Goal: Task Accomplishment & Management: Use online tool/utility

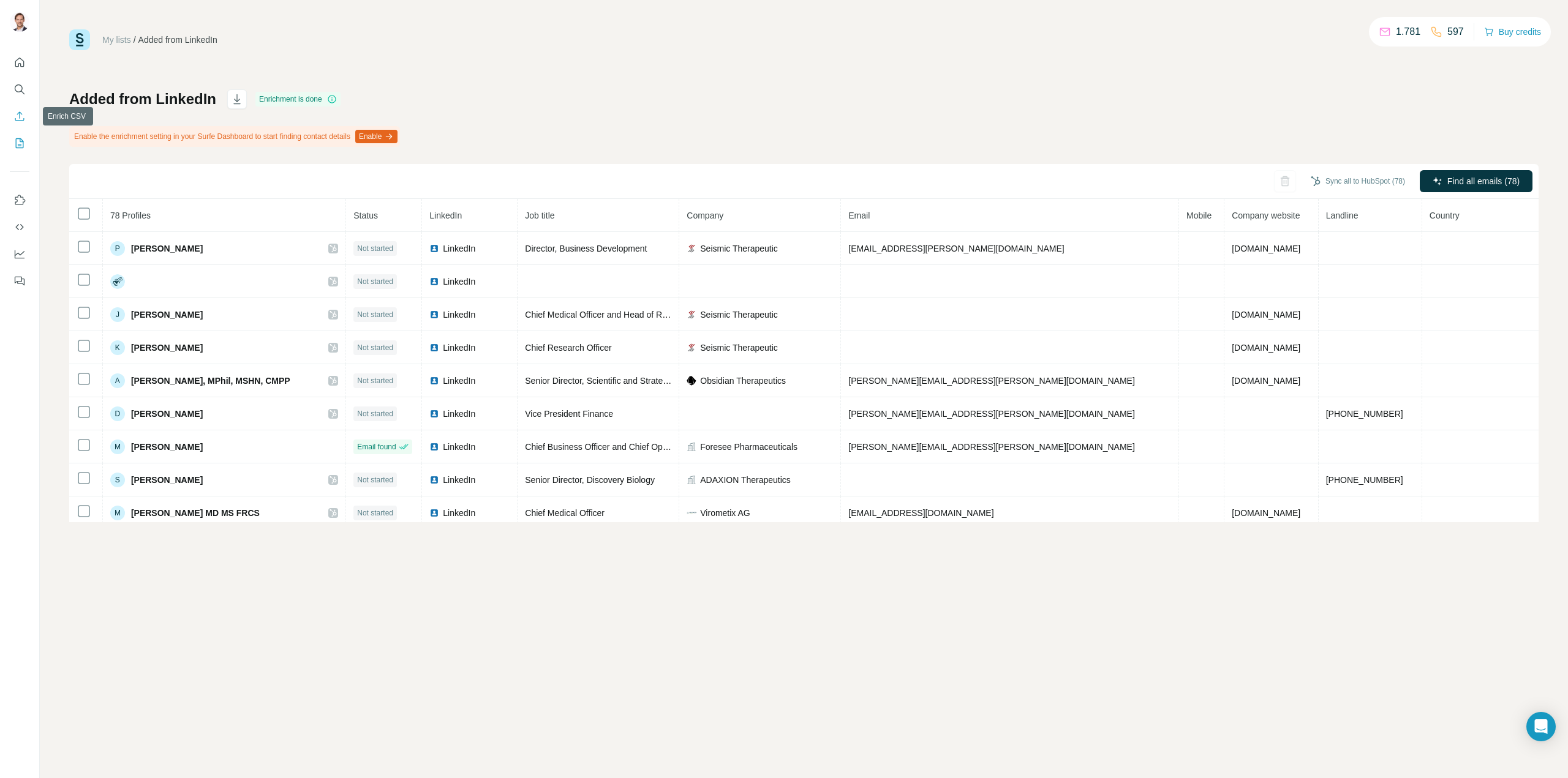
click at [18, 115] on icon "Enrich CSV" at bounding box center [20, 116] width 12 height 12
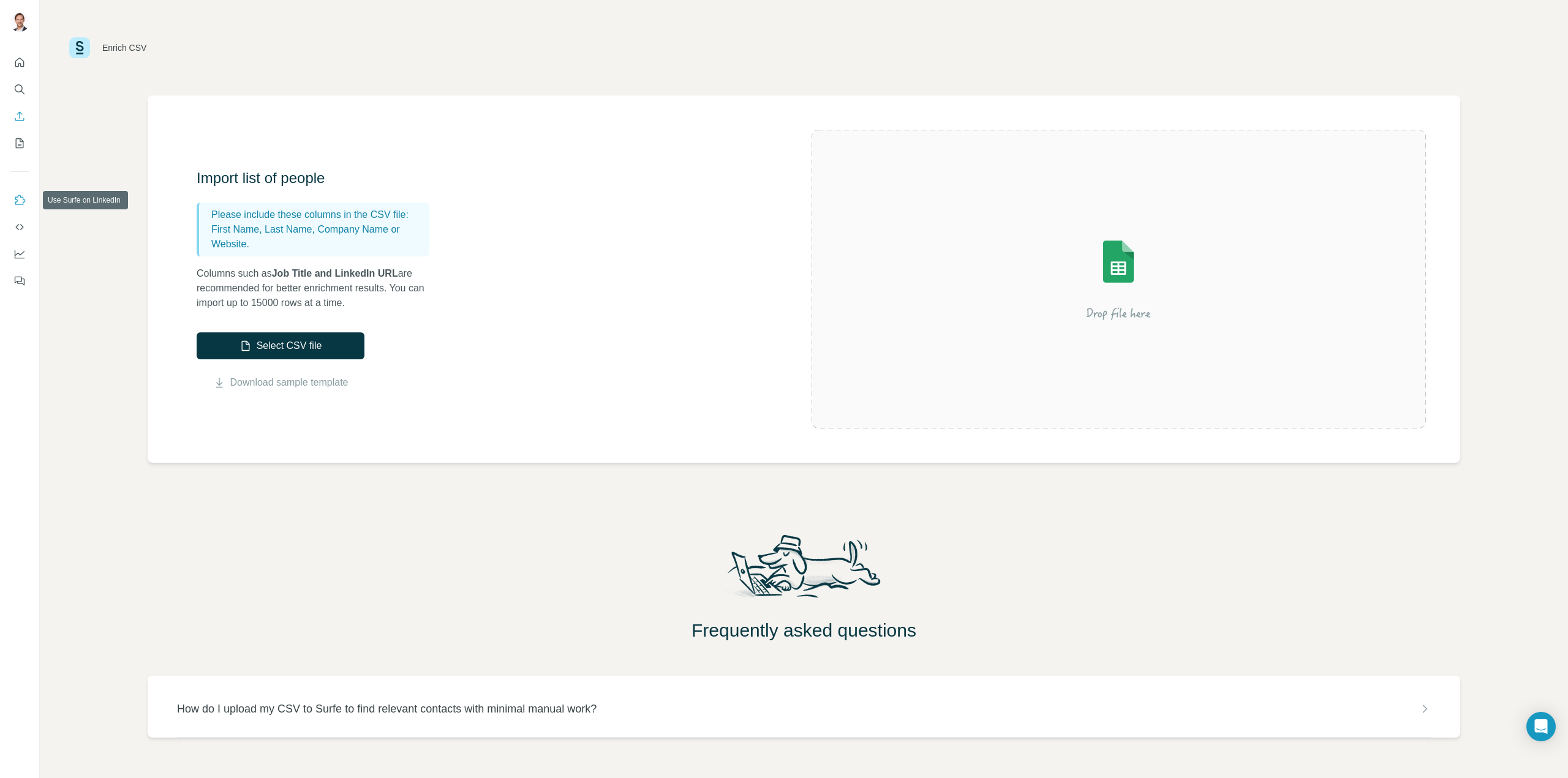
click at [22, 203] on icon "Use Surfe on LinkedIn" at bounding box center [21, 199] width 11 height 10
click at [19, 148] on icon "My lists" at bounding box center [20, 143] width 8 height 10
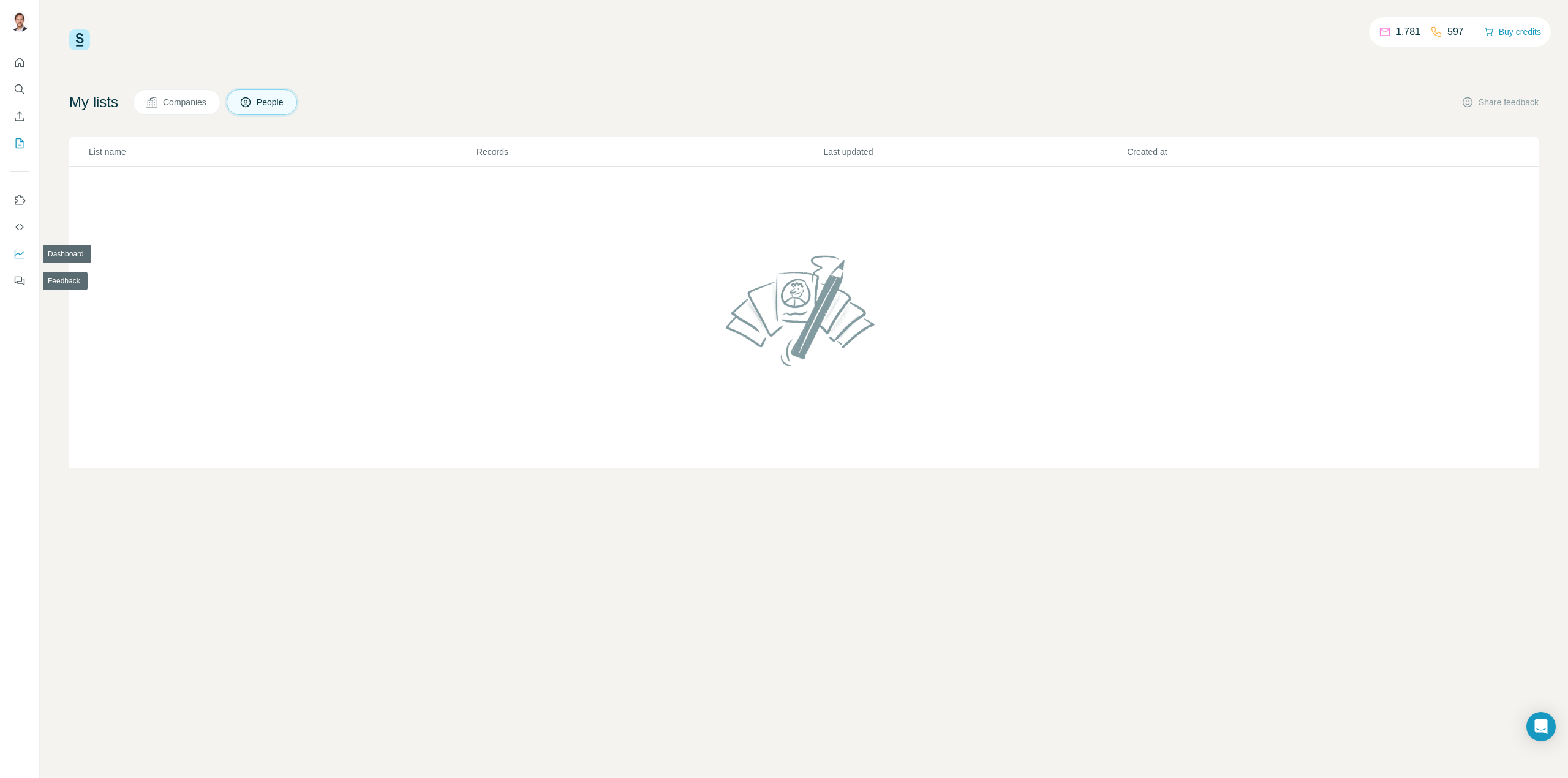
click at [19, 255] on icon "Dashboard" at bounding box center [20, 254] width 12 height 12
click at [16, 118] on icon "Enrich CSV" at bounding box center [20, 116] width 12 height 12
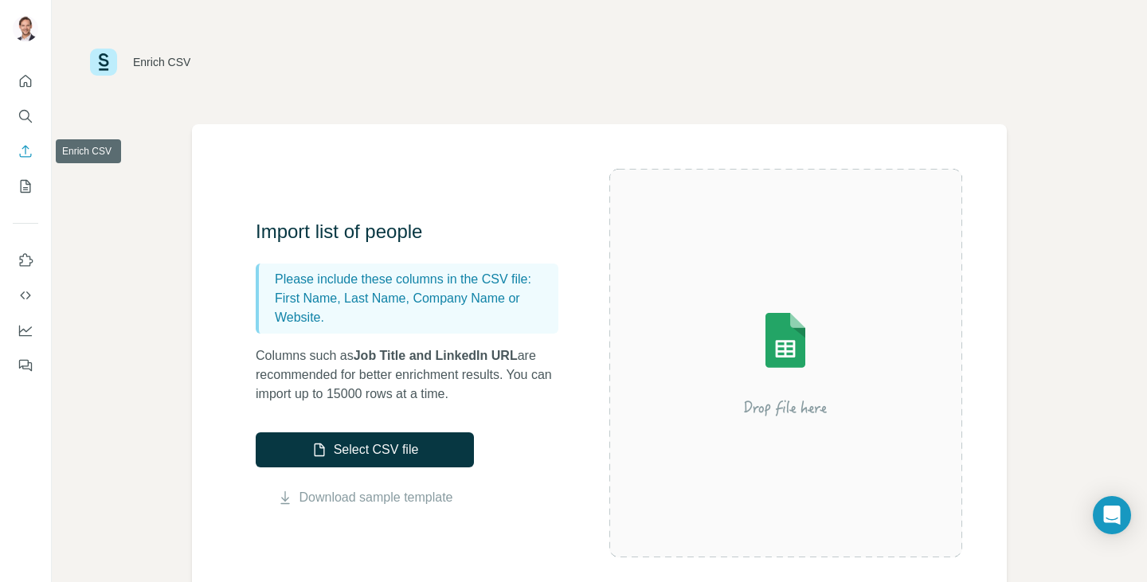
click at [25, 162] on button "Enrich CSV" at bounding box center [25, 151] width 25 height 29
click at [32, 190] on icon "My lists" at bounding box center [26, 186] width 16 height 16
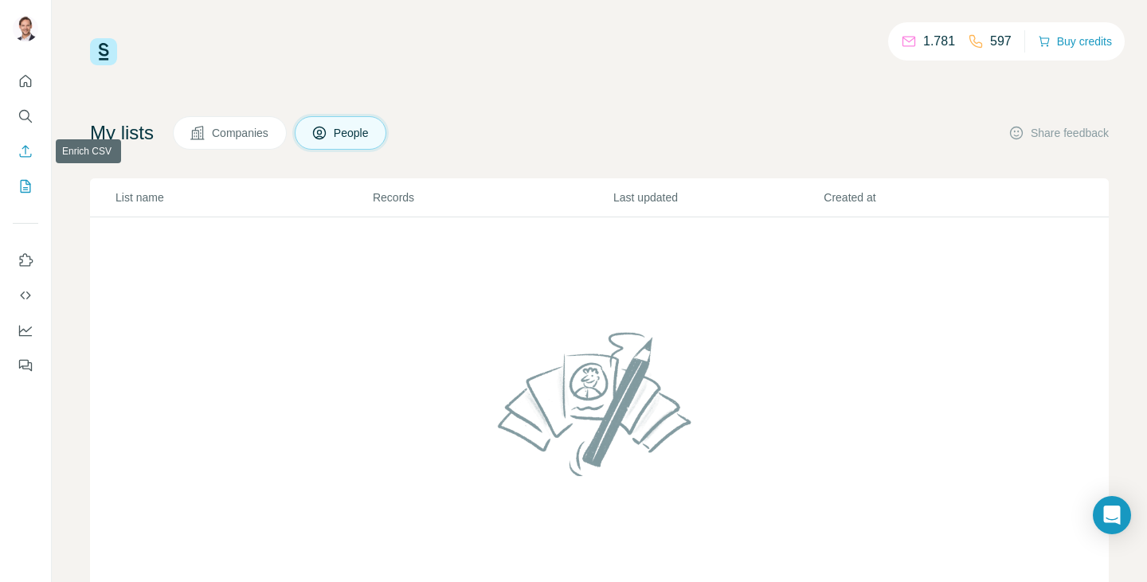
click at [29, 152] on icon "Enrich CSV" at bounding box center [26, 151] width 16 height 16
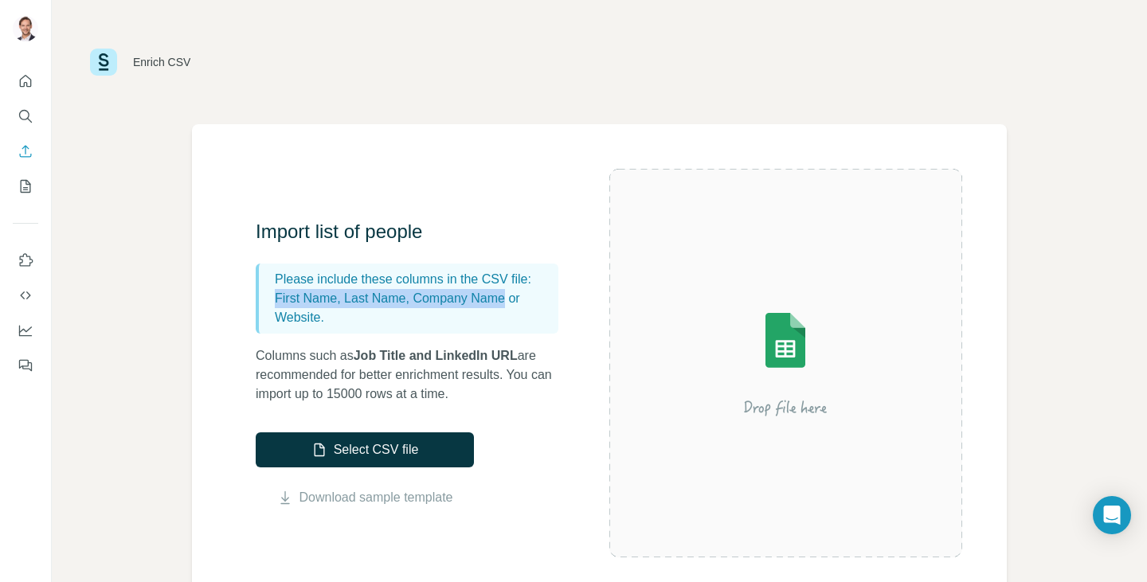
drag, startPoint x: 274, startPoint y: 296, endPoint x: 515, endPoint y: 299, distance: 241.3
click at [515, 299] on div "Please include these columns in the CSV file: First Name, Last Name, Company Na…" at bounding box center [407, 299] width 303 height 70
copy p "First Name, Last Name, Company Name"
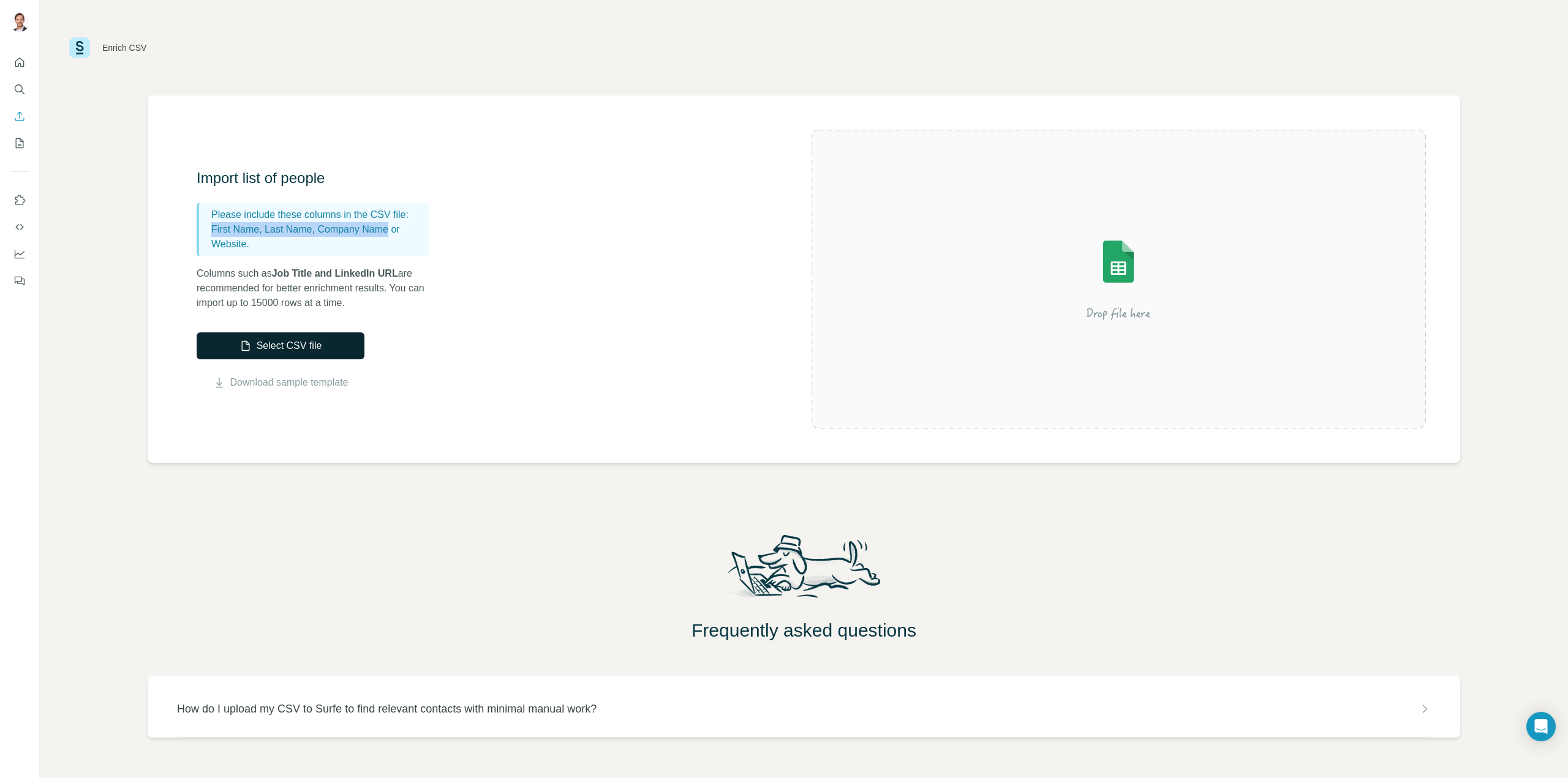
click at [315, 342] on button "Select CSV file" at bounding box center [281, 345] width 168 height 27
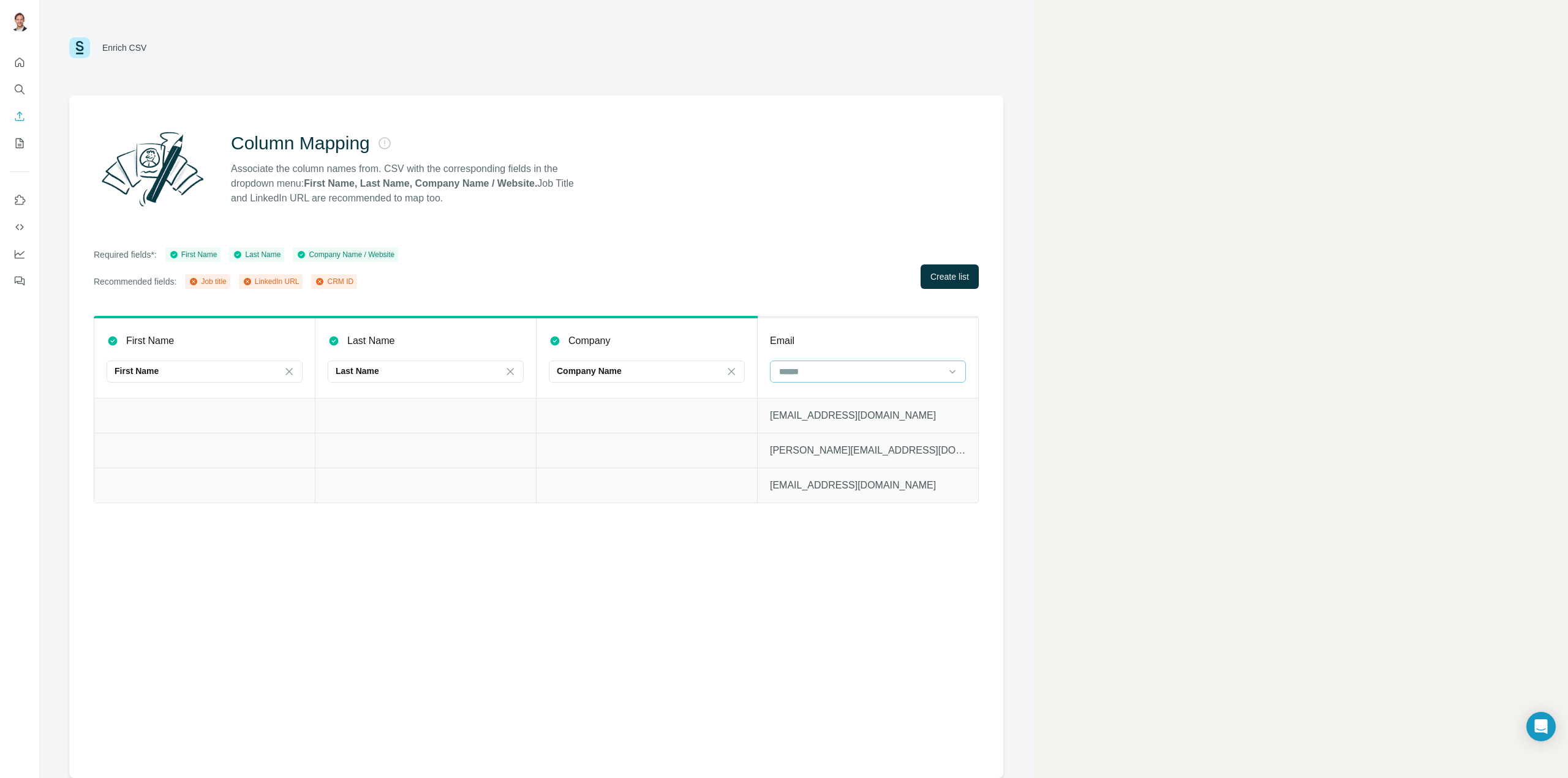
click at [843, 369] on input at bounding box center [860, 372] width 165 height 14
click at [801, 268] on div "Required fields*: First Name Last Name Company Name / Website Recommended field…" at bounding box center [536, 268] width 885 height 42
click at [954, 274] on span "Create list" at bounding box center [950, 277] width 38 height 12
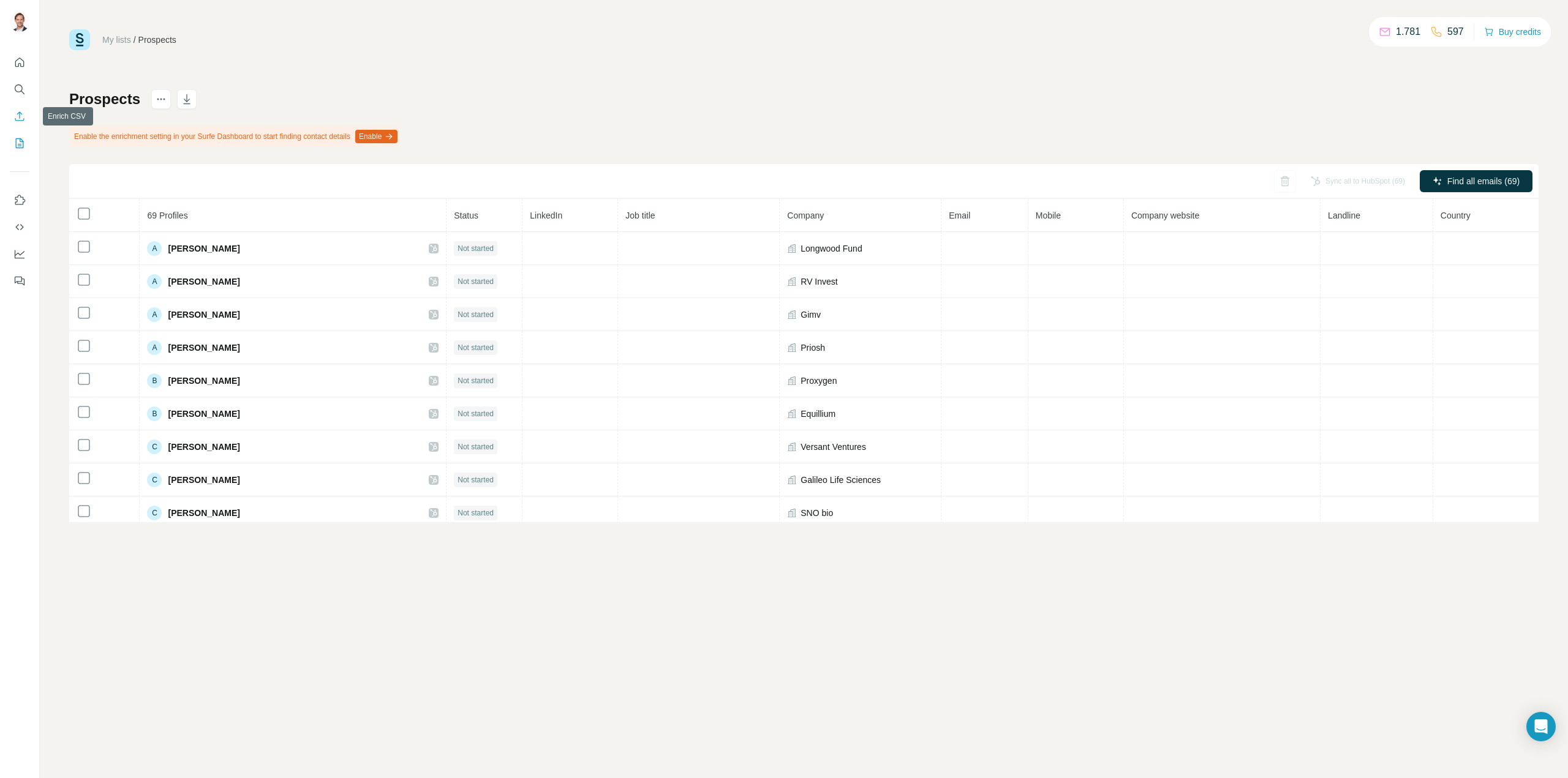
click at [18, 112] on icon "Enrich CSV" at bounding box center [20, 116] width 12 height 12
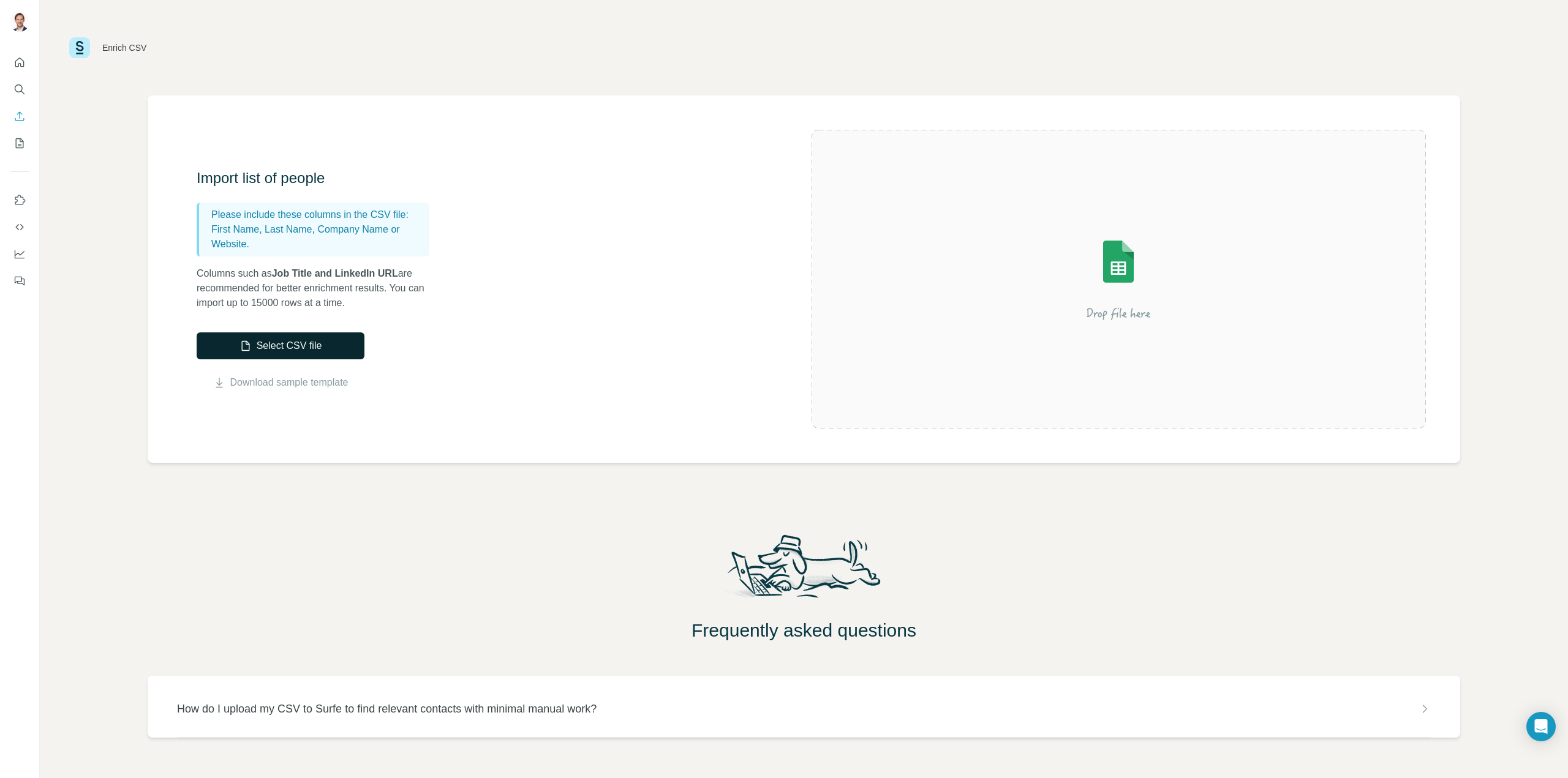
click at [305, 343] on button "Select CSV file" at bounding box center [281, 345] width 168 height 27
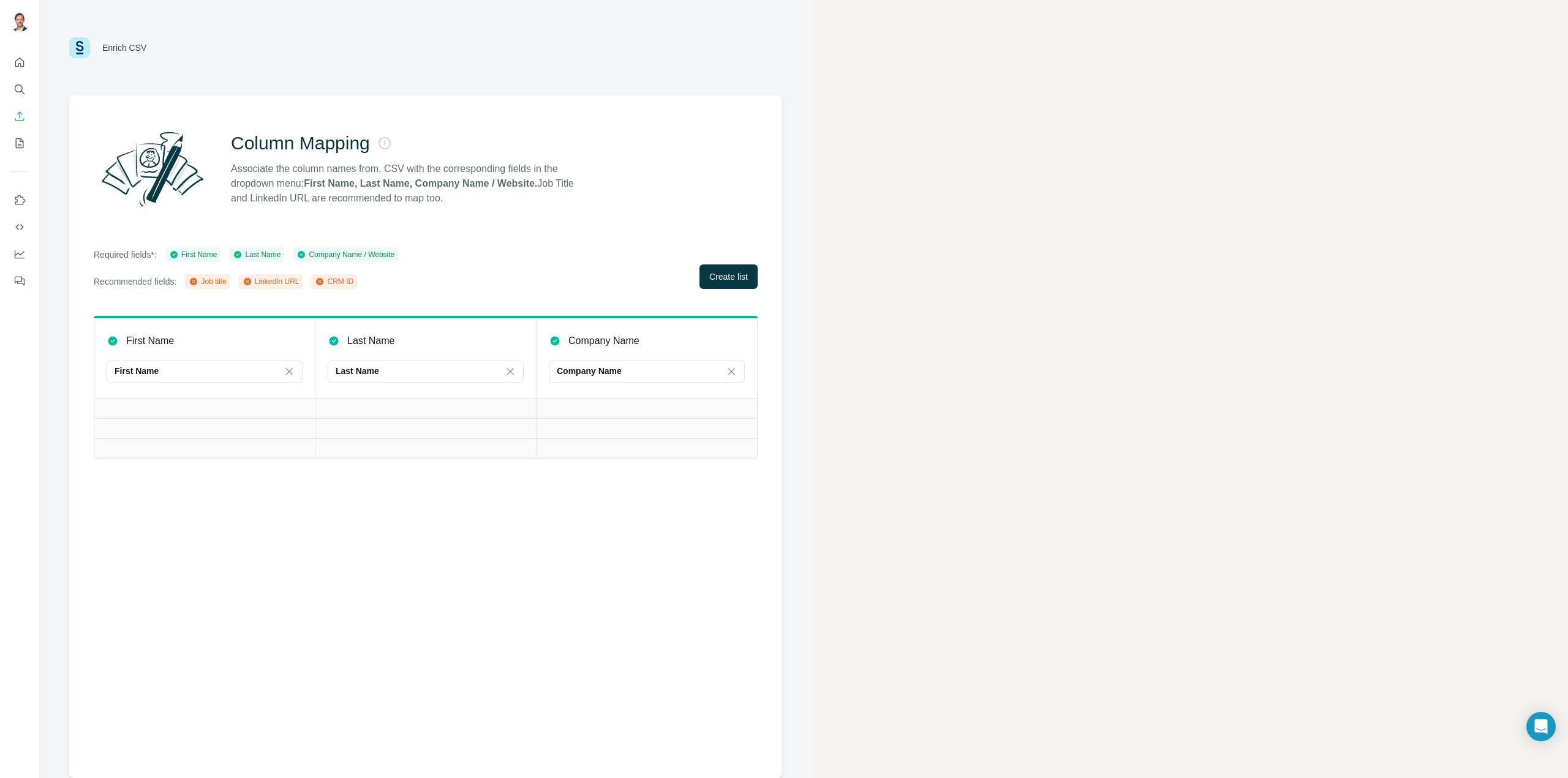
click at [645, 450] on td at bounding box center [647, 448] width 221 height 20
click at [27, 111] on button "Enrich CSV" at bounding box center [19, 116] width 19 height 22
click at [22, 83] on button "Search" at bounding box center [19, 89] width 19 height 22
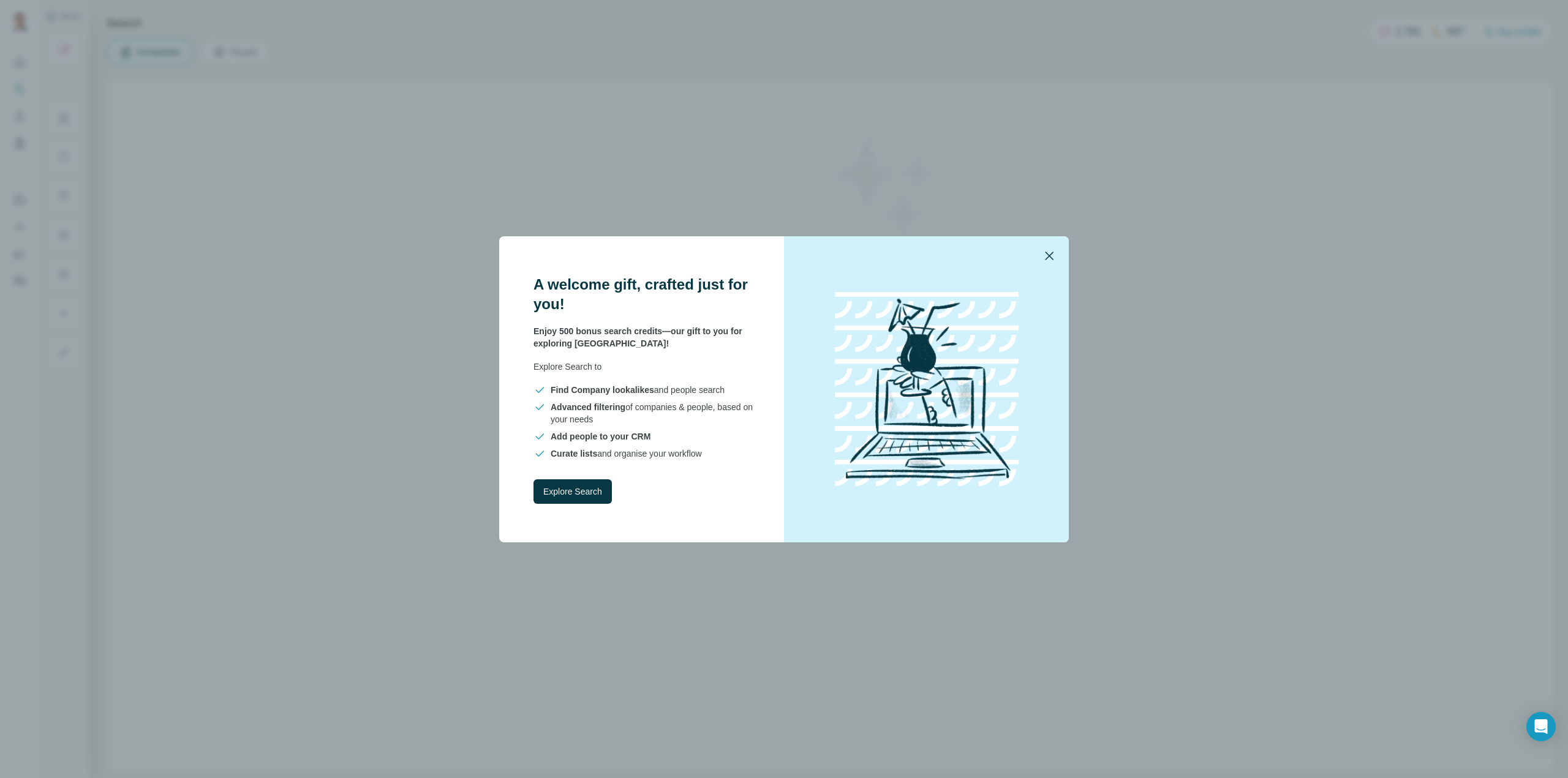
click at [1047, 258] on icon "button" at bounding box center [1049, 255] width 15 height 15
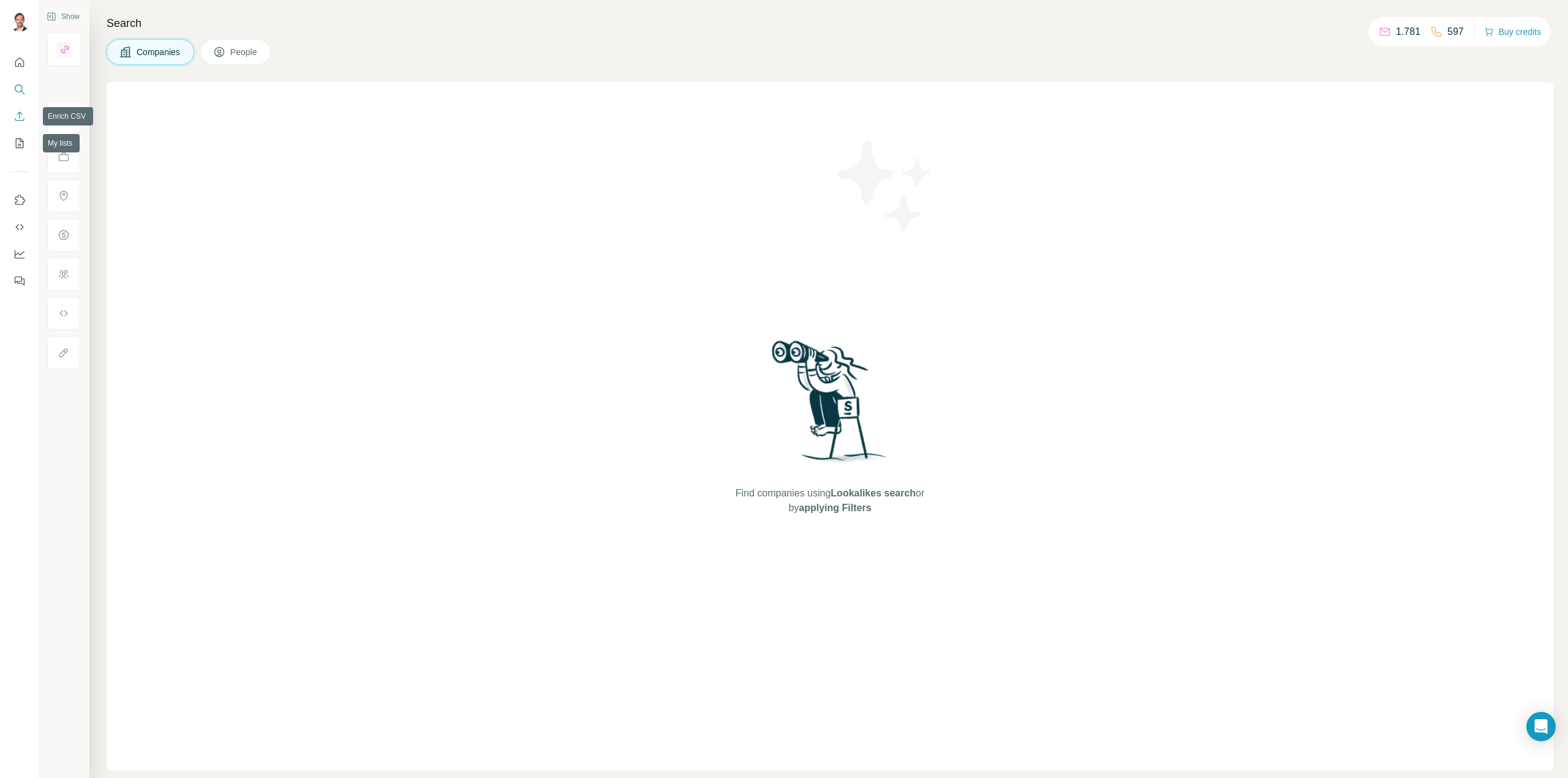
click at [18, 113] on icon "Enrich CSV" at bounding box center [20, 116] width 9 height 9
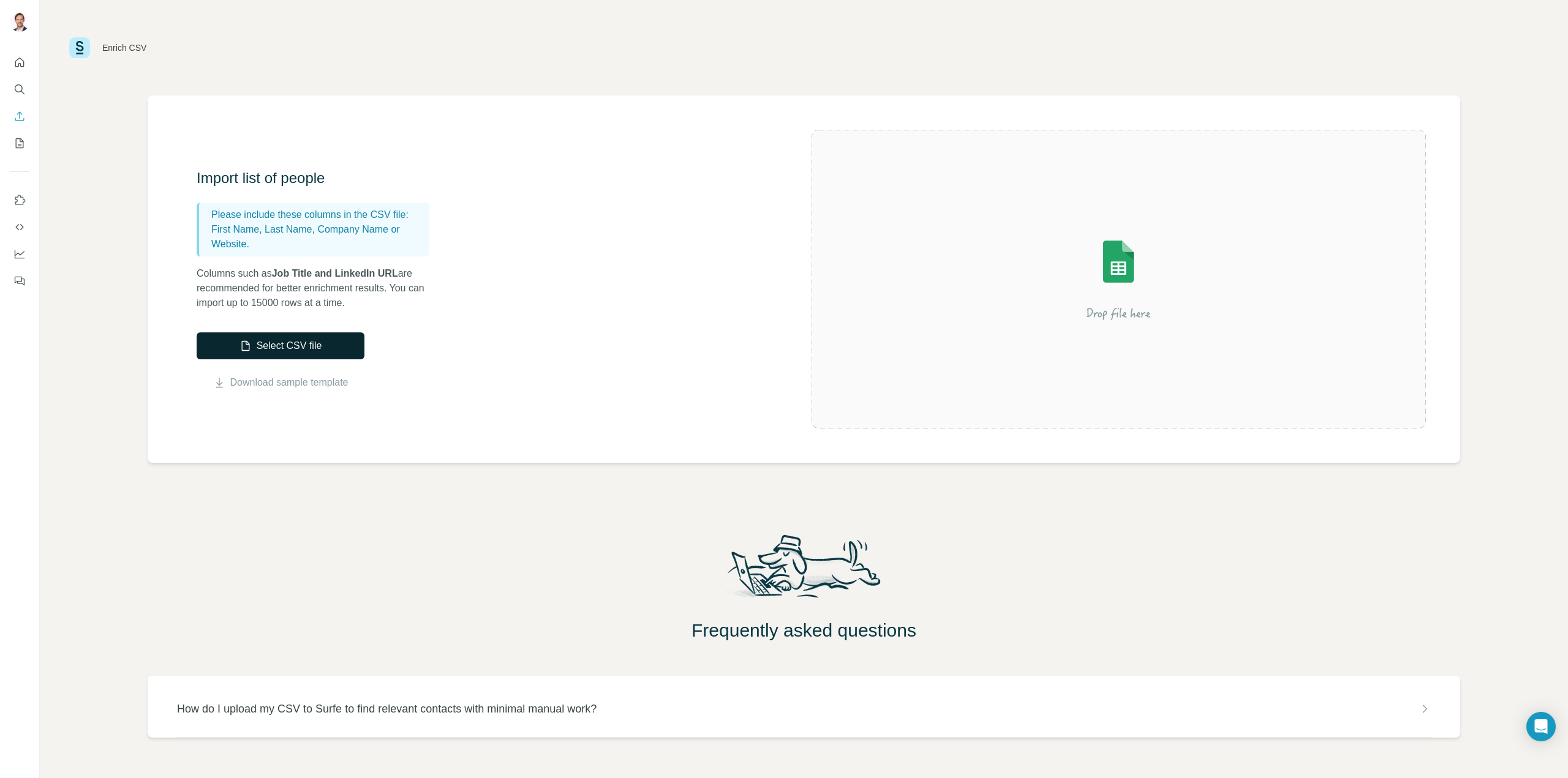
click at [275, 352] on button "Select CSV file" at bounding box center [281, 345] width 168 height 27
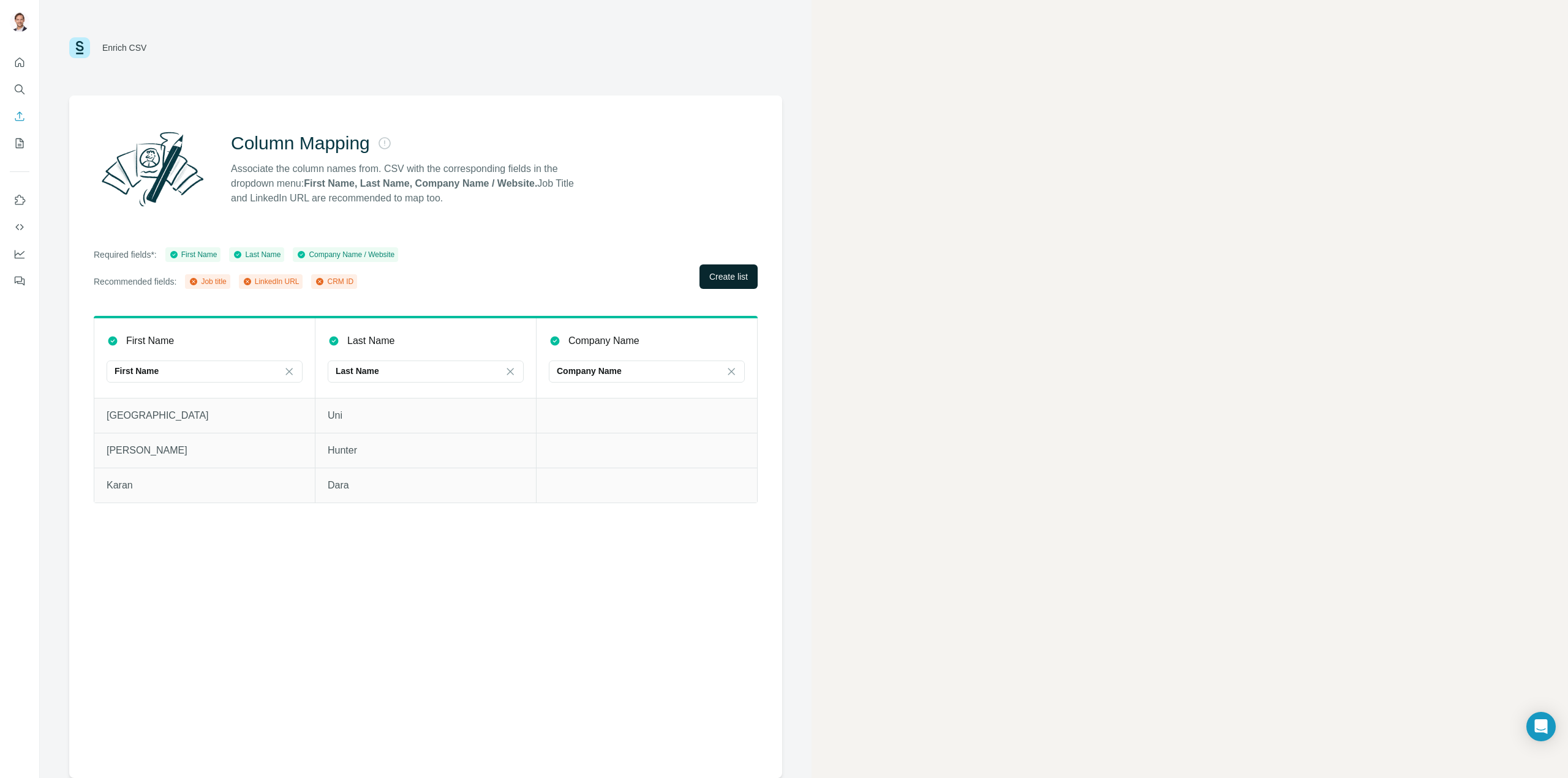
click at [732, 268] on button "Create list" at bounding box center [728, 277] width 58 height 25
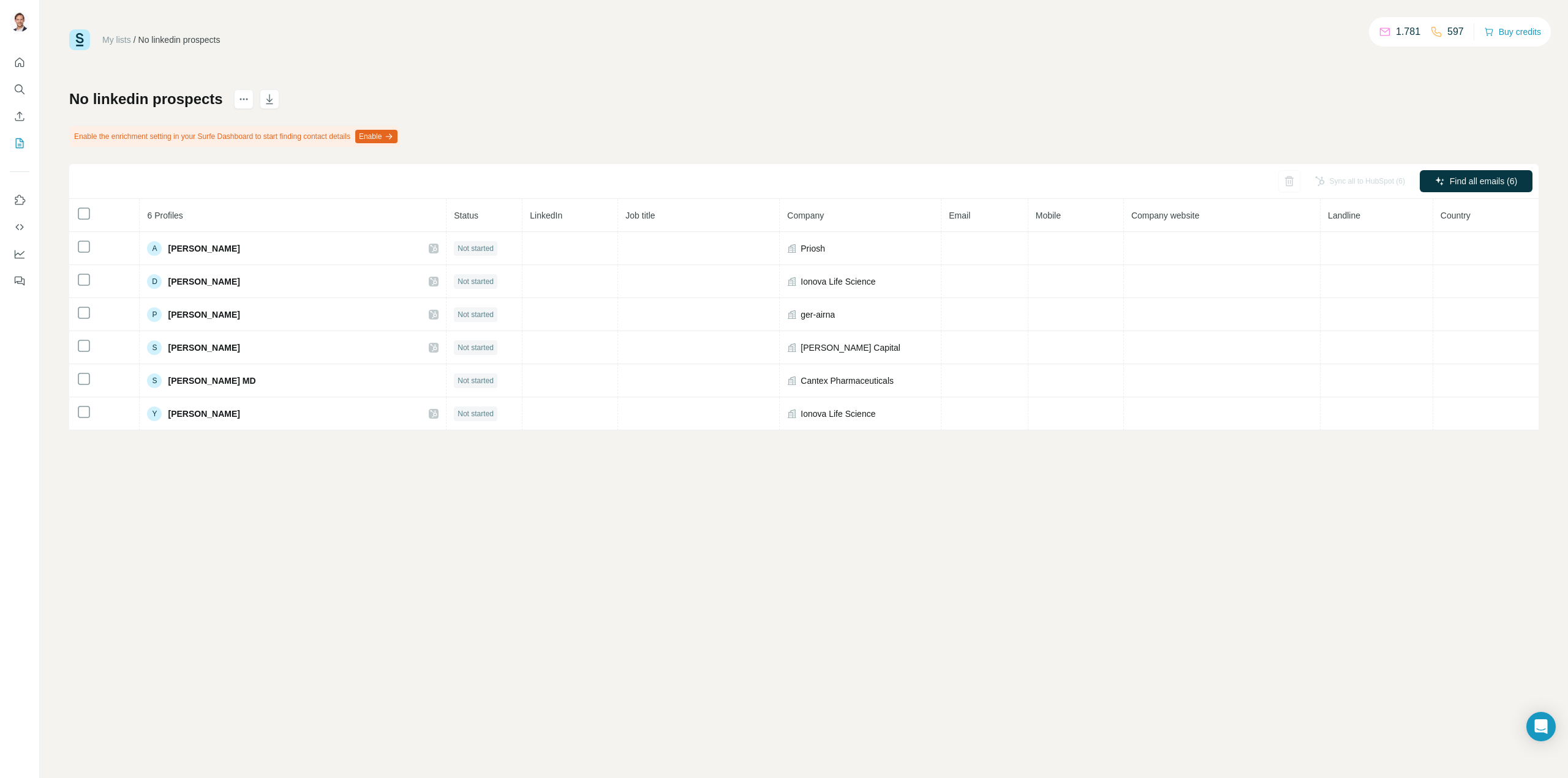
click at [1343, 98] on div "No linkedin prospects Enable the enrichment setting in your Surfe Dashboard to …" at bounding box center [804, 260] width 1470 height 341
click at [1355, 181] on div "Sync all to HubSpot (6)" at bounding box center [1360, 181] width 107 height 22
click at [238, 106] on button "actions" at bounding box center [243, 98] width 19 height 19
click at [567, 45] on div "My lists / No linkedin prospects 1.781 597 Buy credits" at bounding box center [804, 39] width 1470 height 21
click at [19, 230] on icon "Use Surfe API" at bounding box center [20, 227] width 12 height 12
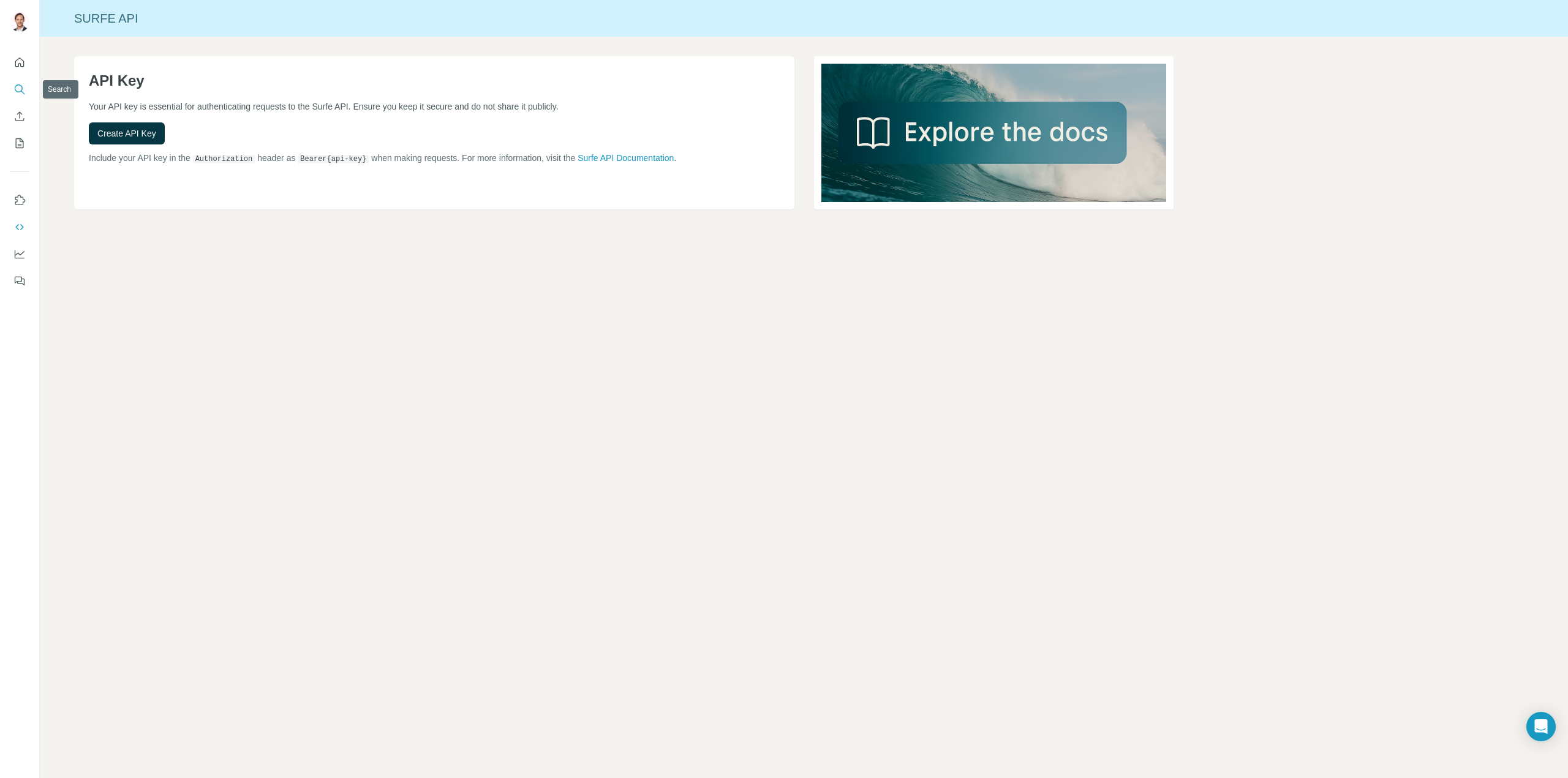
click at [14, 92] on icon "Search" at bounding box center [20, 89] width 12 height 12
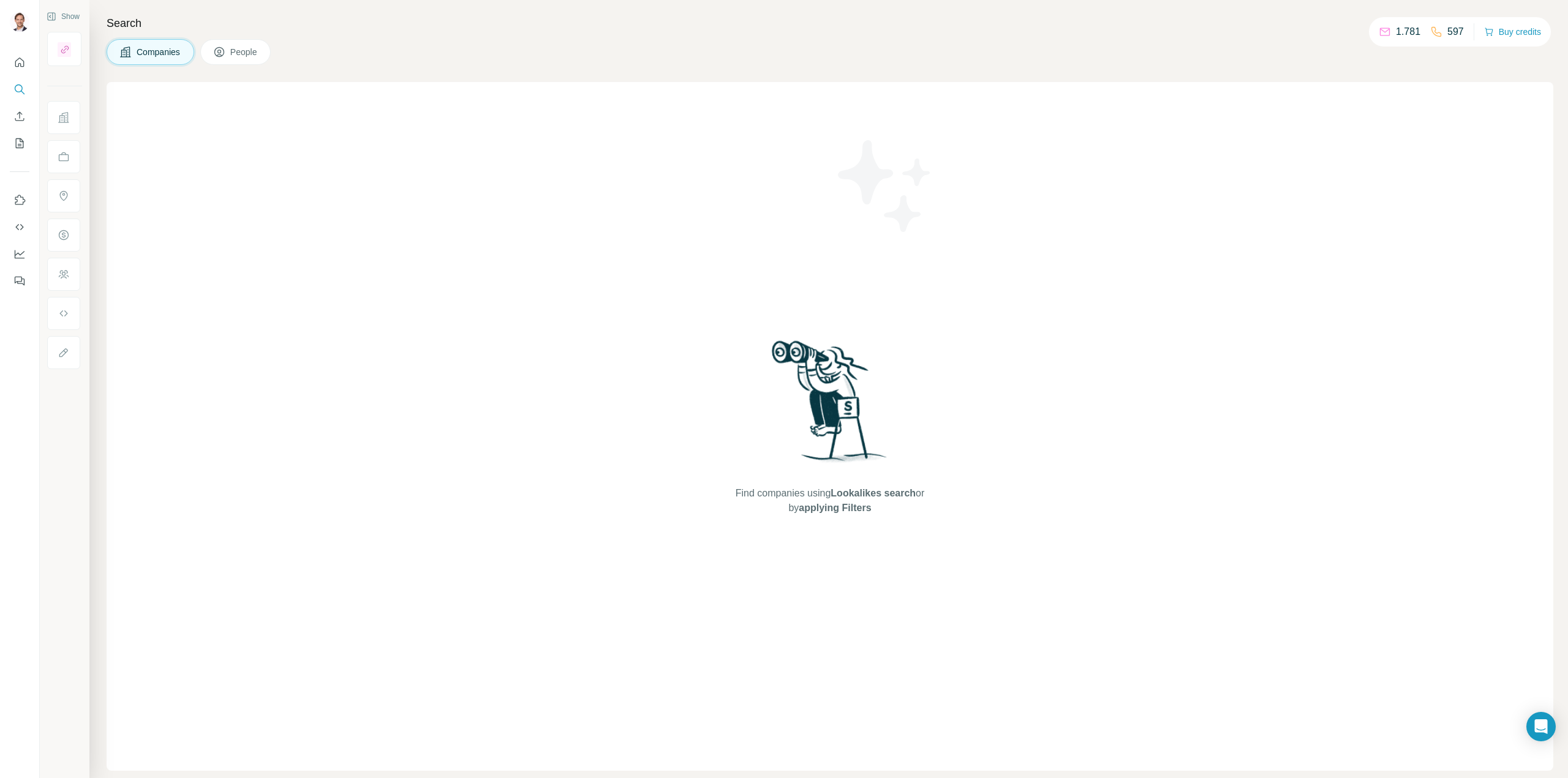
click at [229, 48] on button "People" at bounding box center [235, 52] width 71 height 25
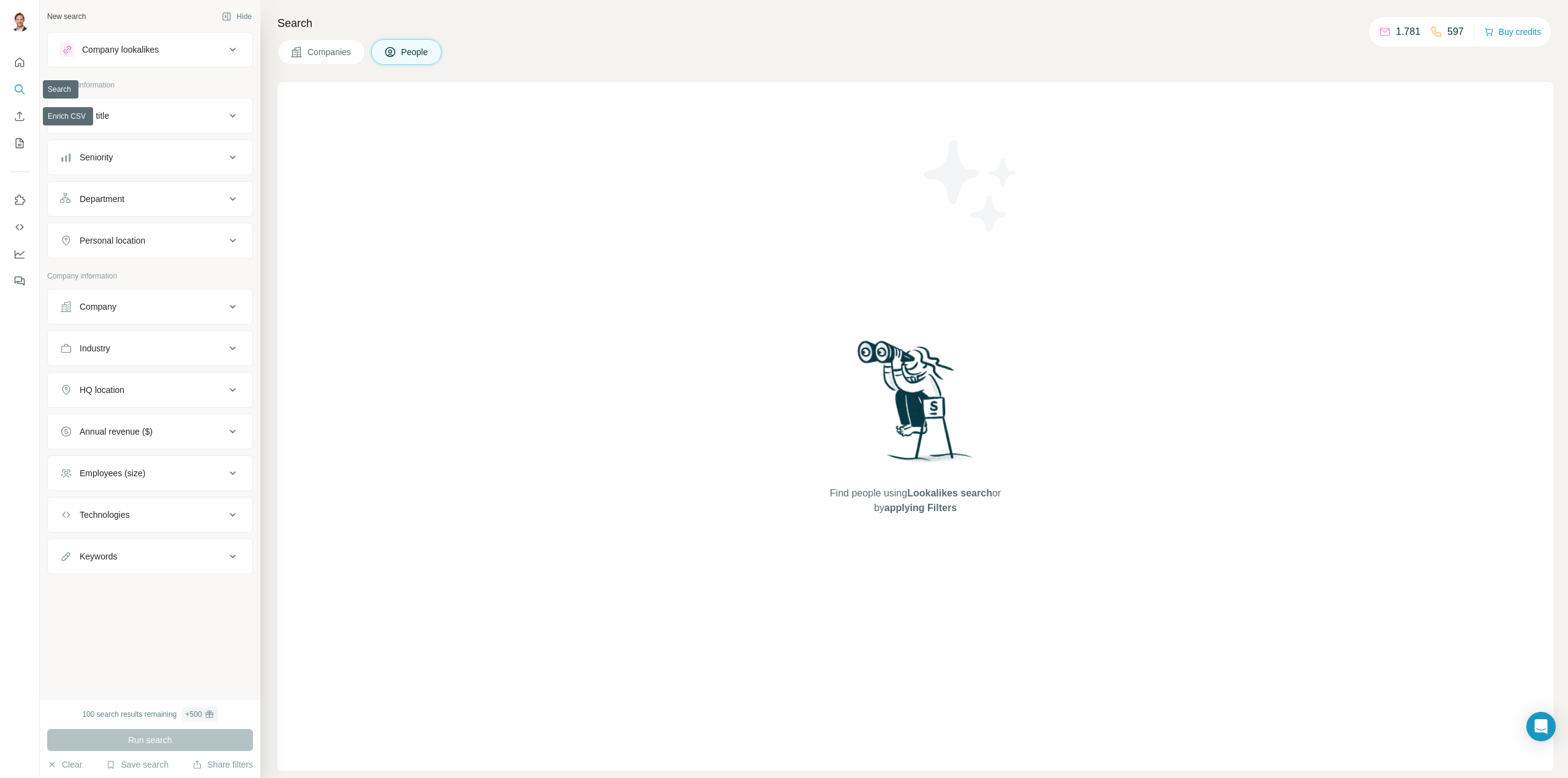
click at [21, 91] on icon "Search" at bounding box center [22, 92] width 4 height 4
click at [25, 121] on icon "Enrich CSV" at bounding box center [20, 116] width 12 height 12
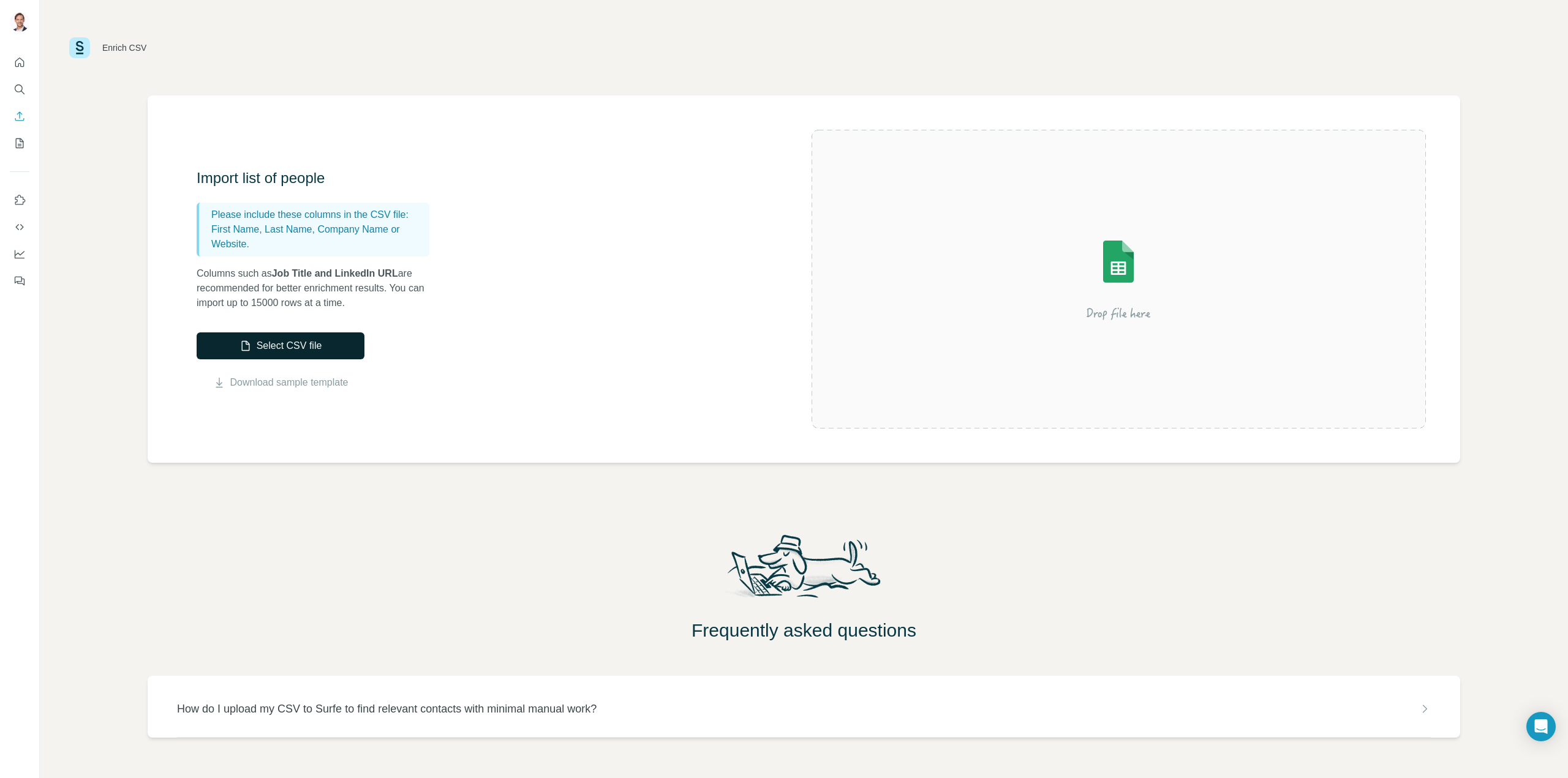
click at [302, 354] on button "Select CSV file" at bounding box center [281, 345] width 168 height 27
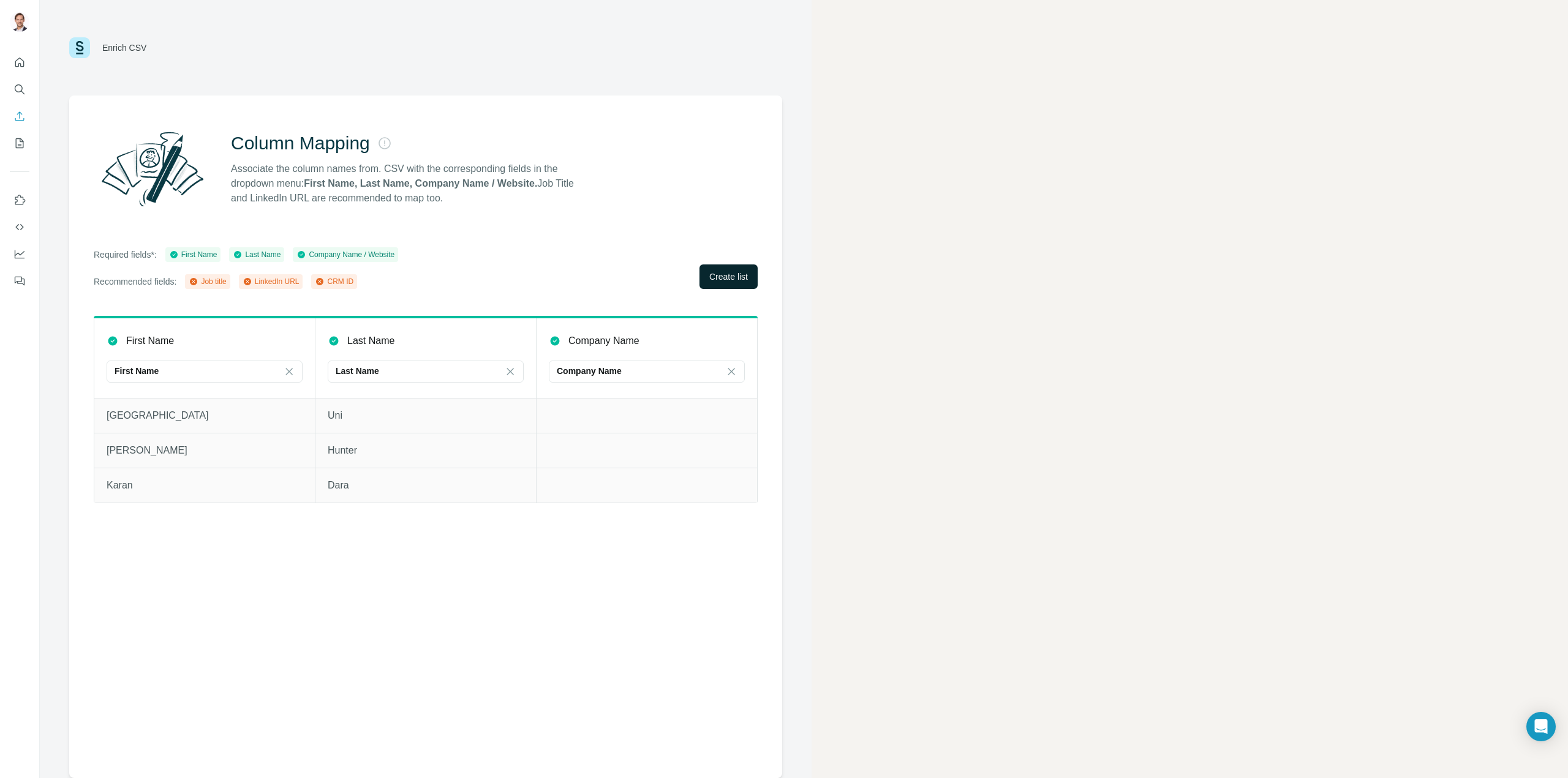
click at [701, 275] on button "Create list" at bounding box center [728, 277] width 58 height 25
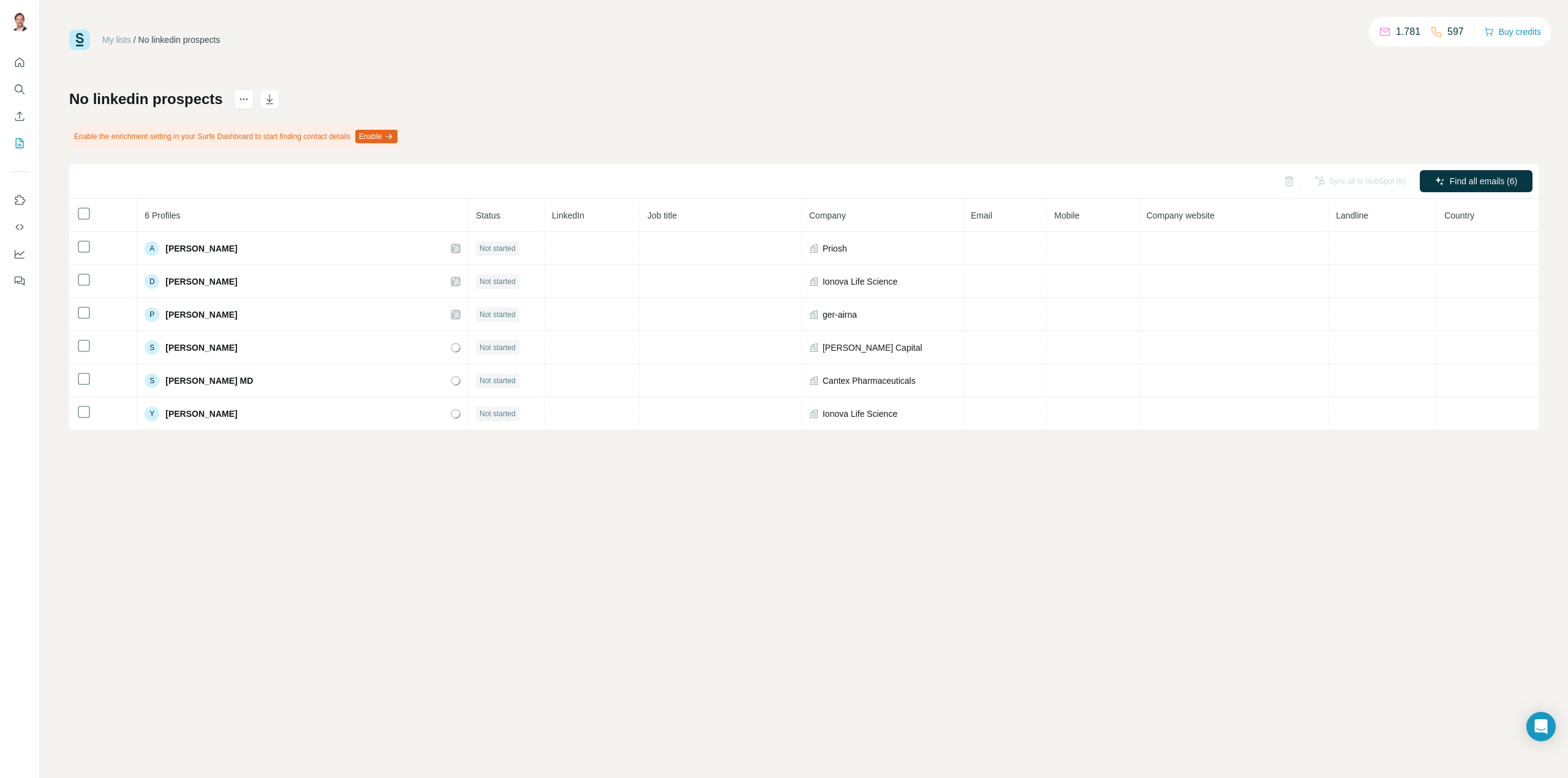
click at [77, 215] on icon at bounding box center [84, 213] width 15 height 15
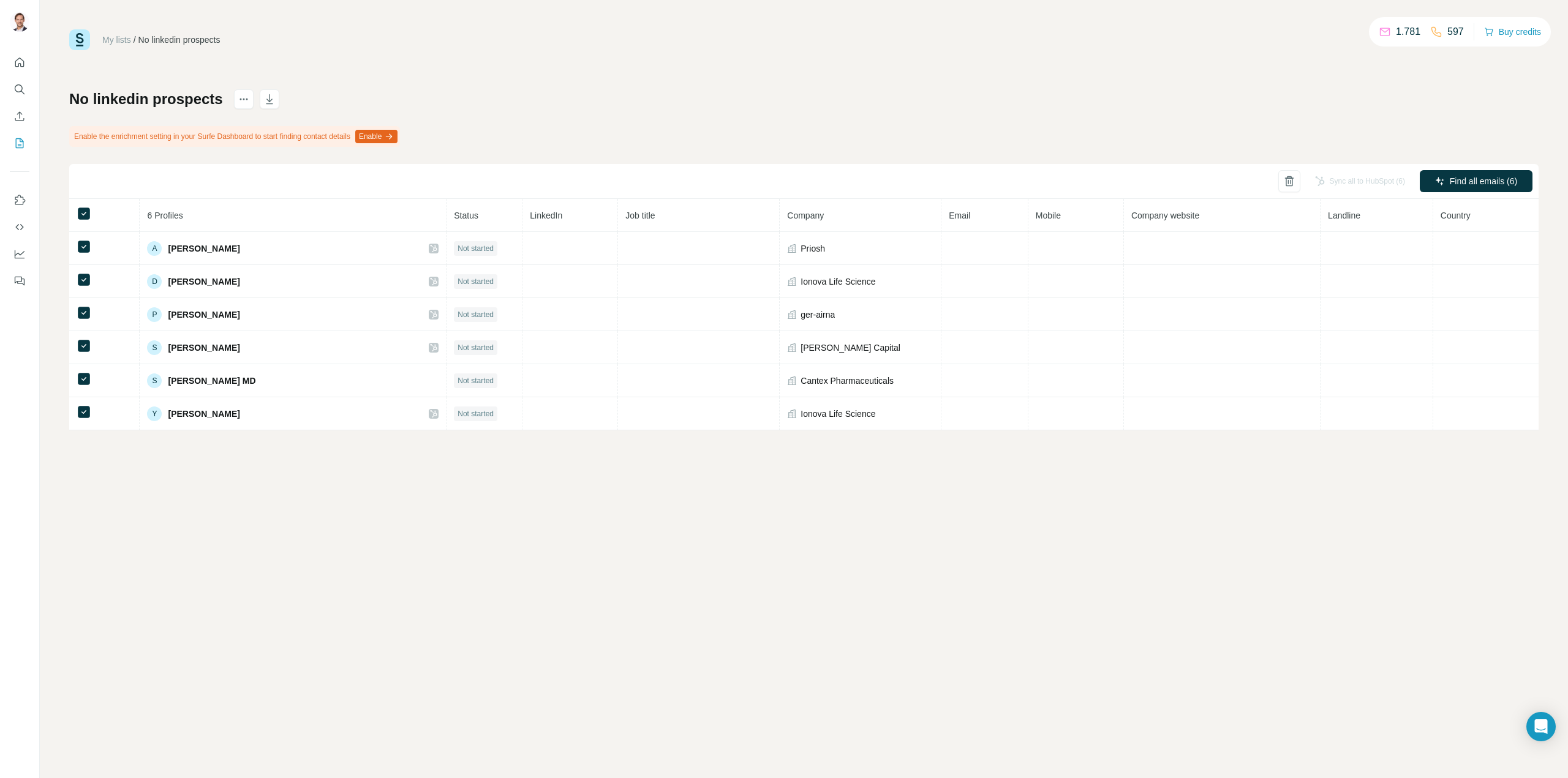
click at [1420, 112] on div "No linkedin prospects Enable the enrichment setting in your Surfe Dashboard to …" at bounding box center [804, 260] width 1470 height 341
click at [410, 102] on div "No linkedin prospects Enable the enrichment setting in your Surfe Dashboard to …" at bounding box center [804, 260] width 1470 height 341
click at [239, 94] on icon "actions" at bounding box center [244, 99] width 12 height 12
click at [570, 67] on div "My lists / No linkedin prospects 1.781 597 Buy credits No linkedin prospects En…" at bounding box center [804, 230] width 1470 height 401
click at [1346, 179] on div "Sync all to HubSpot (6)" at bounding box center [1360, 181] width 107 height 22
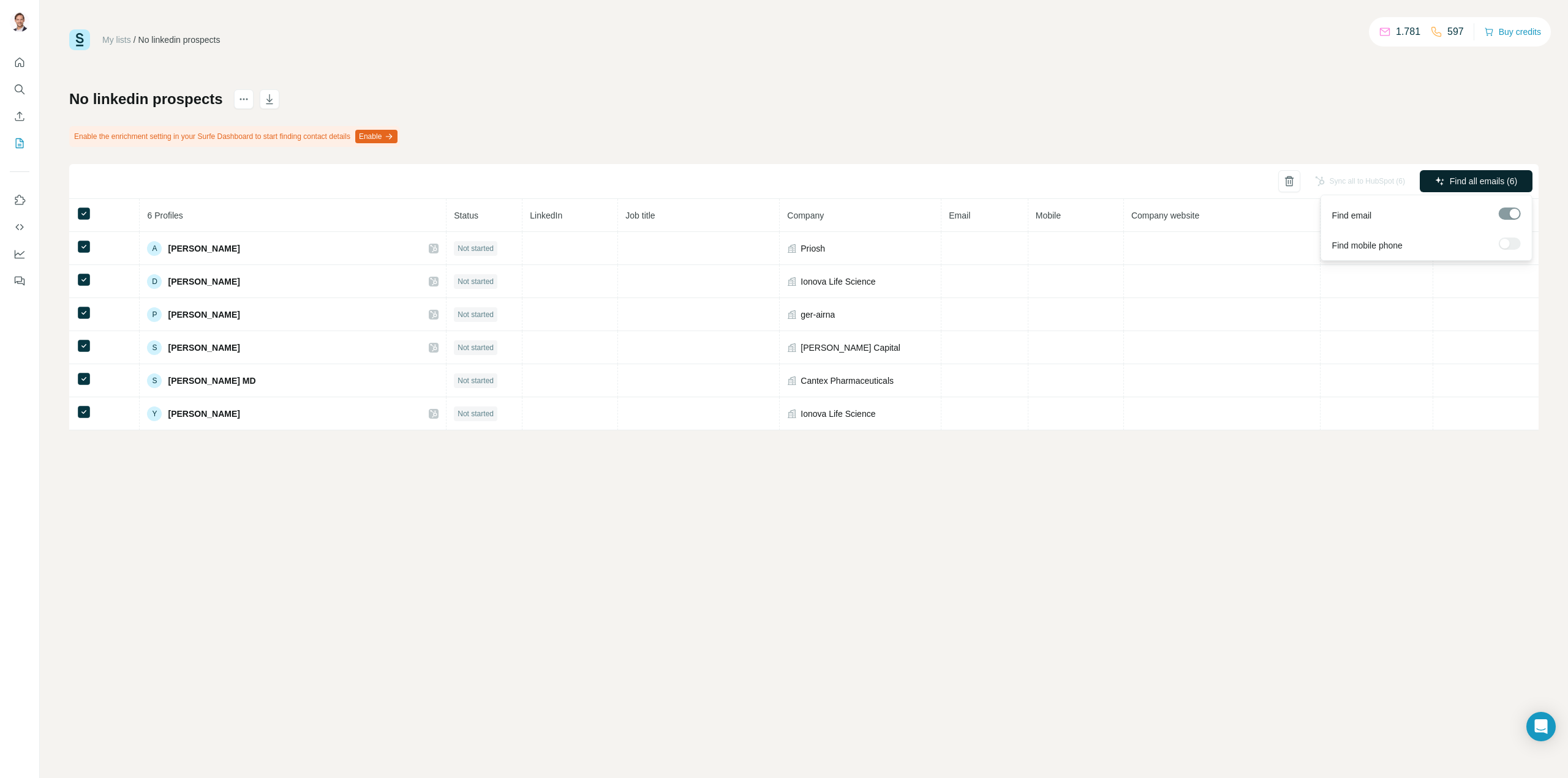
click at [1459, 176] on span "Find all emails (6)" at bounding box center [1483, 181] width 68 height 12
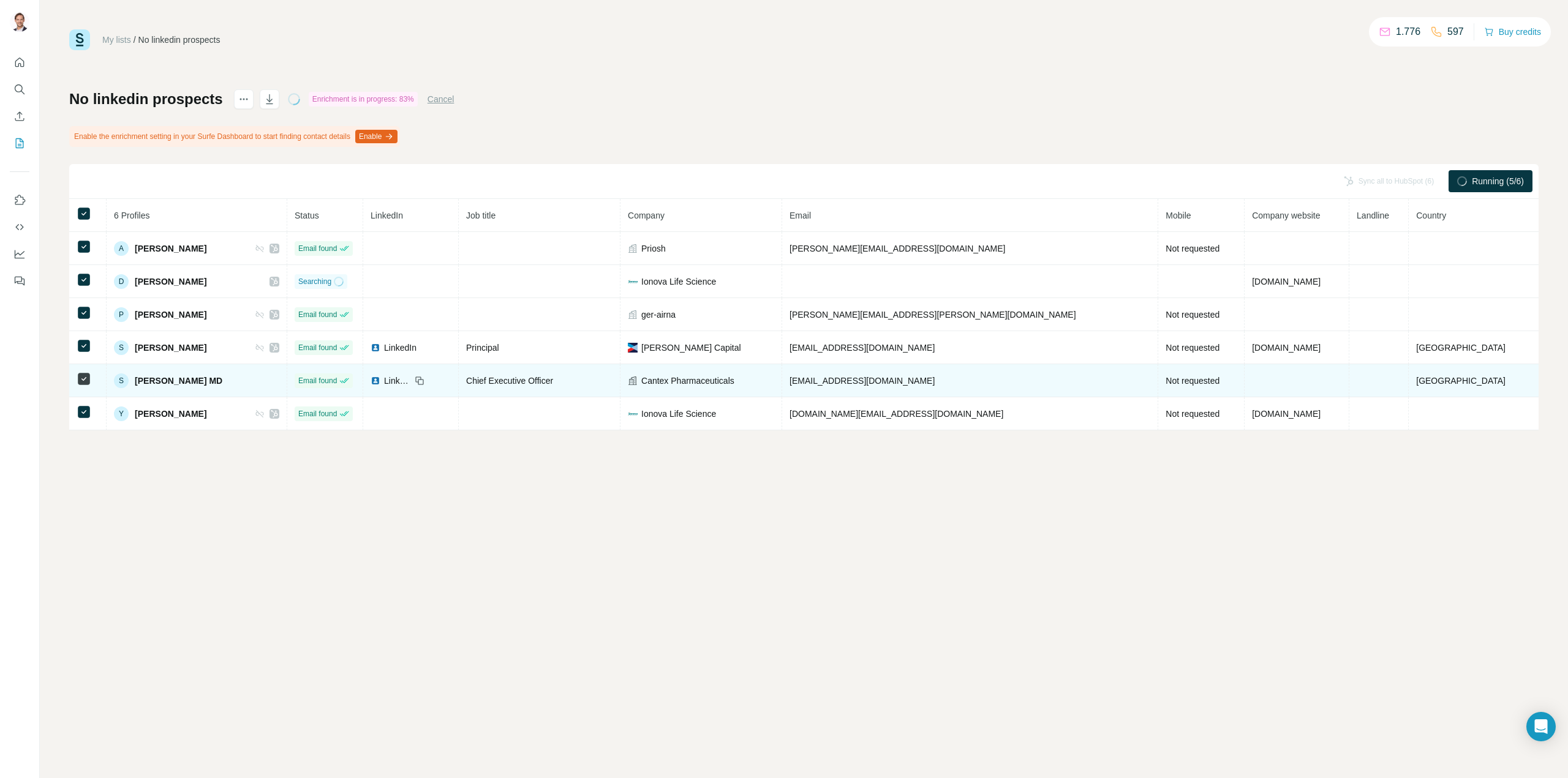
click at [424, 379] on icon at bounding box center [419, 381] width 10 height 10
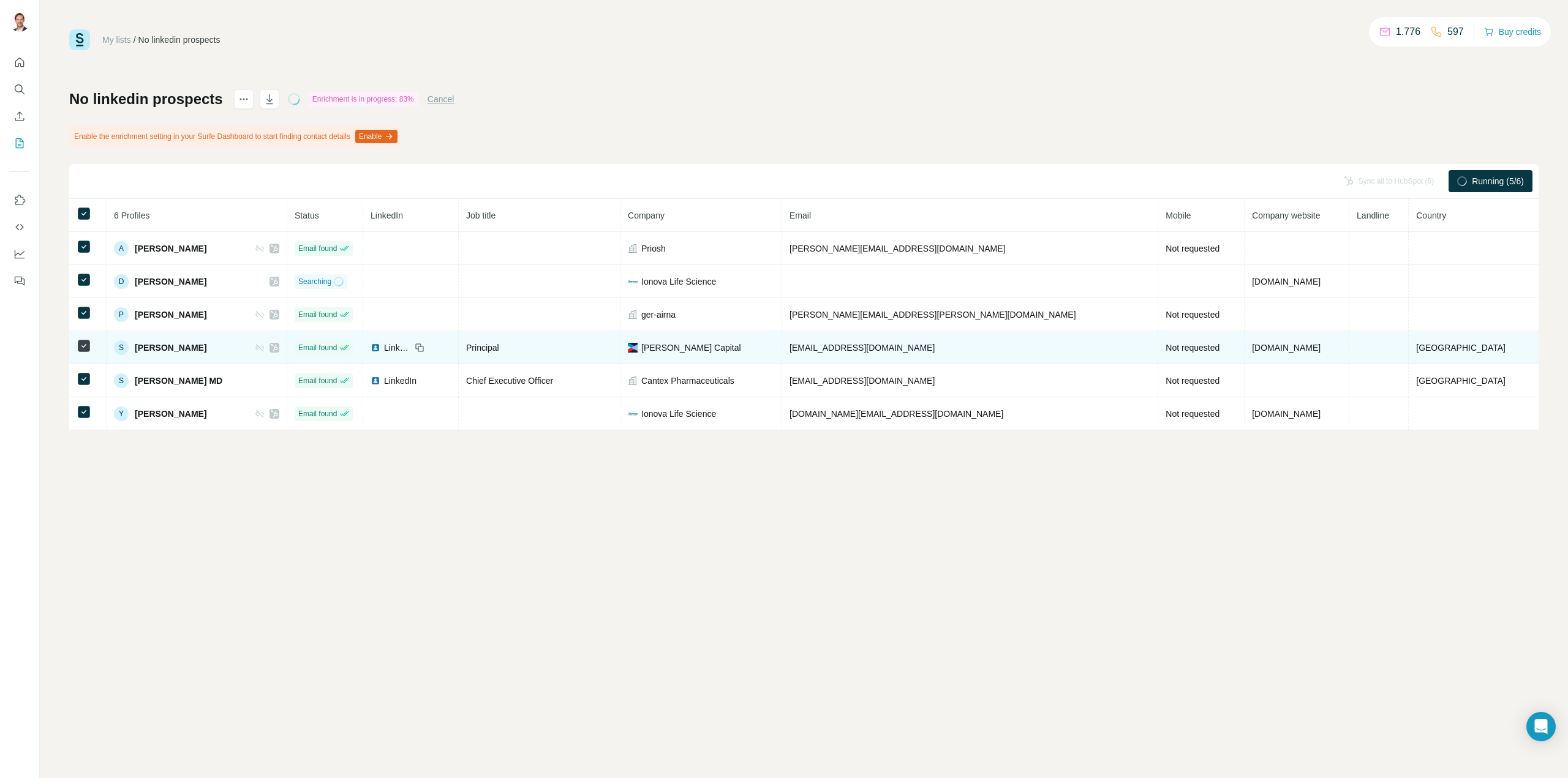
click at [411, 350] on span "LinkedIn" at bounding box center [397, 347] width 27 height 12
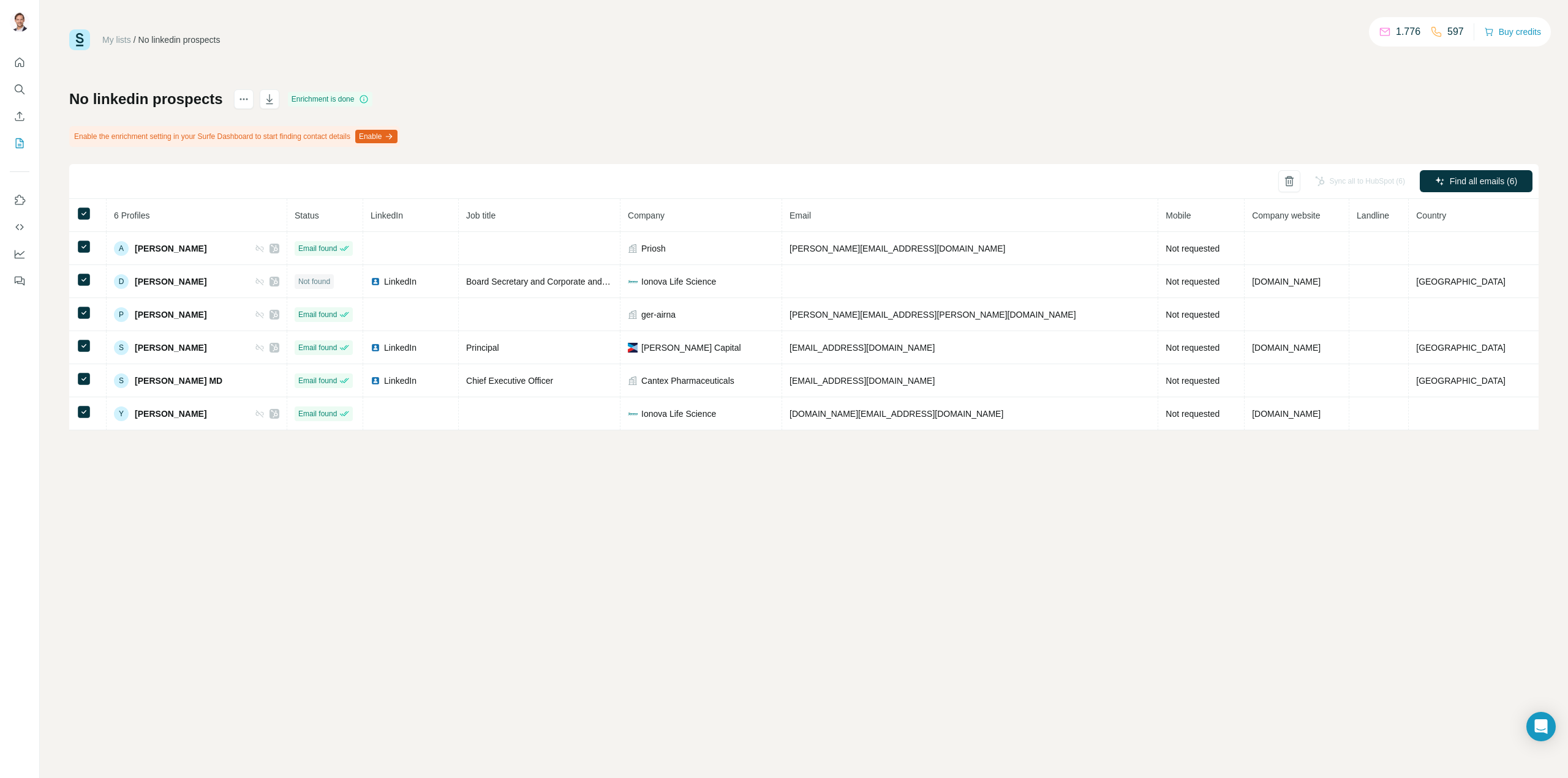
click at [608, 106] on div "No linkedin prospects Enrichment is done Enable the enrichment setting in your …" at bounding box center [804, 260] width 1470 height 341
click at [713, 111] on div "No linkedin prospects Enrichment is done Enable the enrichment setting in your …" at bounding box center [804, 260] width 1470 height 341
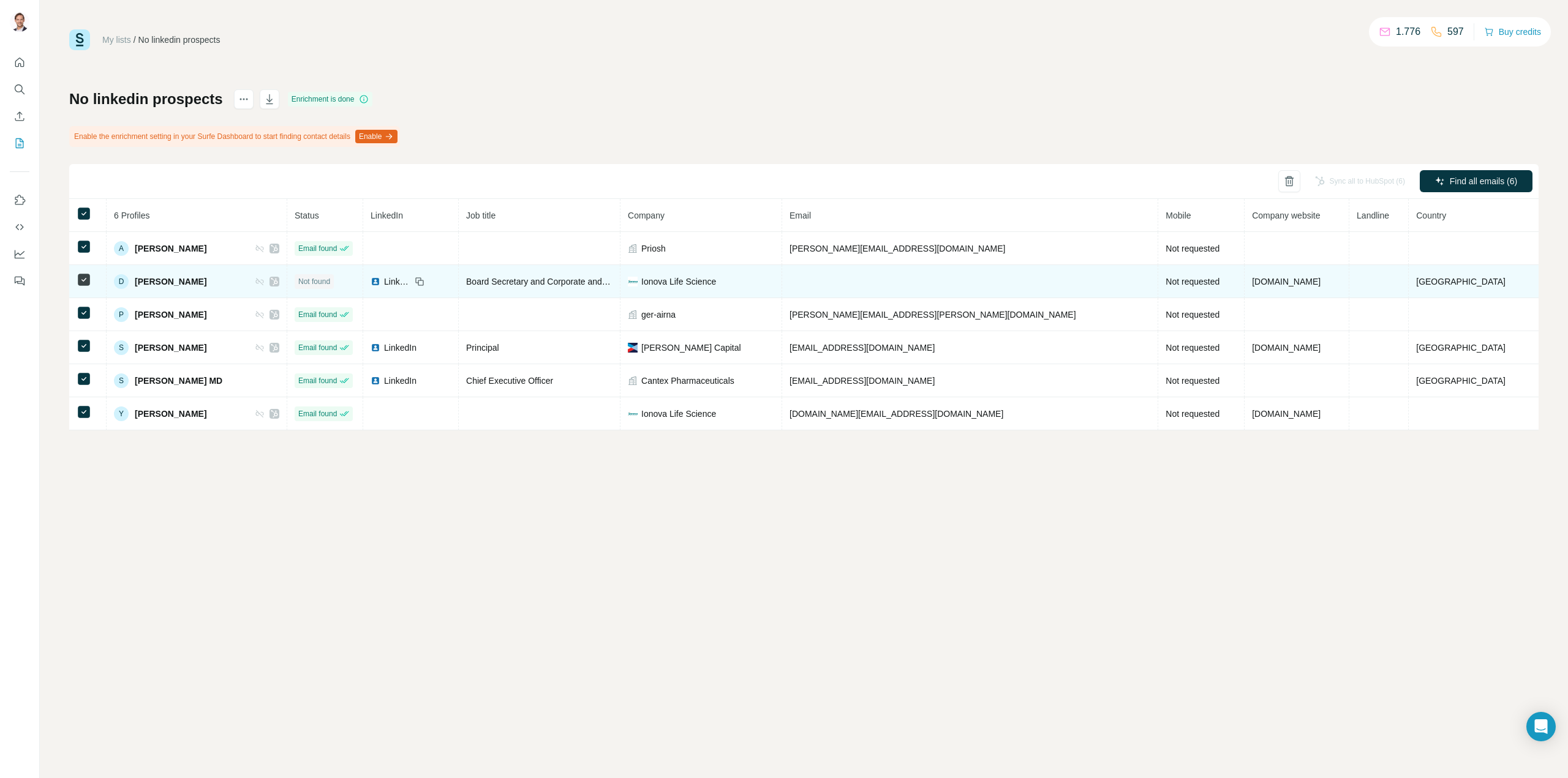
click at [411, 284] on span "LinkedIn" at bounding box center [397, 281] width 27 height 12
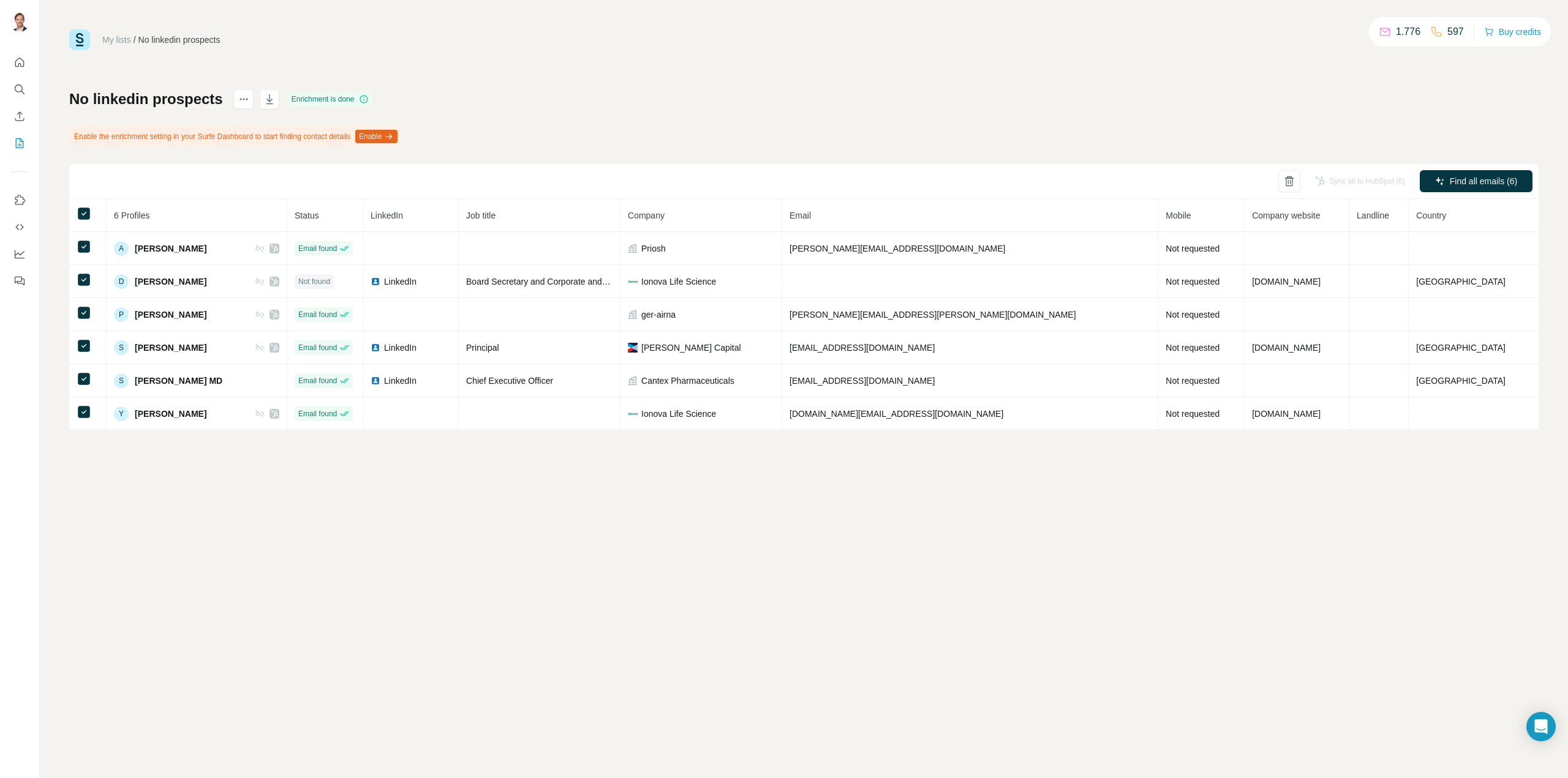
click at [1286, 111] on div "No linkedin prospects Enrichment is done Enable the enrichment setting in your …" at bounding box center [804, 260] width 1470 height 341
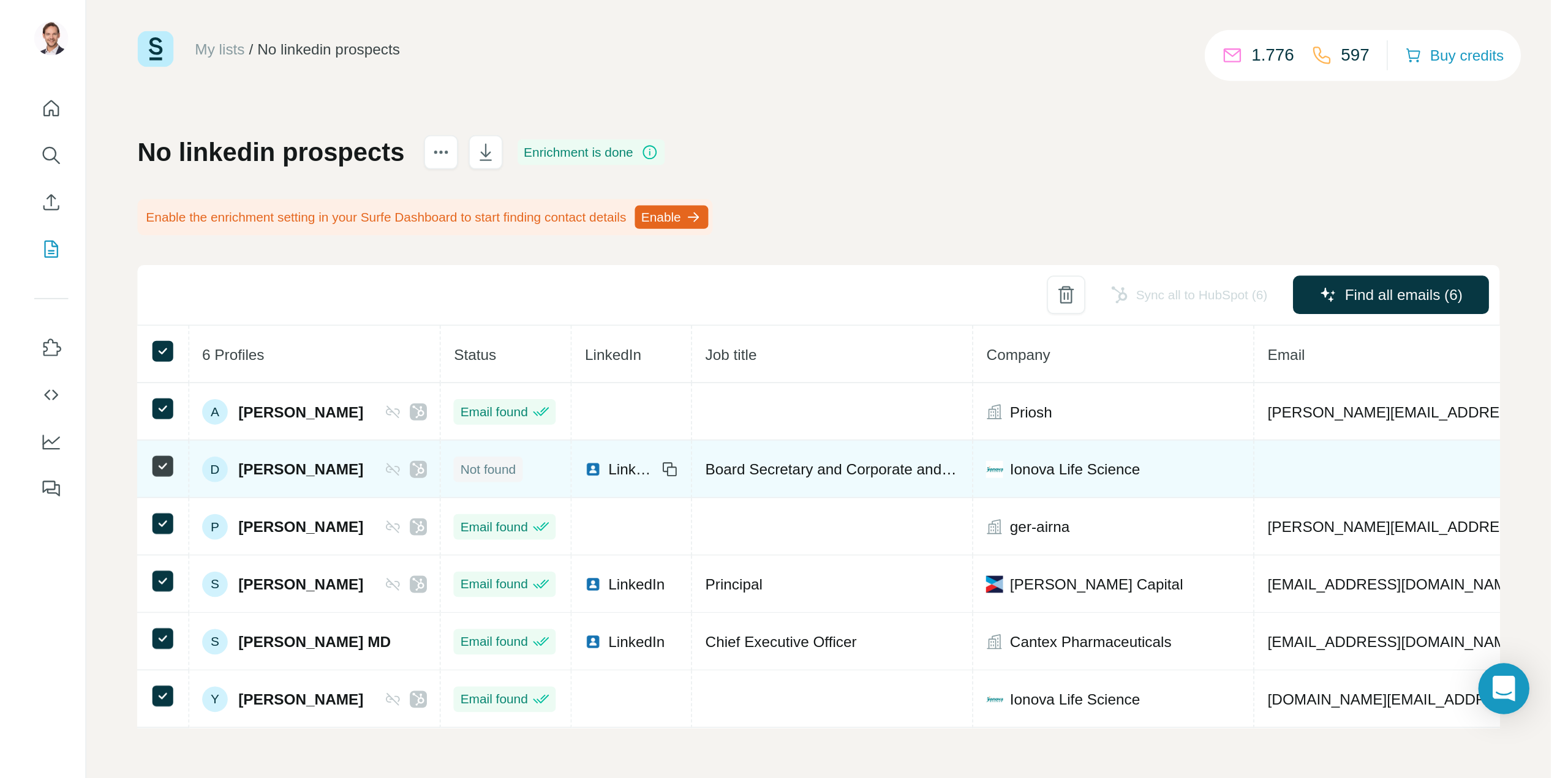
scroll to position [18, 0]
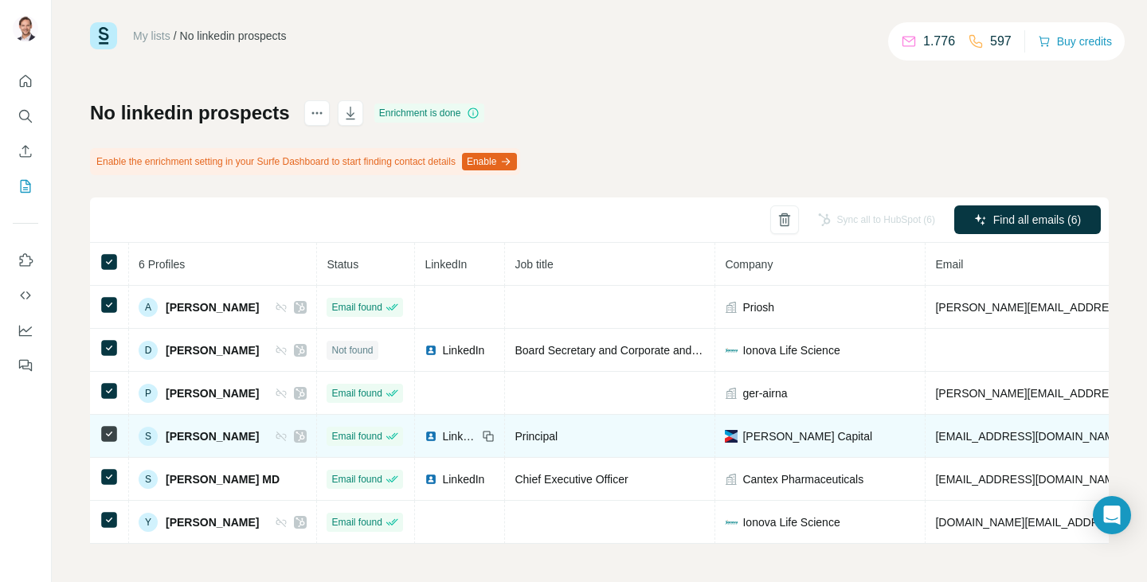
click at [190, 428] on span "[PERSON_NAME]" at bounding box center [212, 436] width 93 height 16
click at [295, 430] on icon at bounding box center [300, 436] width 10 height 13
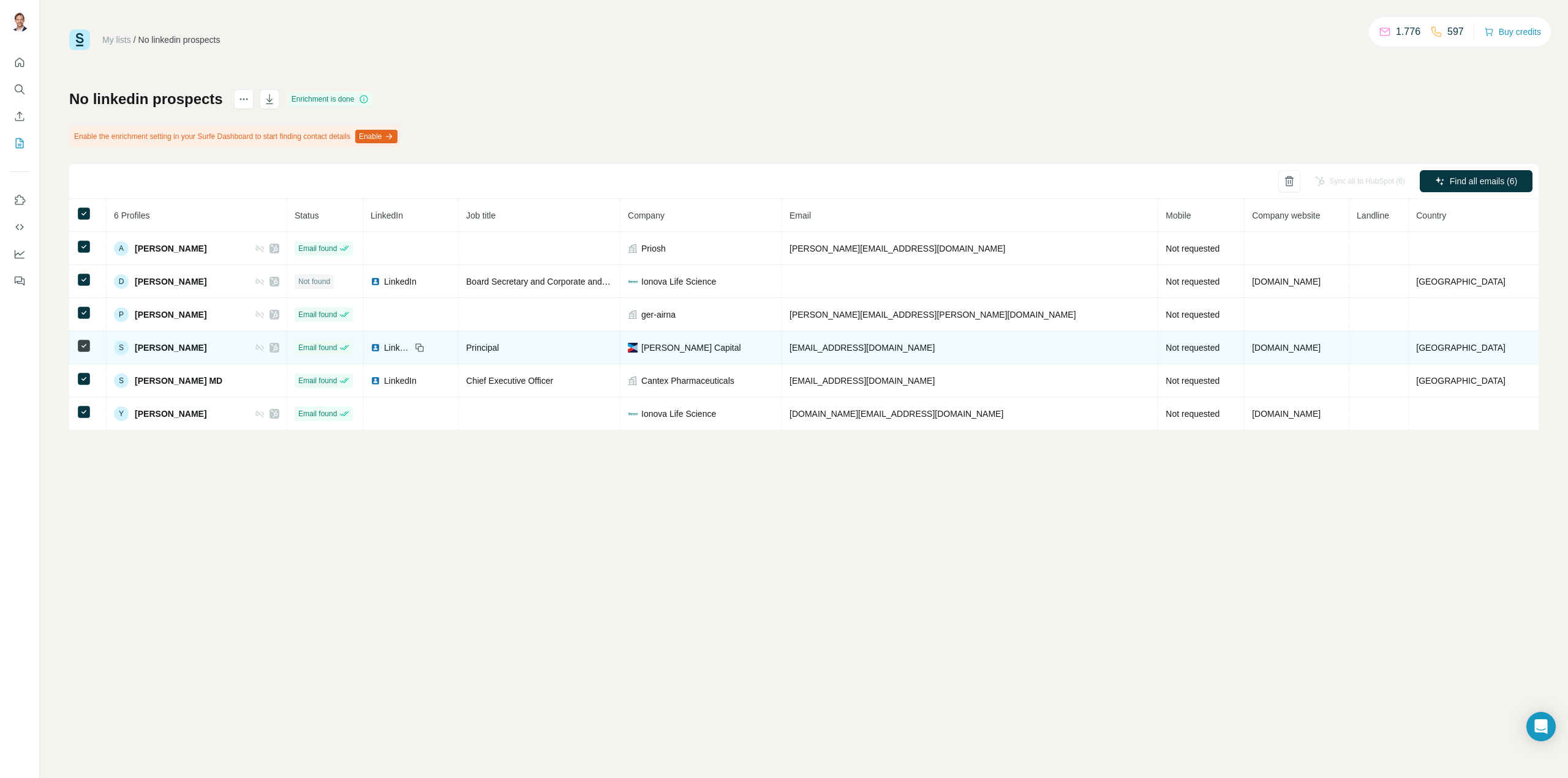
scroll to position [0, 0]
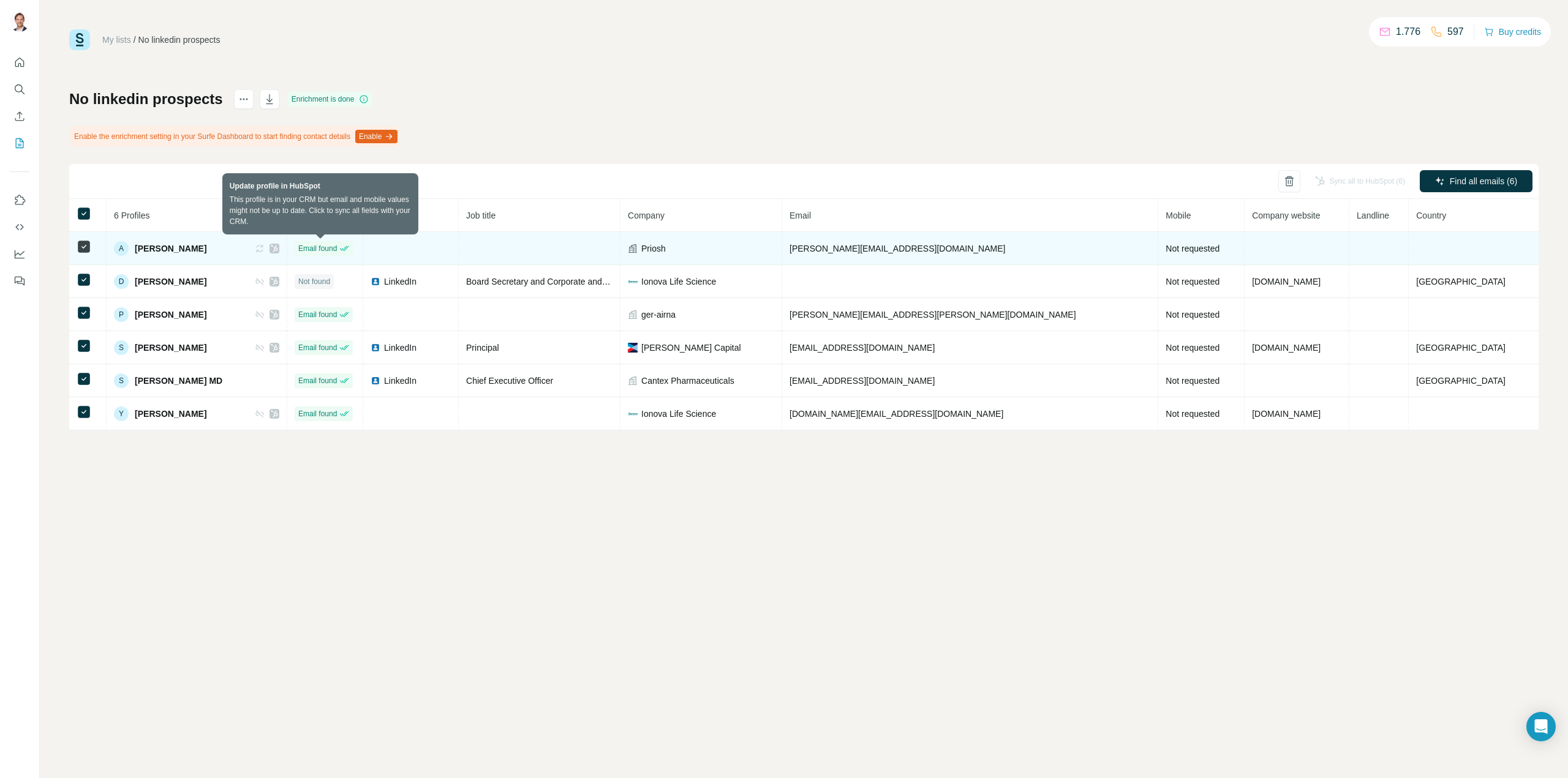
click at [264, 247] on icon at bounding box center [261, 248] width 6 height 4
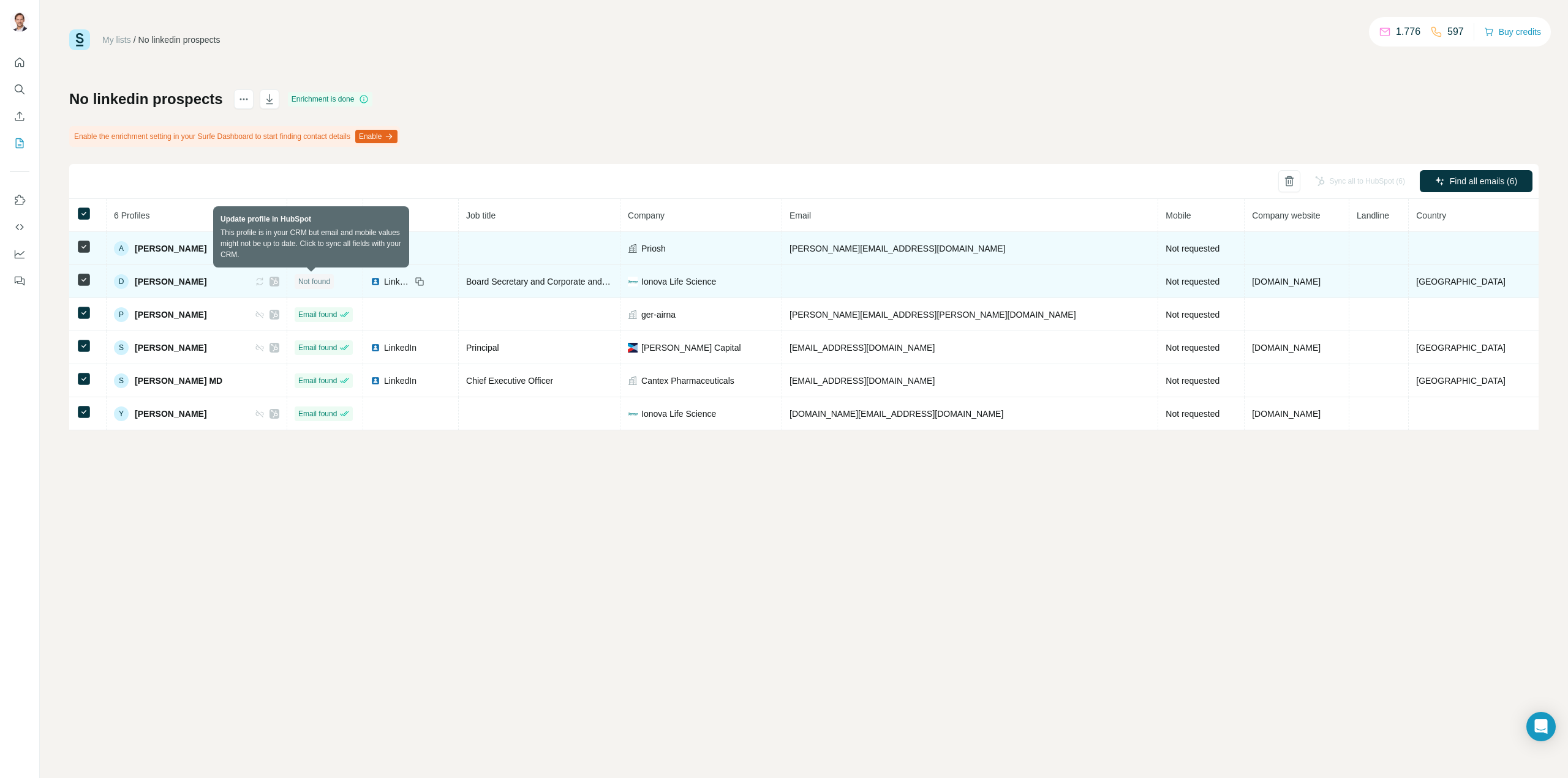
click at [265, 281] on icon at bounding box center [259, 281] width 10 height 10
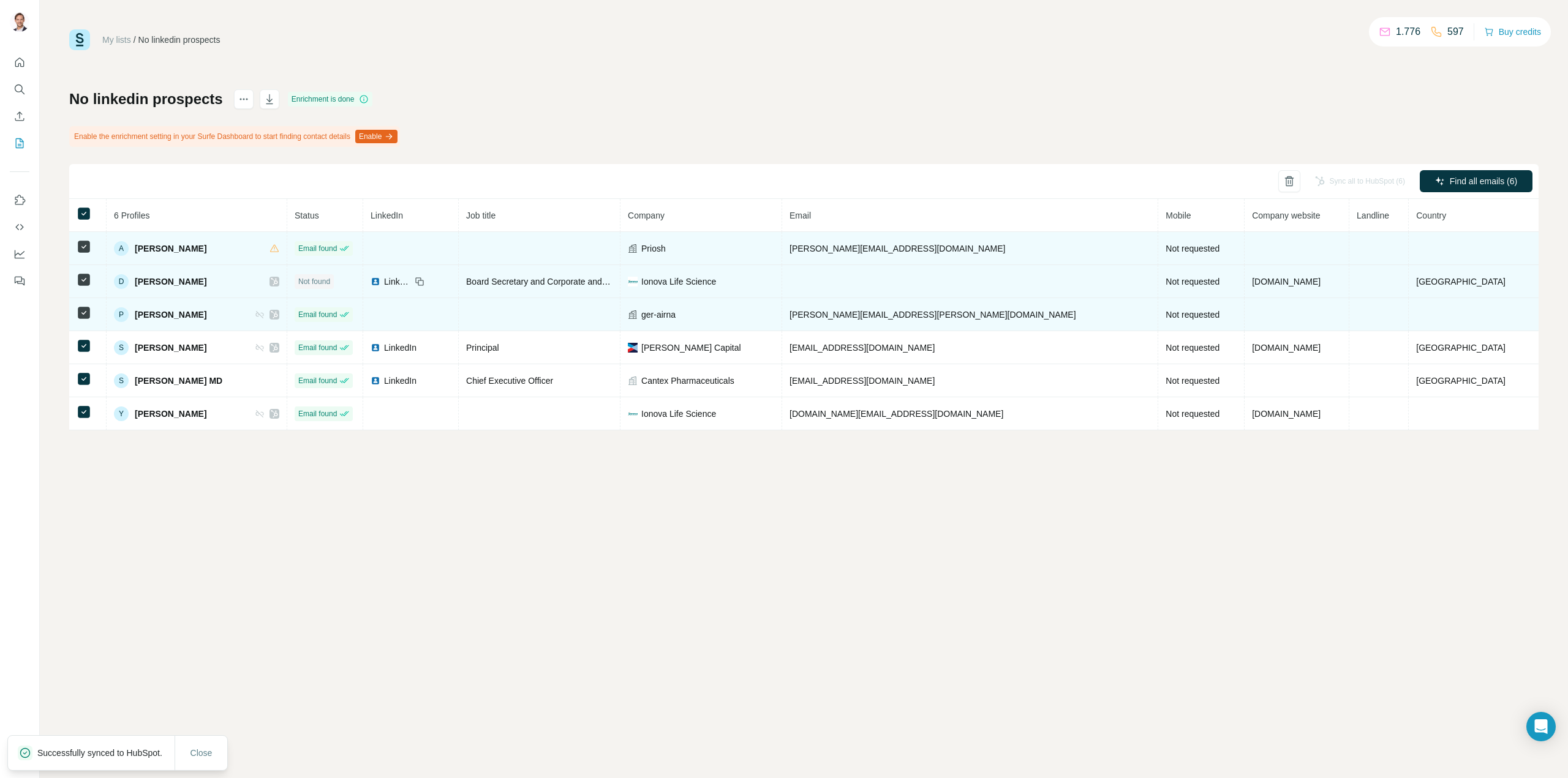
click at [265, 315] on icon at bounding box center [259, 314] width 10 height 10
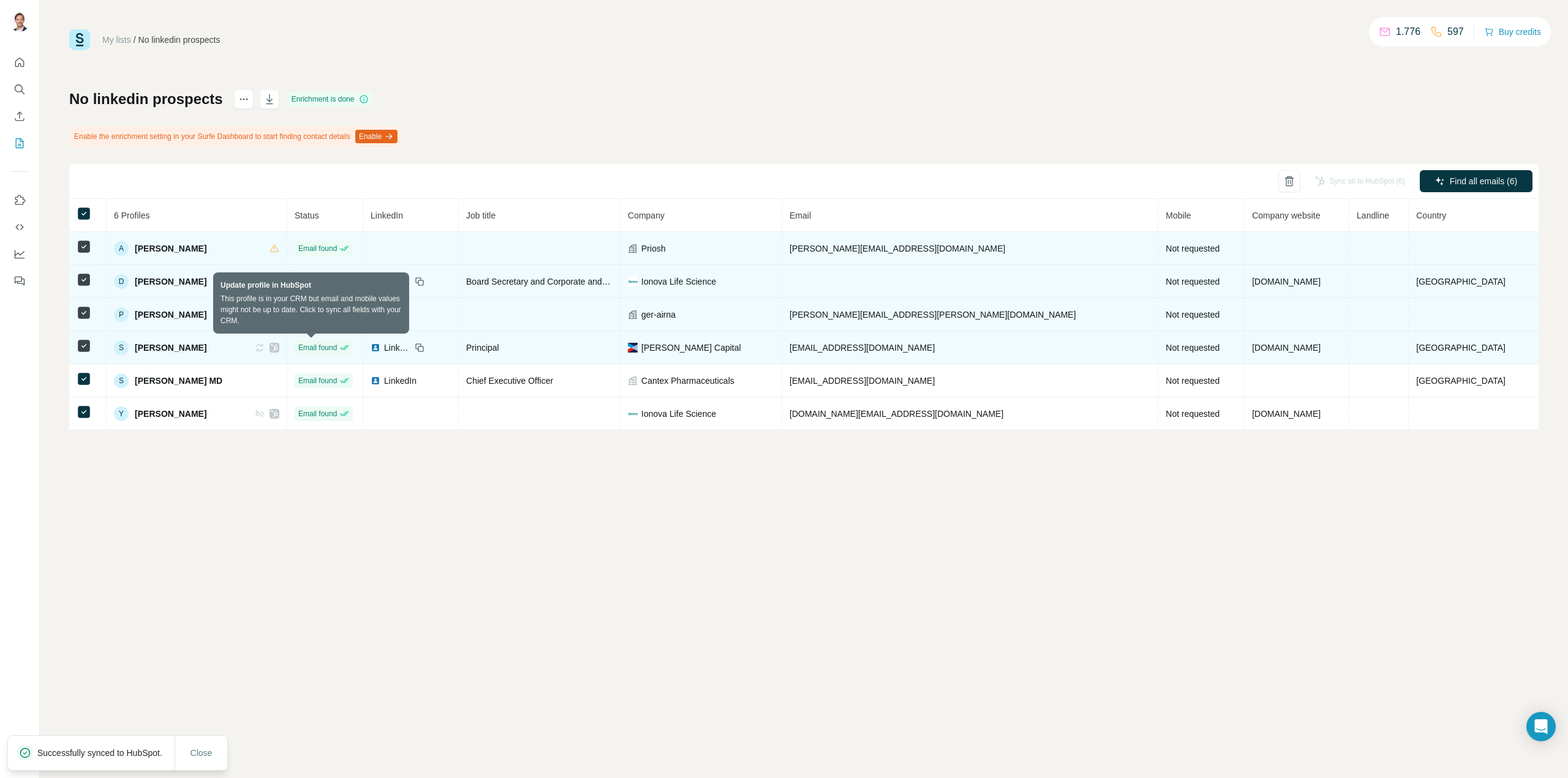
click at [265, 349] on icon at bounding box center [259, 347] width 10 height 10
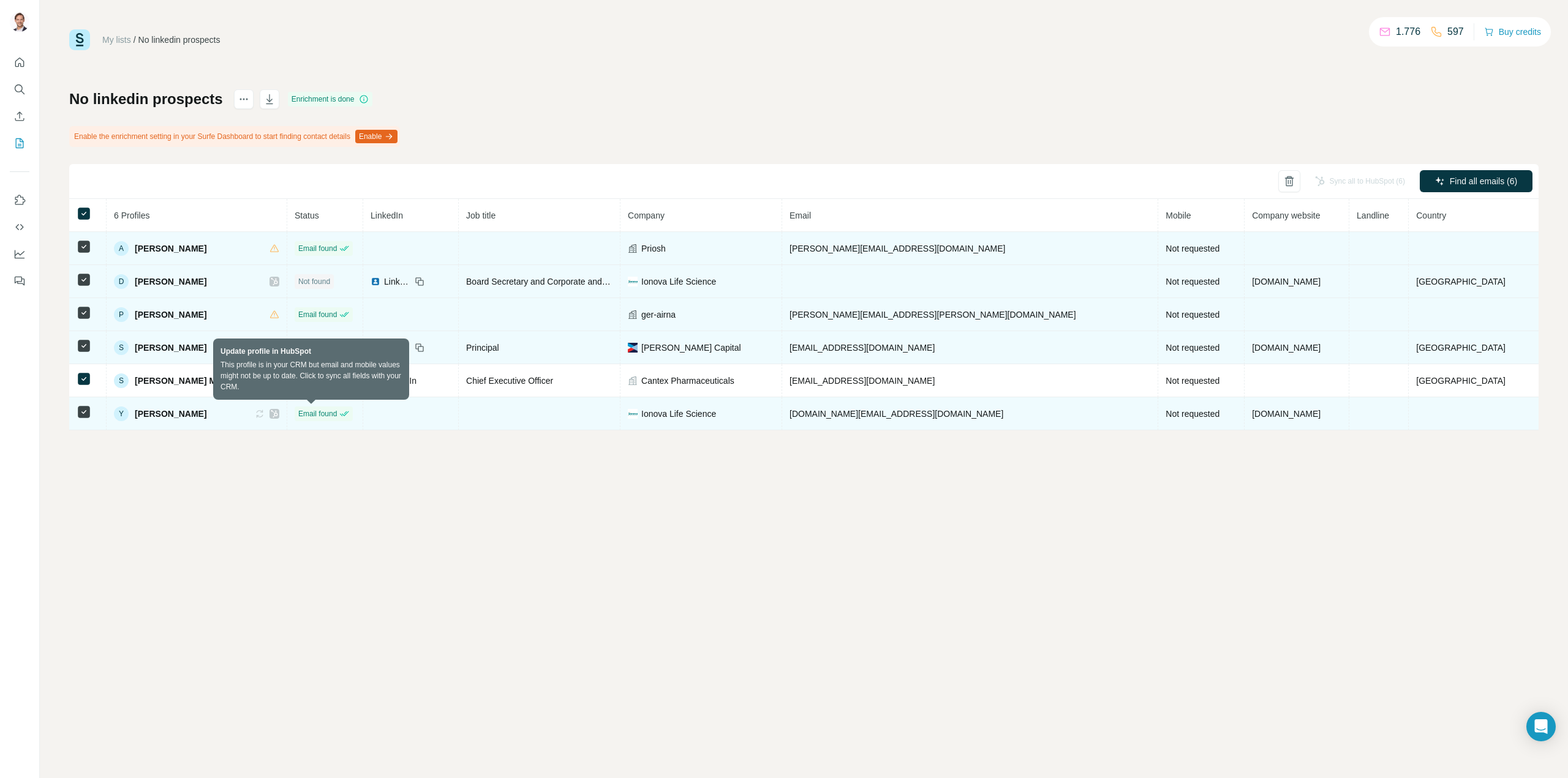
click at [265, 417] on icon at bounding box center [259, 414] width 10 height 10
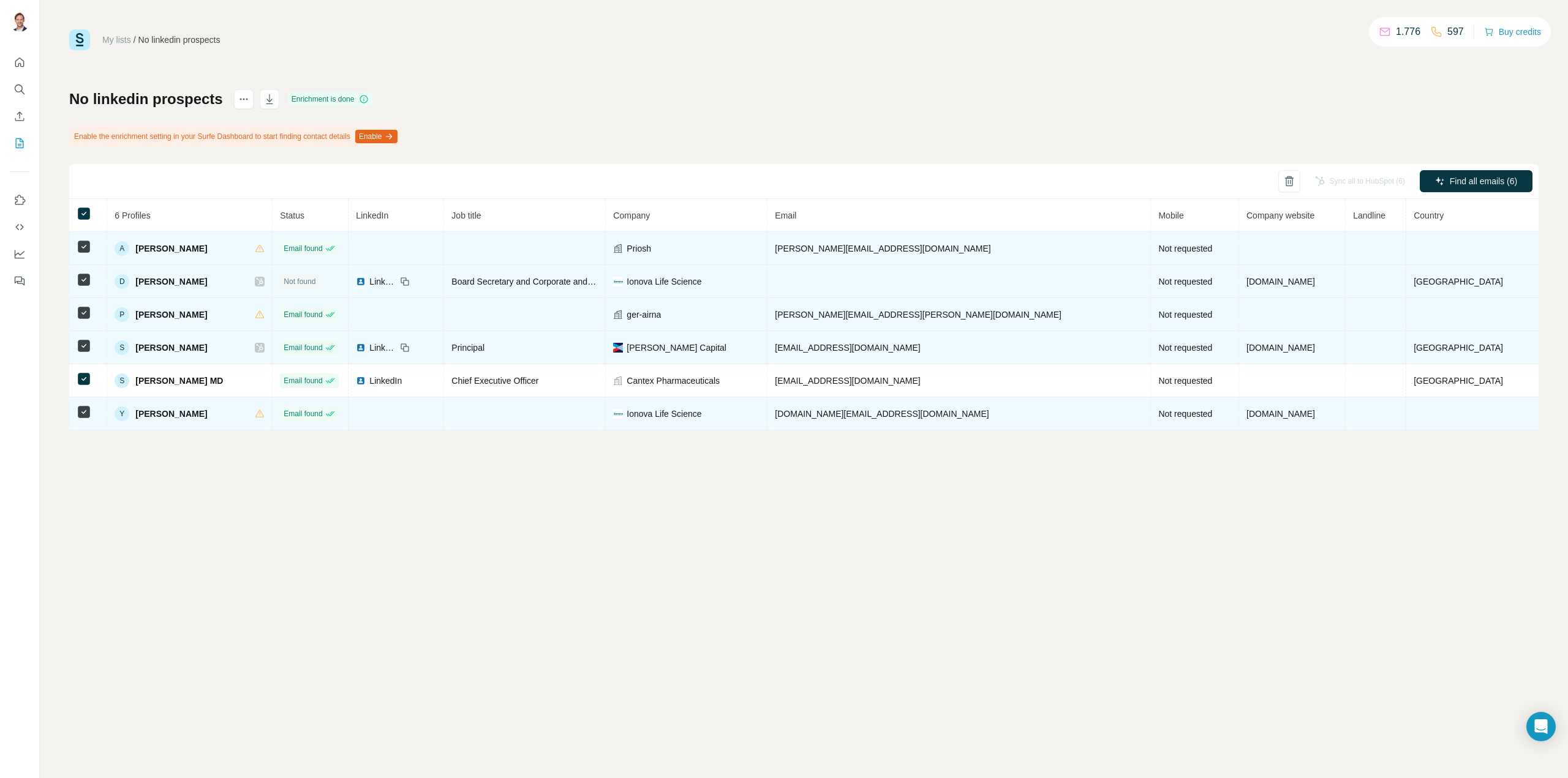
click at [1327, 185] on div "Sync all to HubSpot (6)" at bounding box center [1360, 181] width 107 height 22
click at [371, 560] on div "My lists / No linkedin prospects 1.776 597 Buy credits No linkedin prospects En…" at bounding box center [804, 389] width 1528 height 778
click at [263, 349] on icon at bounding box center [260, 348] width 7 height 8
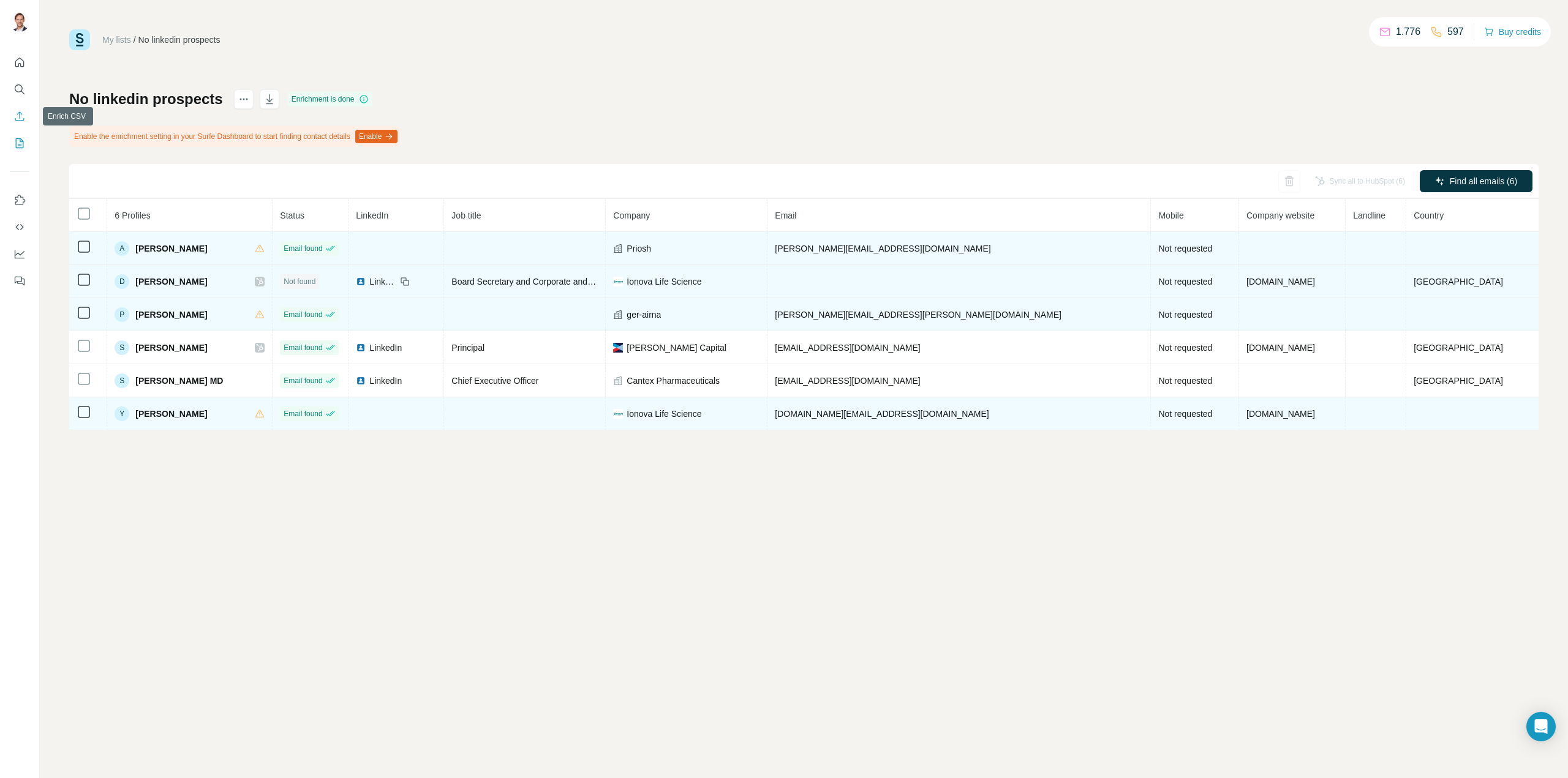
click at [25, 121] on icon "Enrich CSV" at bounding box center [20, 116] width 12 height 12
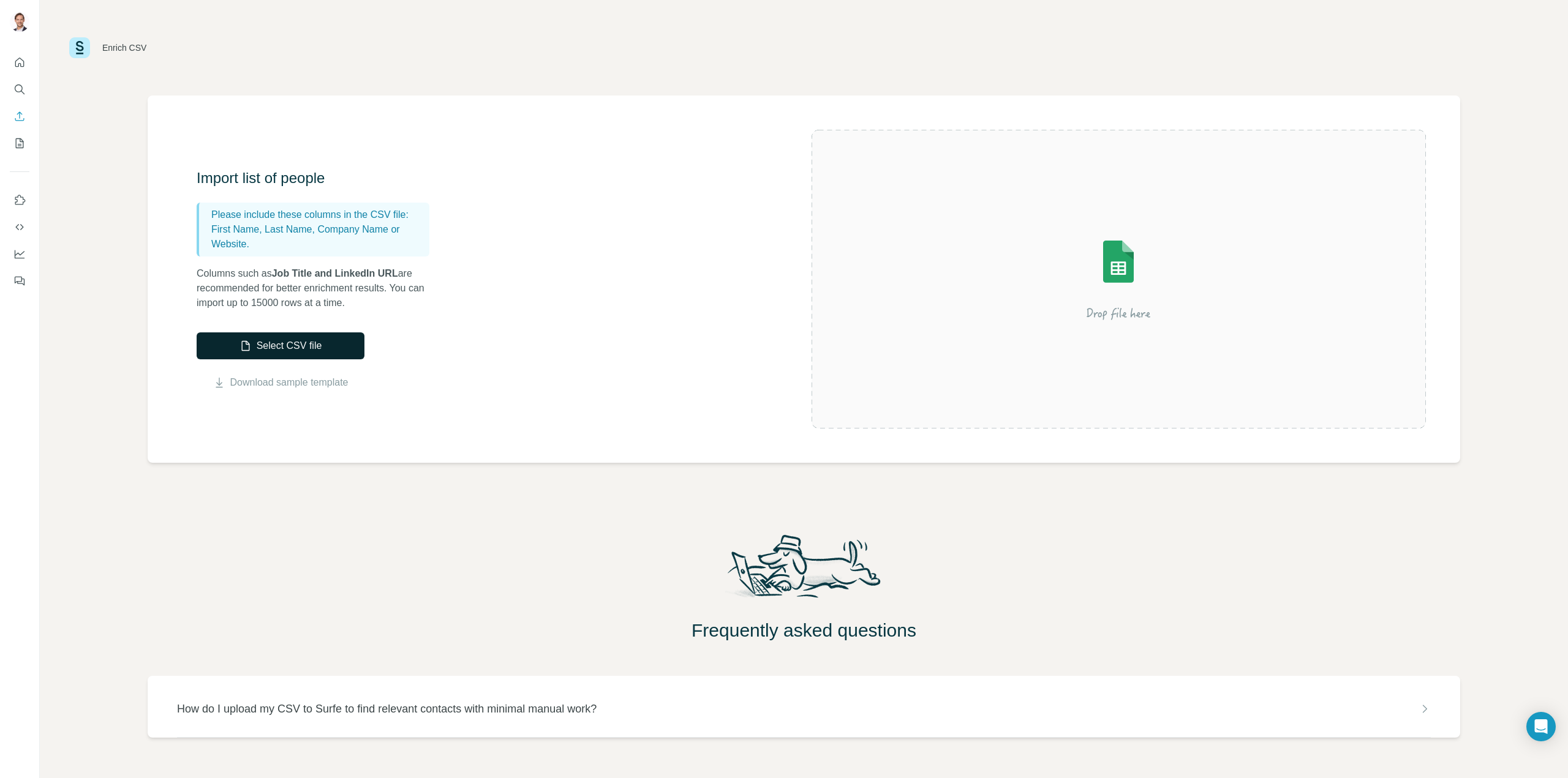
click at [288, 344] on button "Select CSV file" at bounding box center [281, 345] width 168 height 27
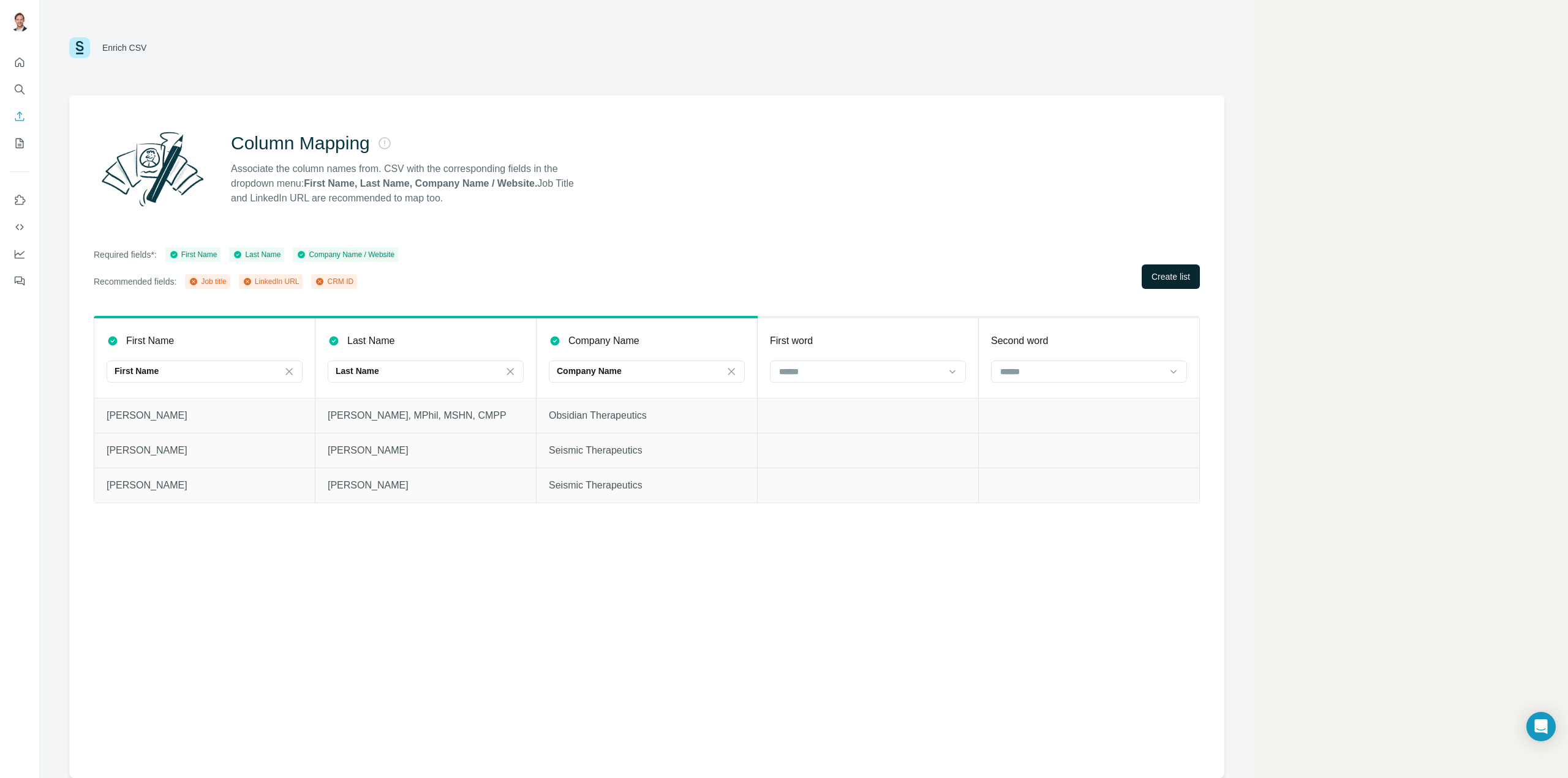
click at [1165, 281] on span "Create list" at bounding box center [1170, 277] width 38 height 12
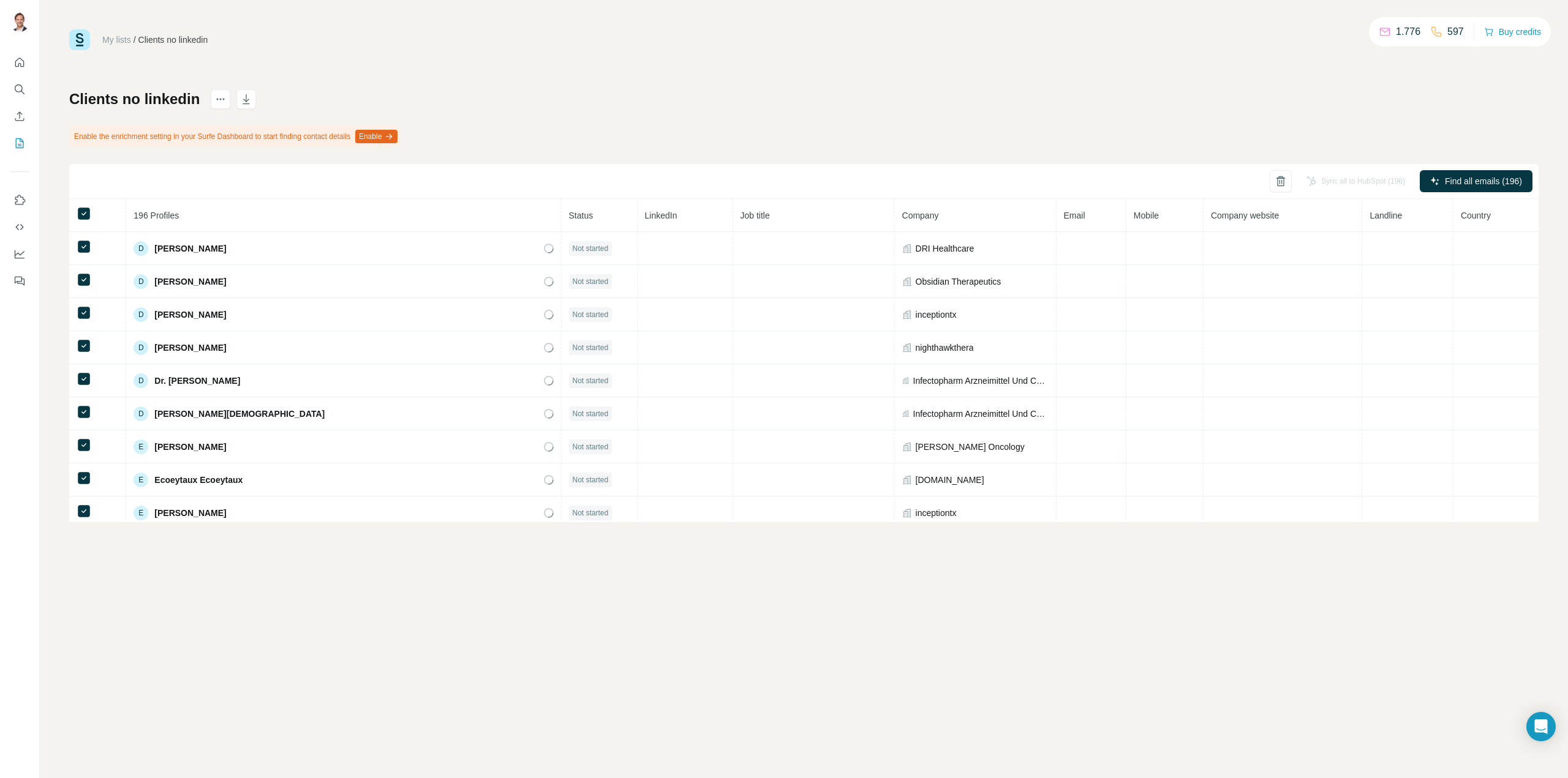
scroll to position [1694, 0]
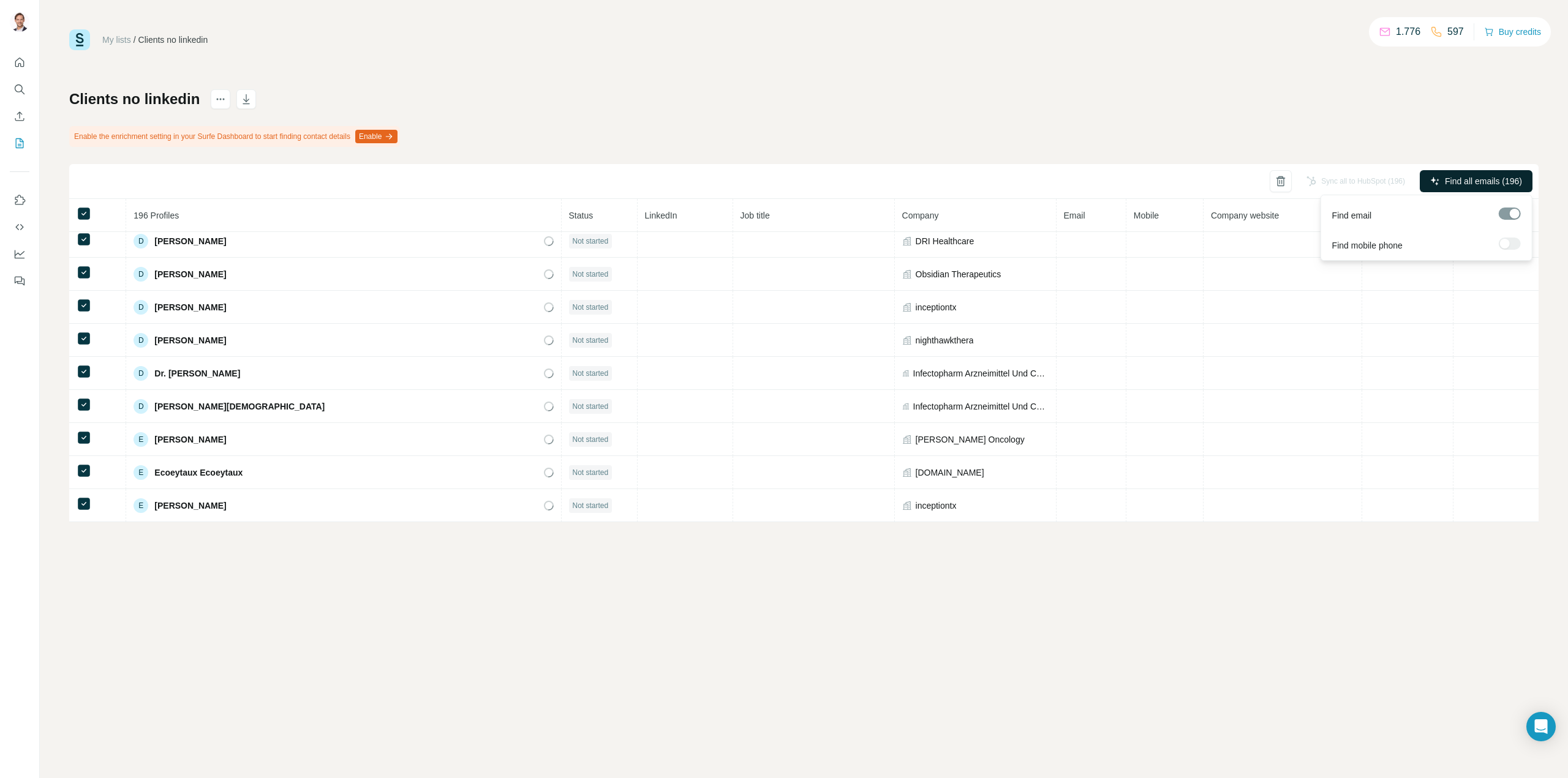
click at [1466, 187] on span "Find all emails (196)" at bounding box center [1483, 181] width 77 height 12
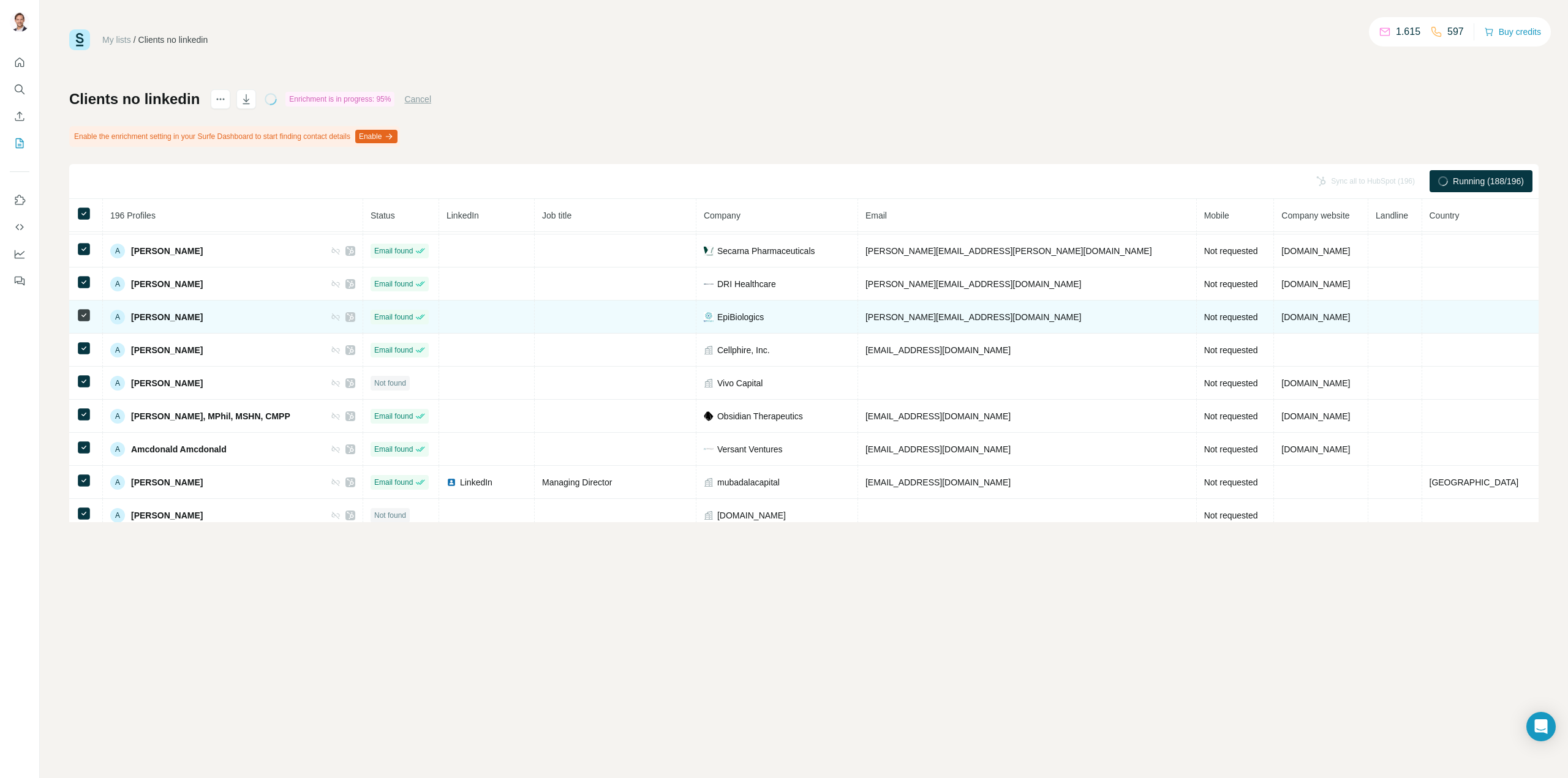
scroll to position [0, 0]
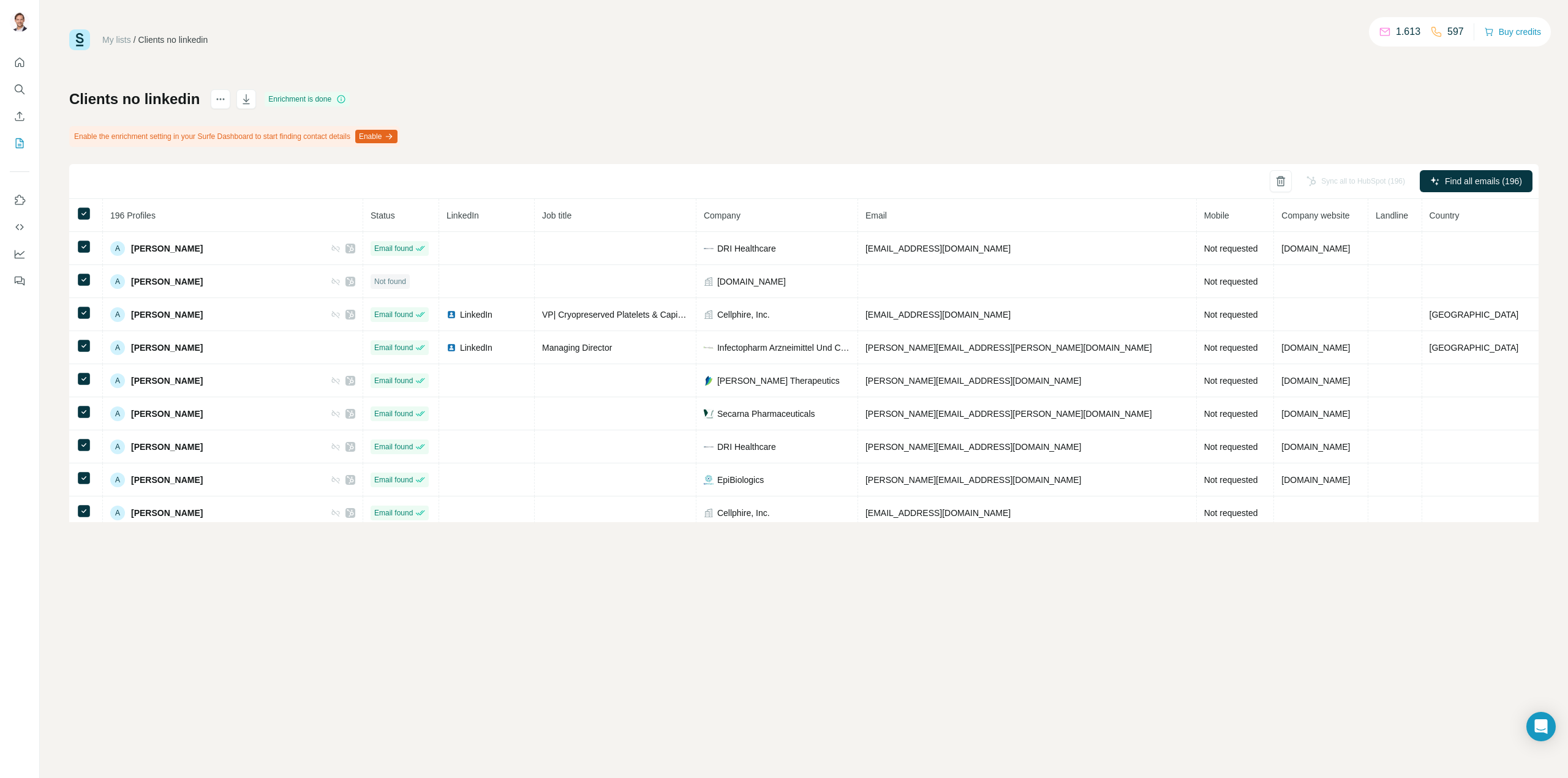
click at [76, 211] on th at bounding box center [86, 215] width 34 height 33
click at [1357, 182] on div "Sync all to HubSpot (196)" at bounding box center [1356, 181] width 116 height 22
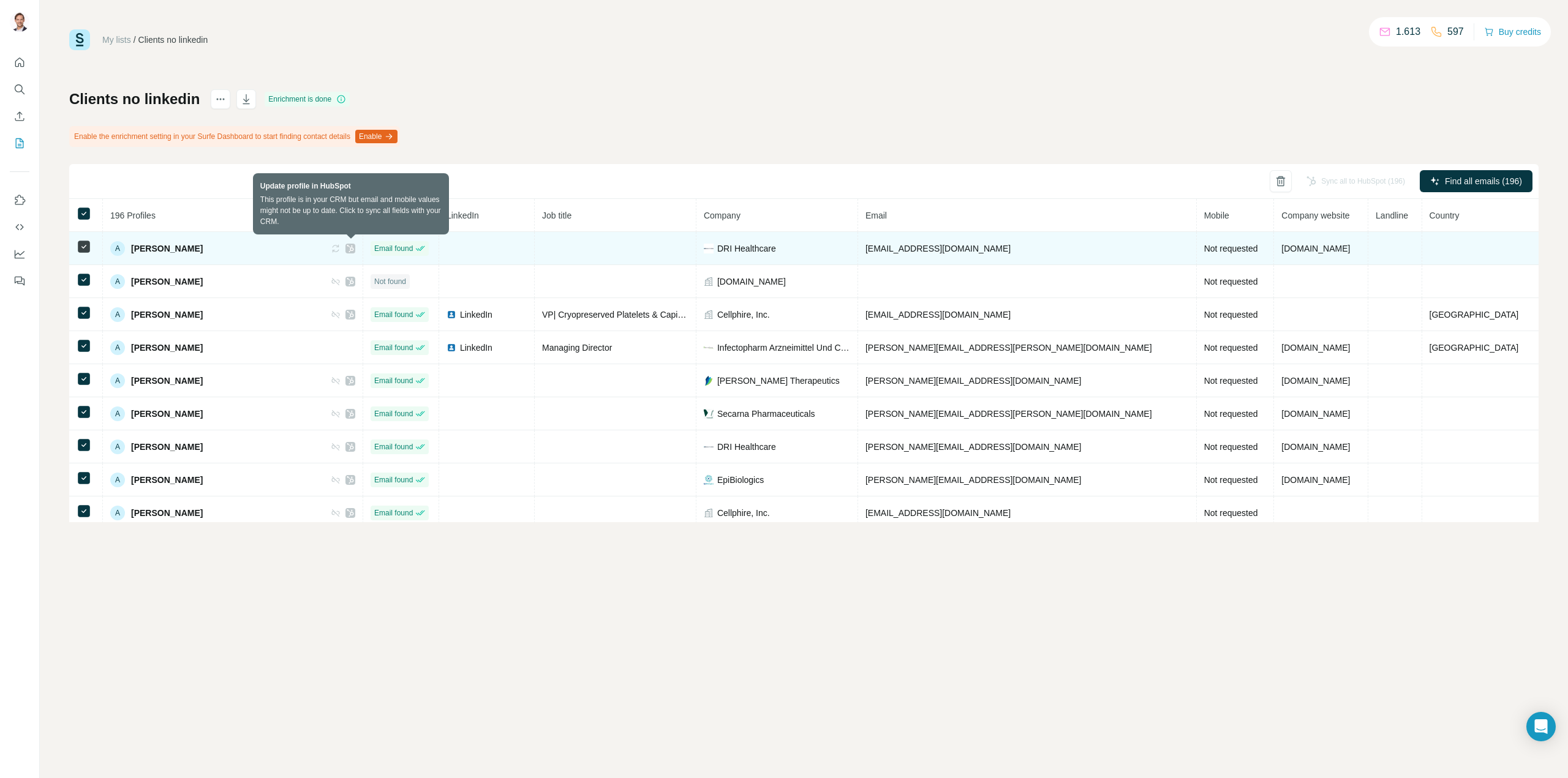
click at [341, 248] on icon at bounding box center [335, 248] width 10 height 10
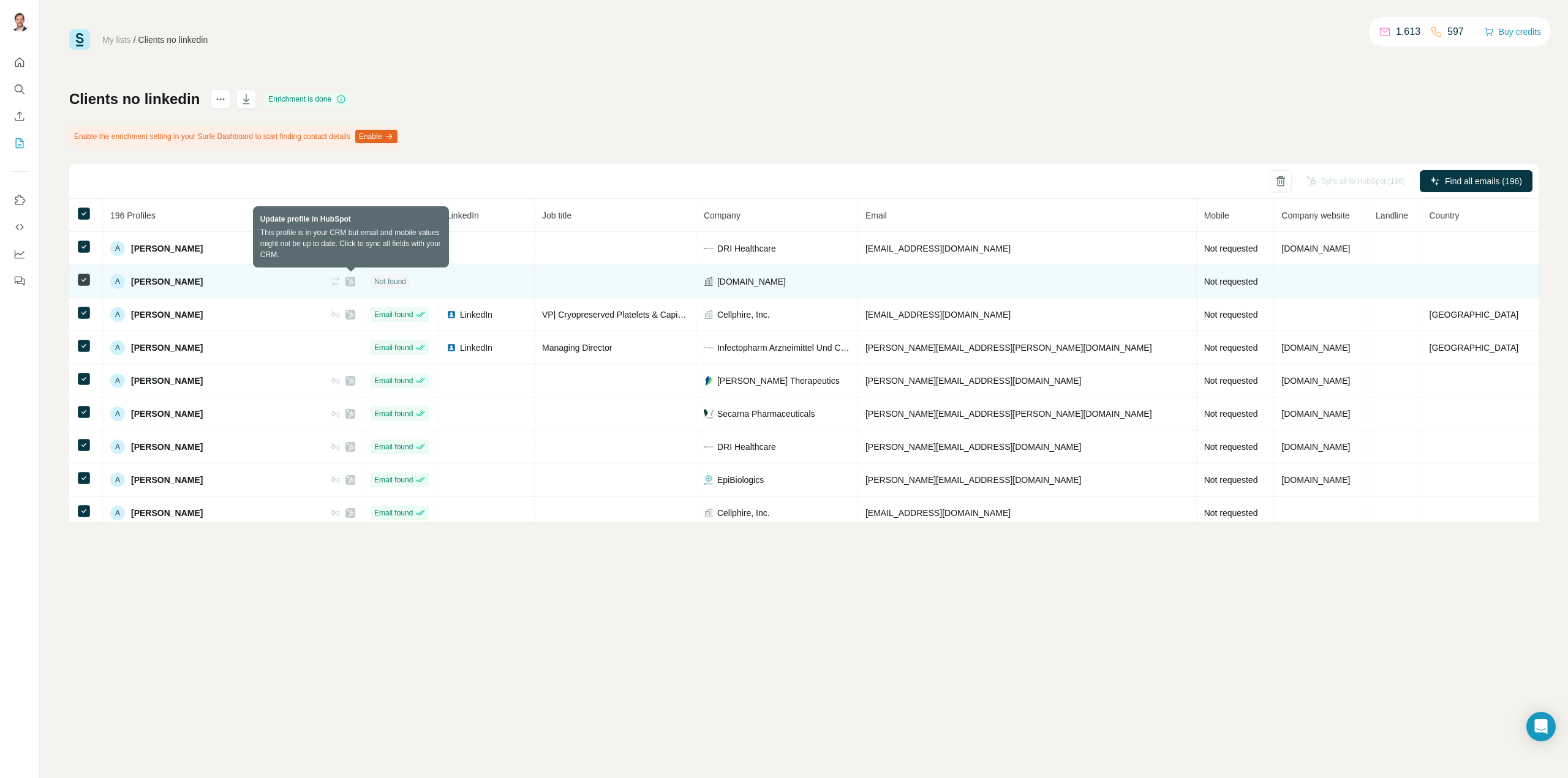
click at [341, 280] on icon at bounding box center [335, 281] width 10 height 10
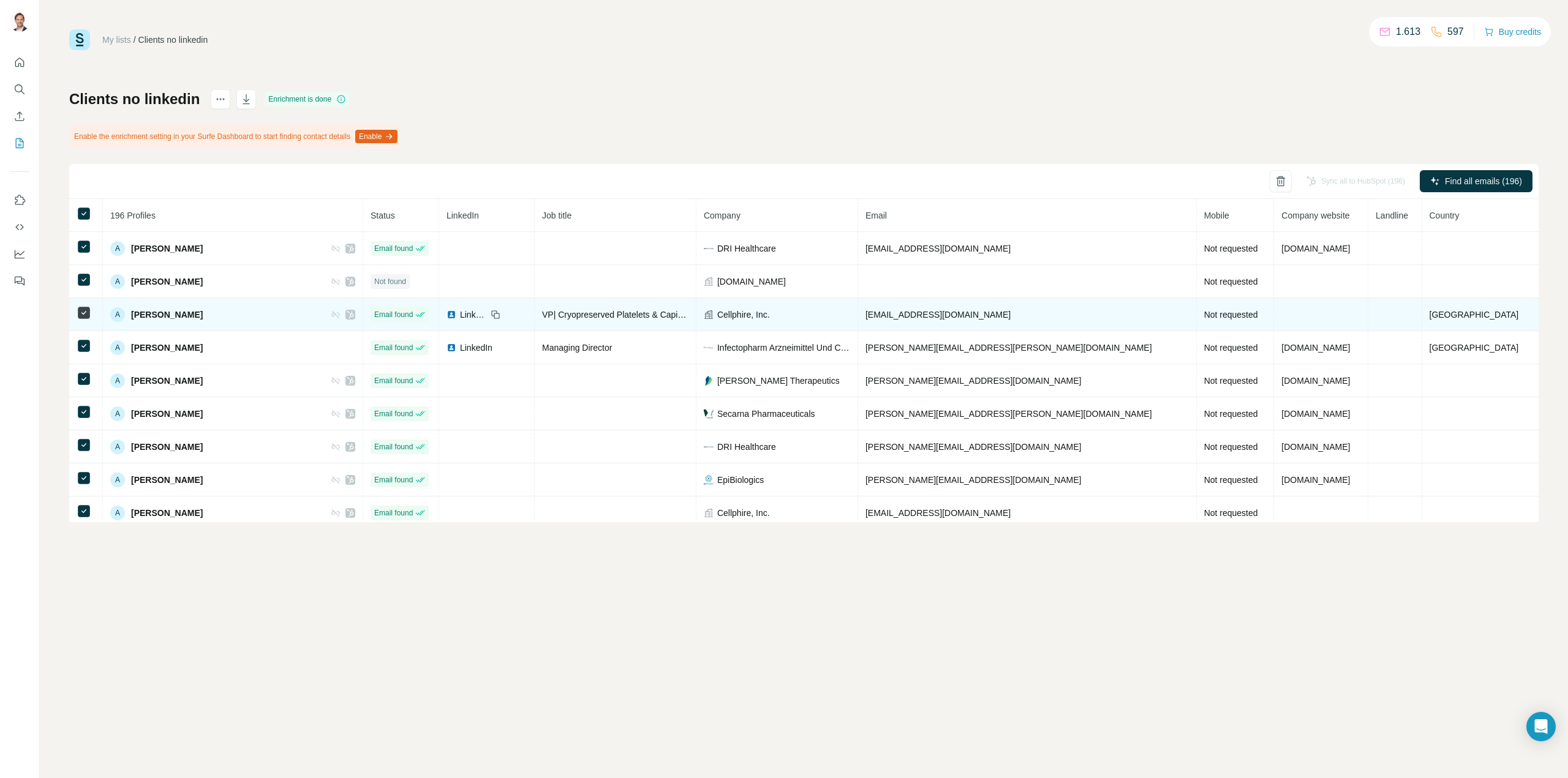
click at [341, 311] on icon at bounding box center [335, 314] width 10 height 10
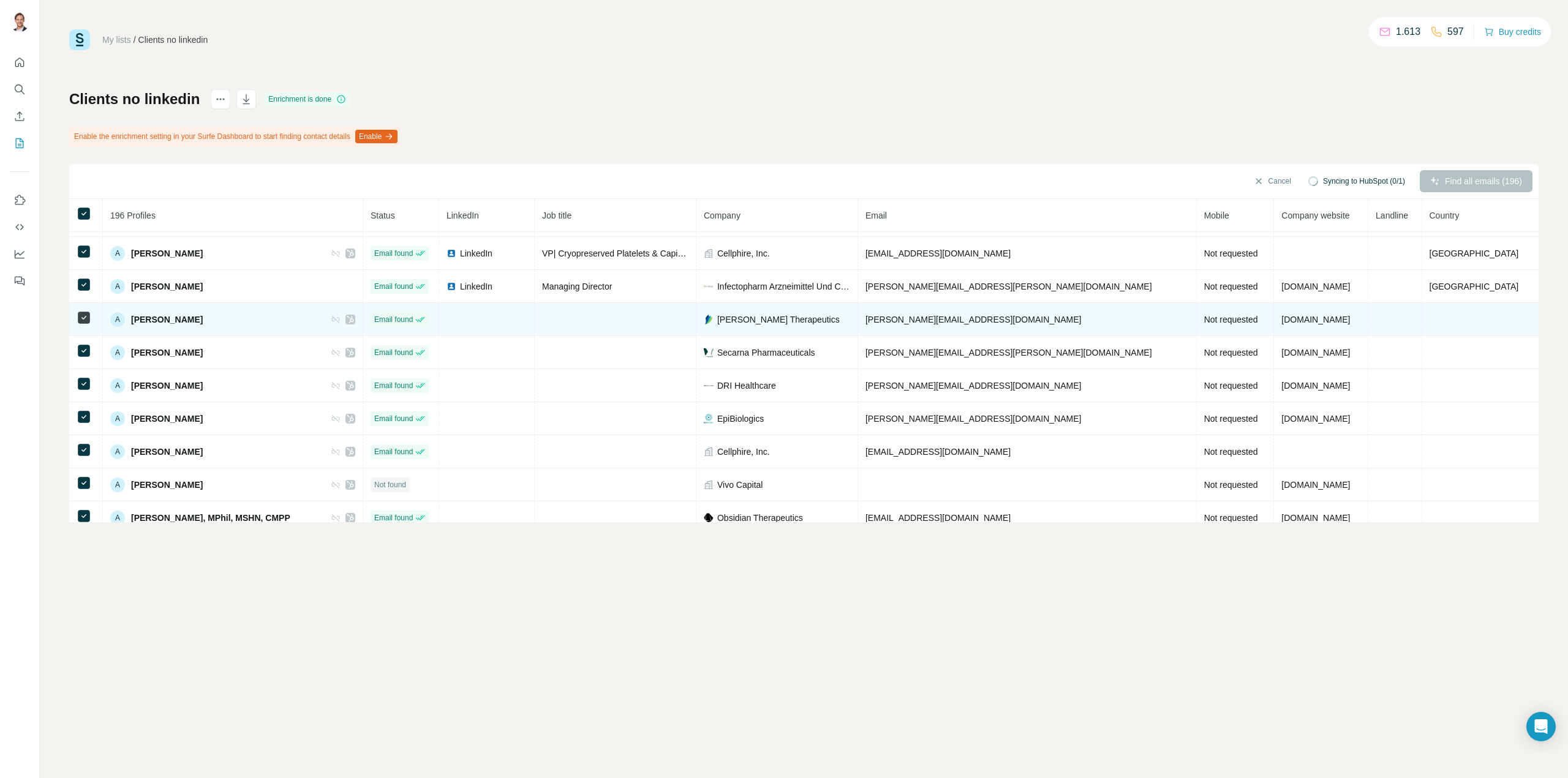
click at [341, 321] on icon at bounding box center [335, 319] width 10 height 10
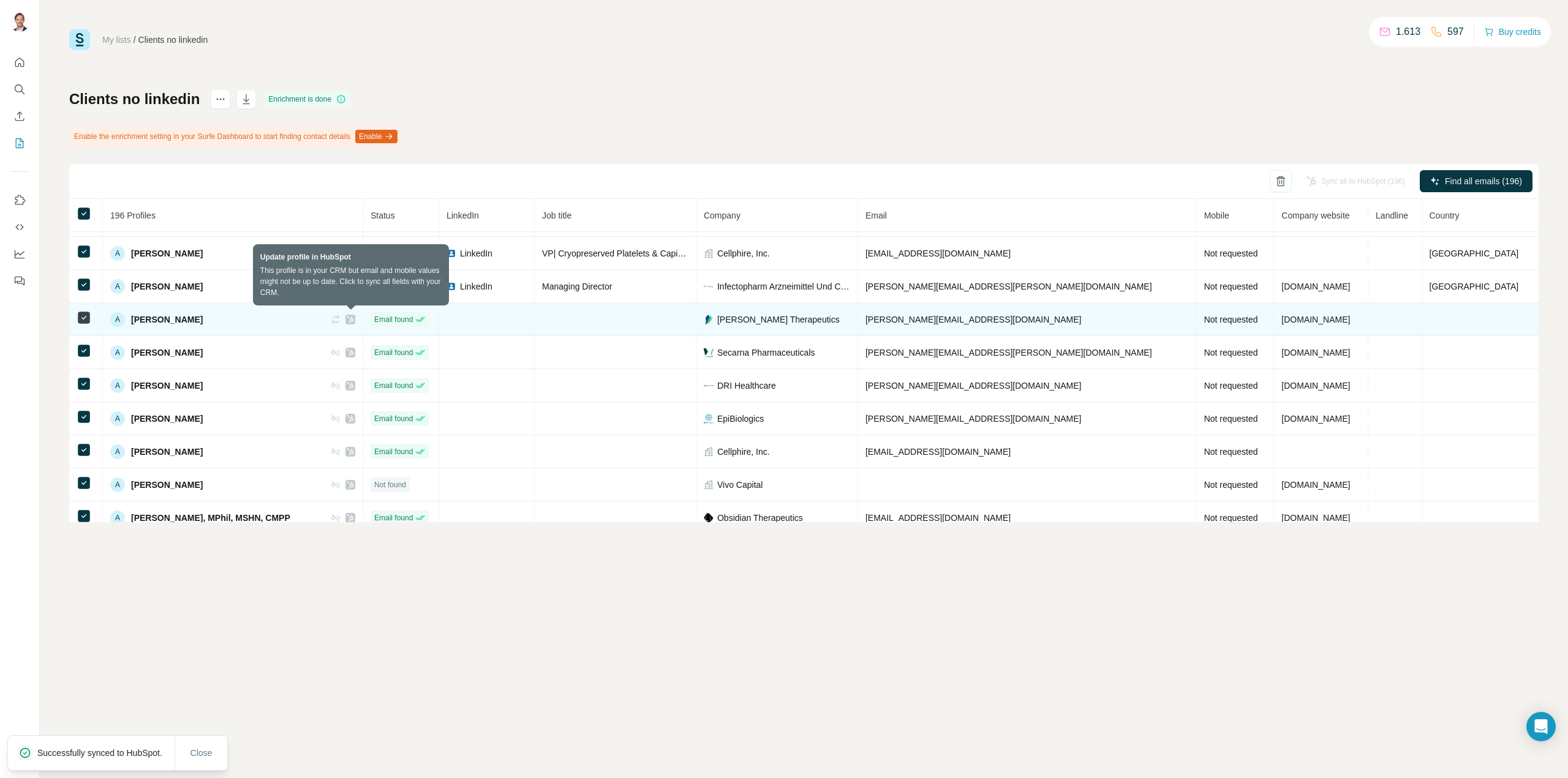
click at [341, 320] on icon at bounding box center [335, 319] width 10 height 10
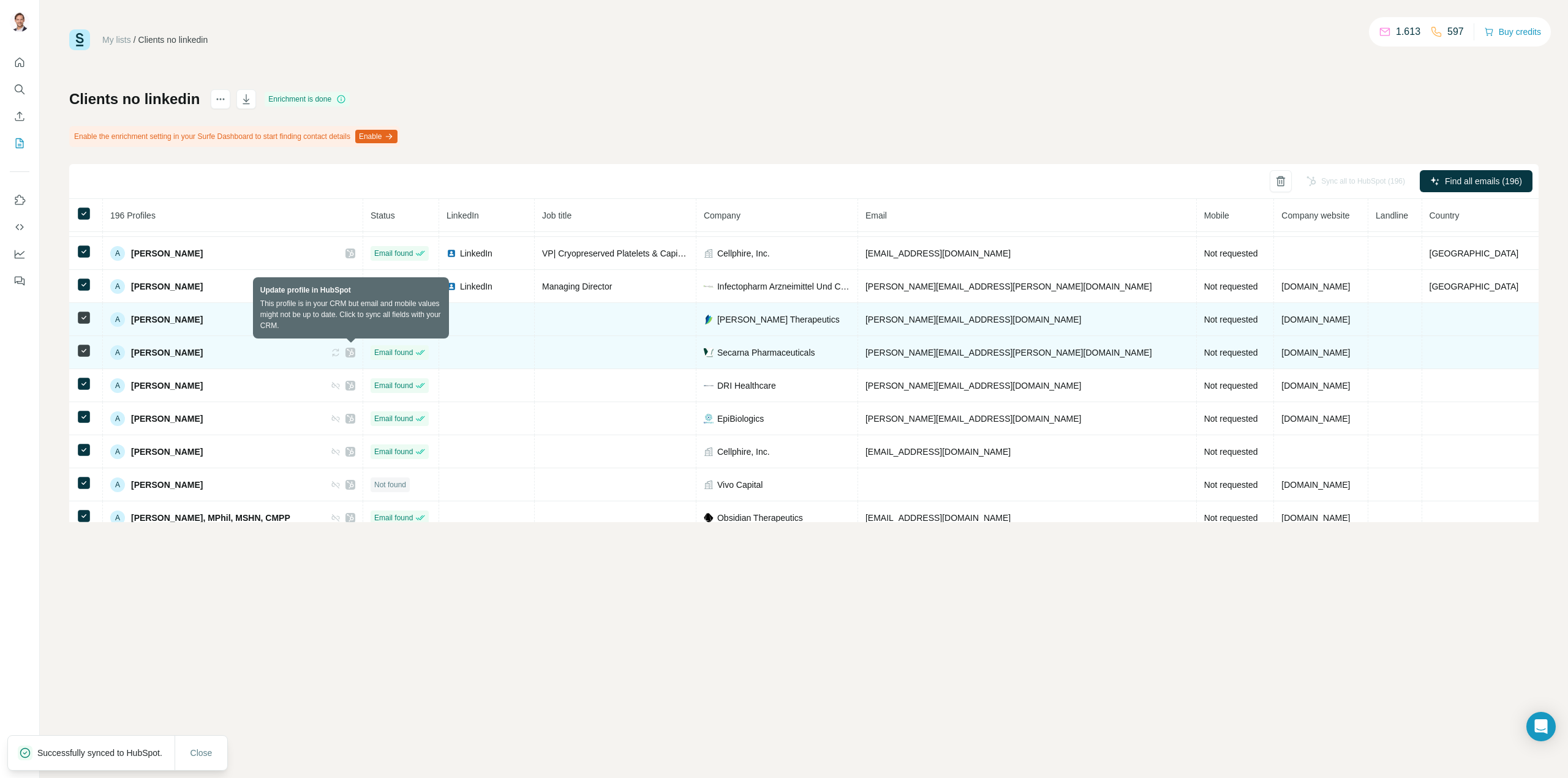
click at [341, 351] on icon at bounding box center [335, 352] width 10 height 10
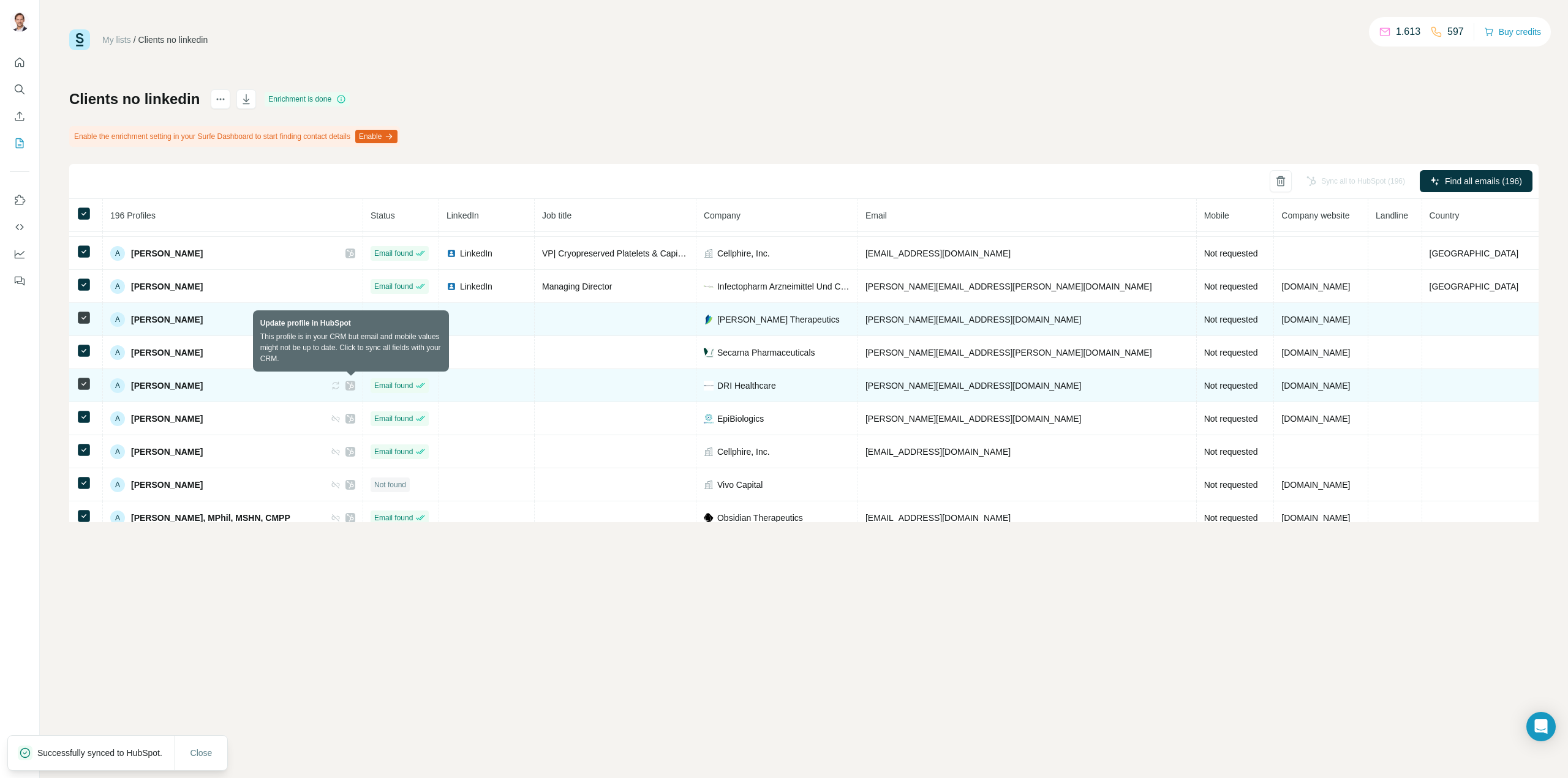
click at [341, 387] on icon at bounding box center [335, 385] width 10 height 10
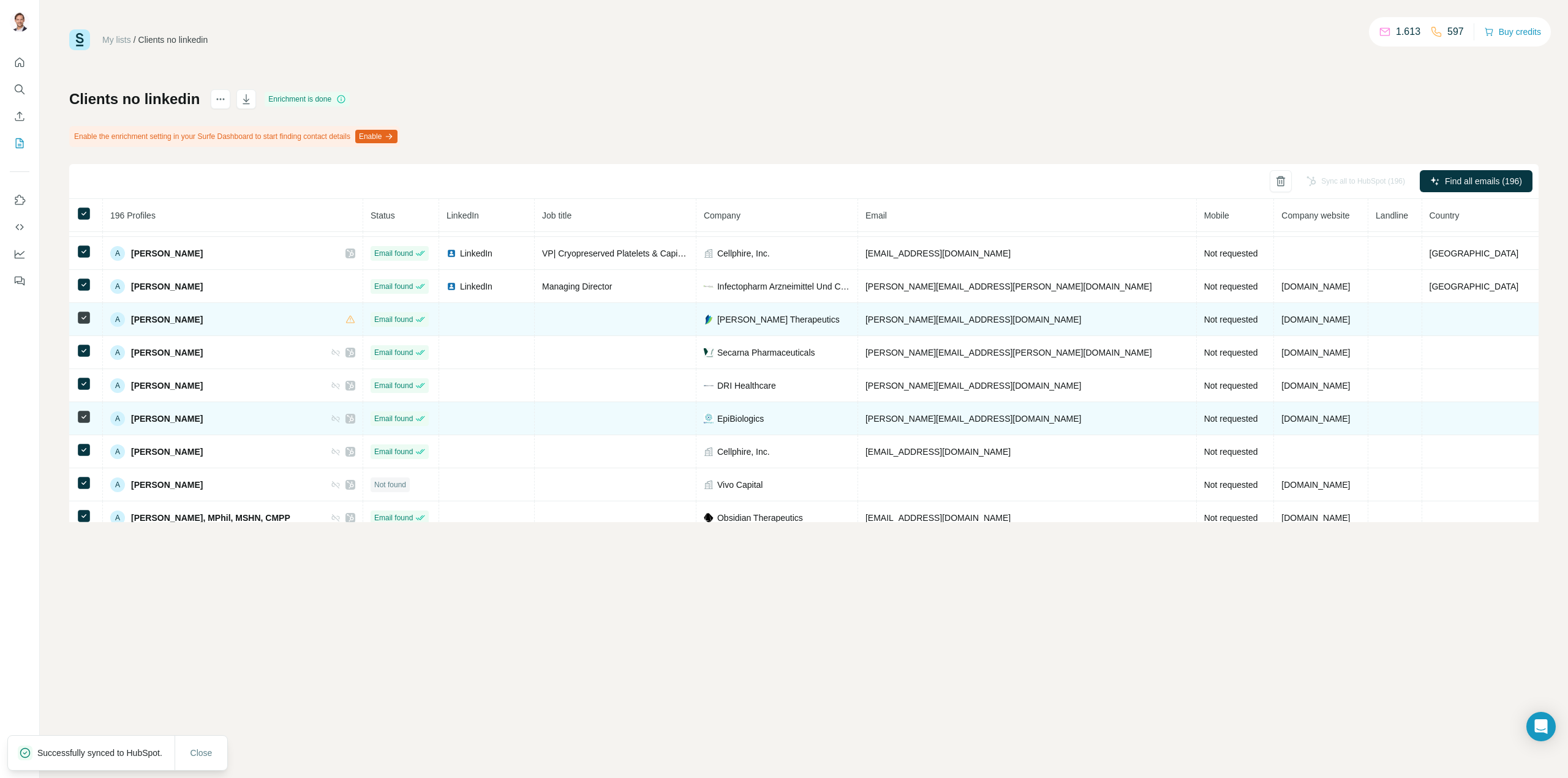
click at [341, 419] on icon at bounding box center [335, 418] width 10 height 10
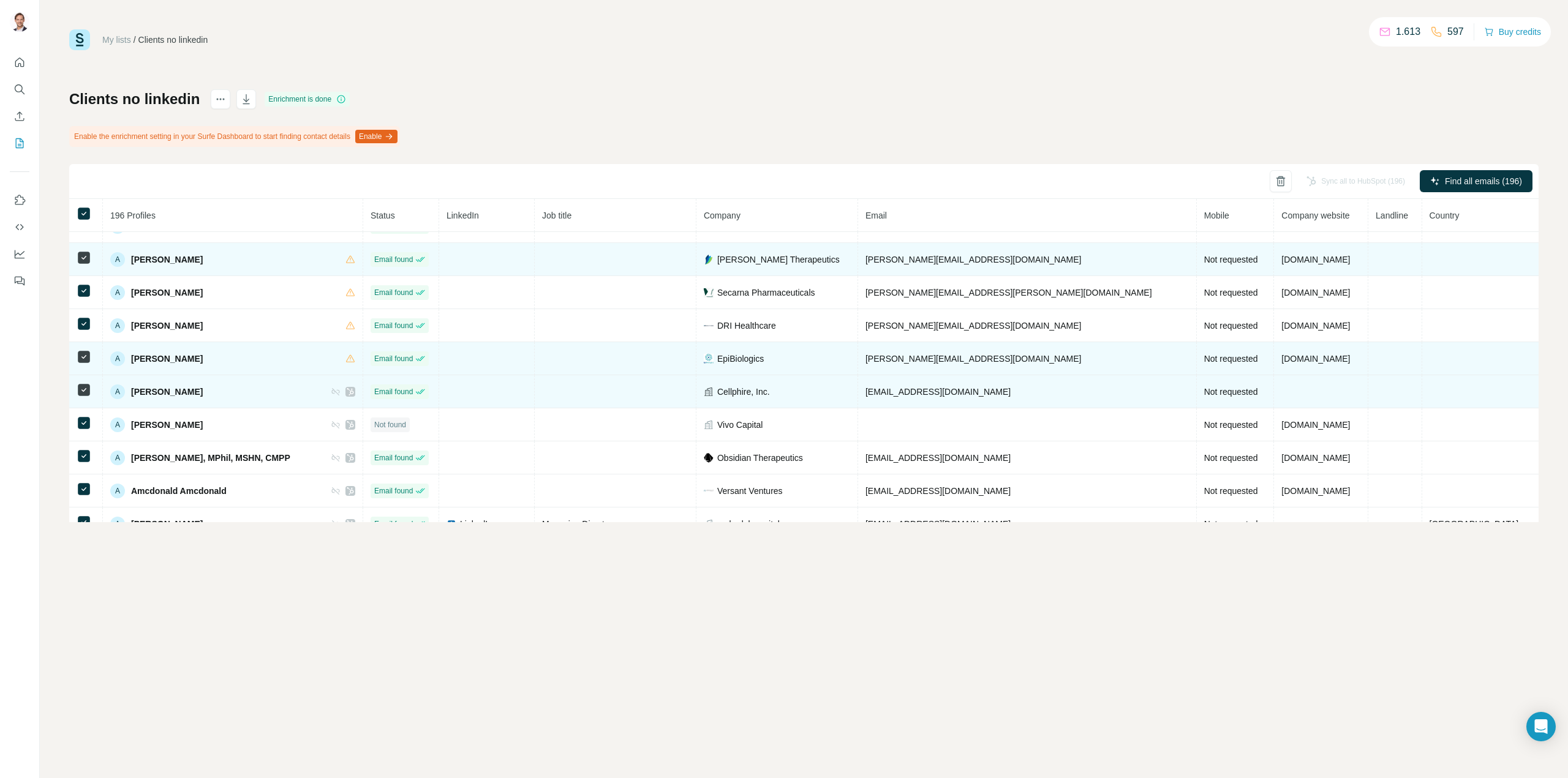
scroll to position [122, 0]
click at [341, 394] on icon at bounding box center [335, 391] width 10 height 10
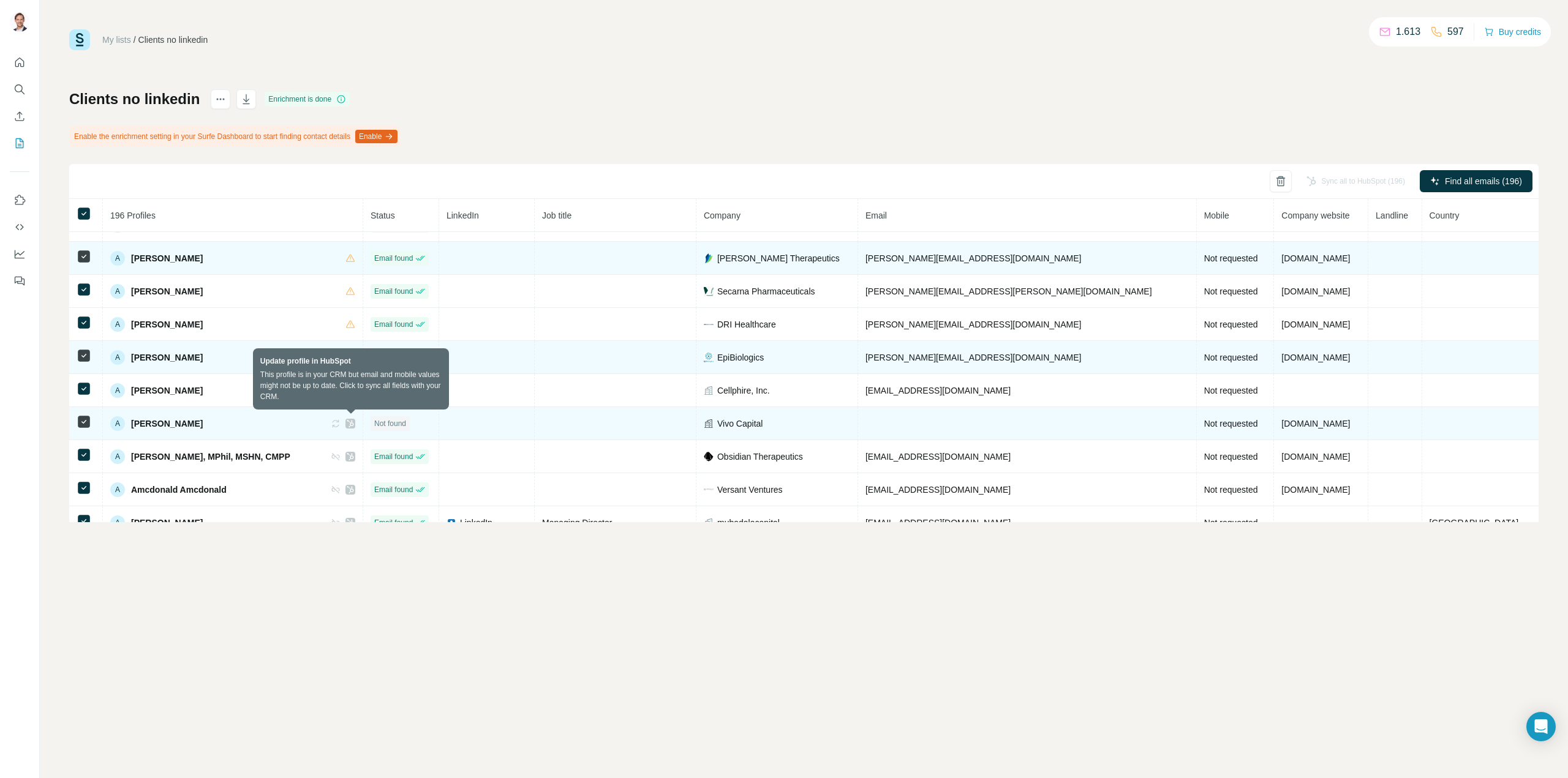
click at [339, 422] on icon at bounding box center [336, 424] width 8 height 8
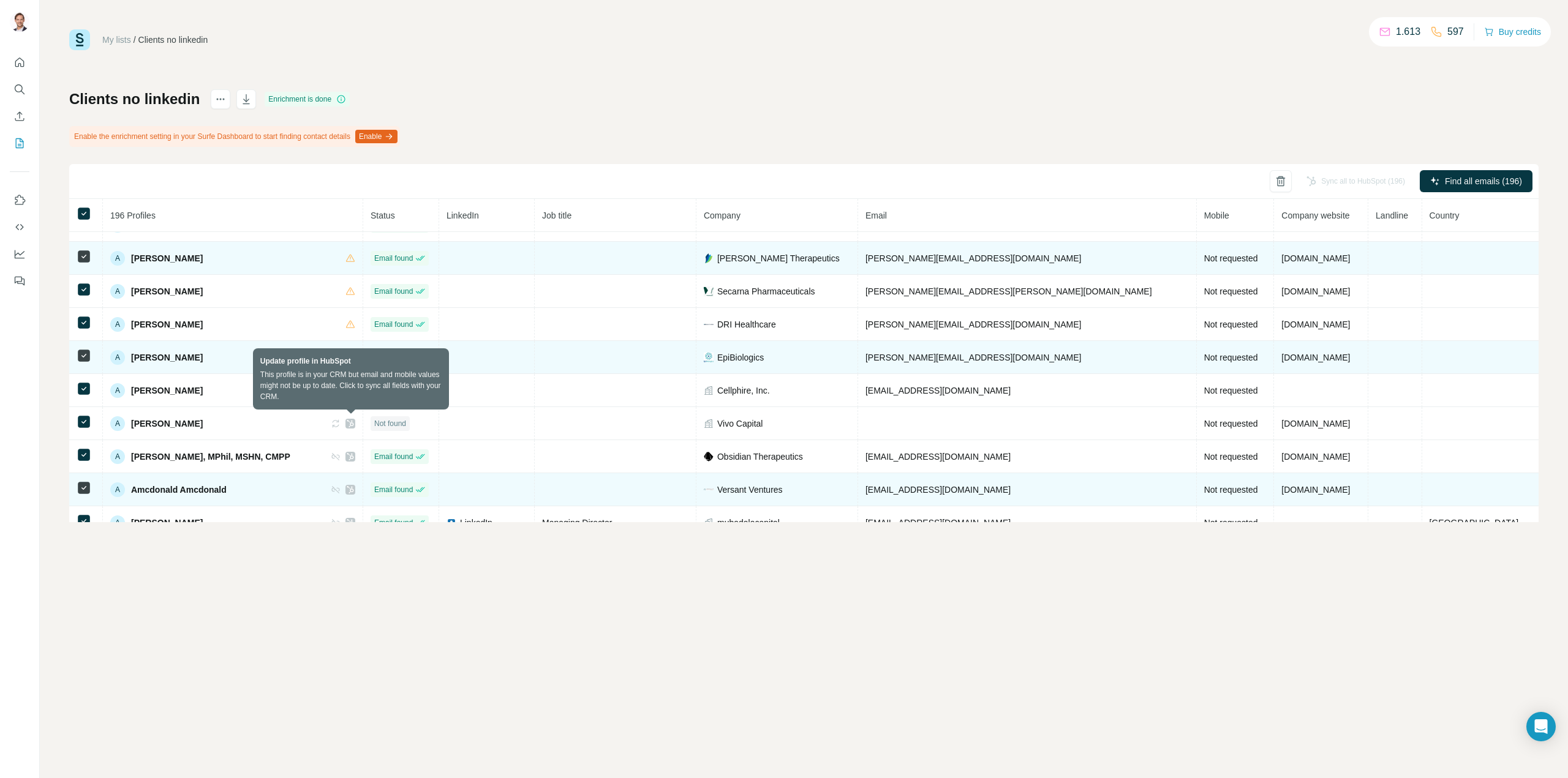
scroll to position [184, 0]
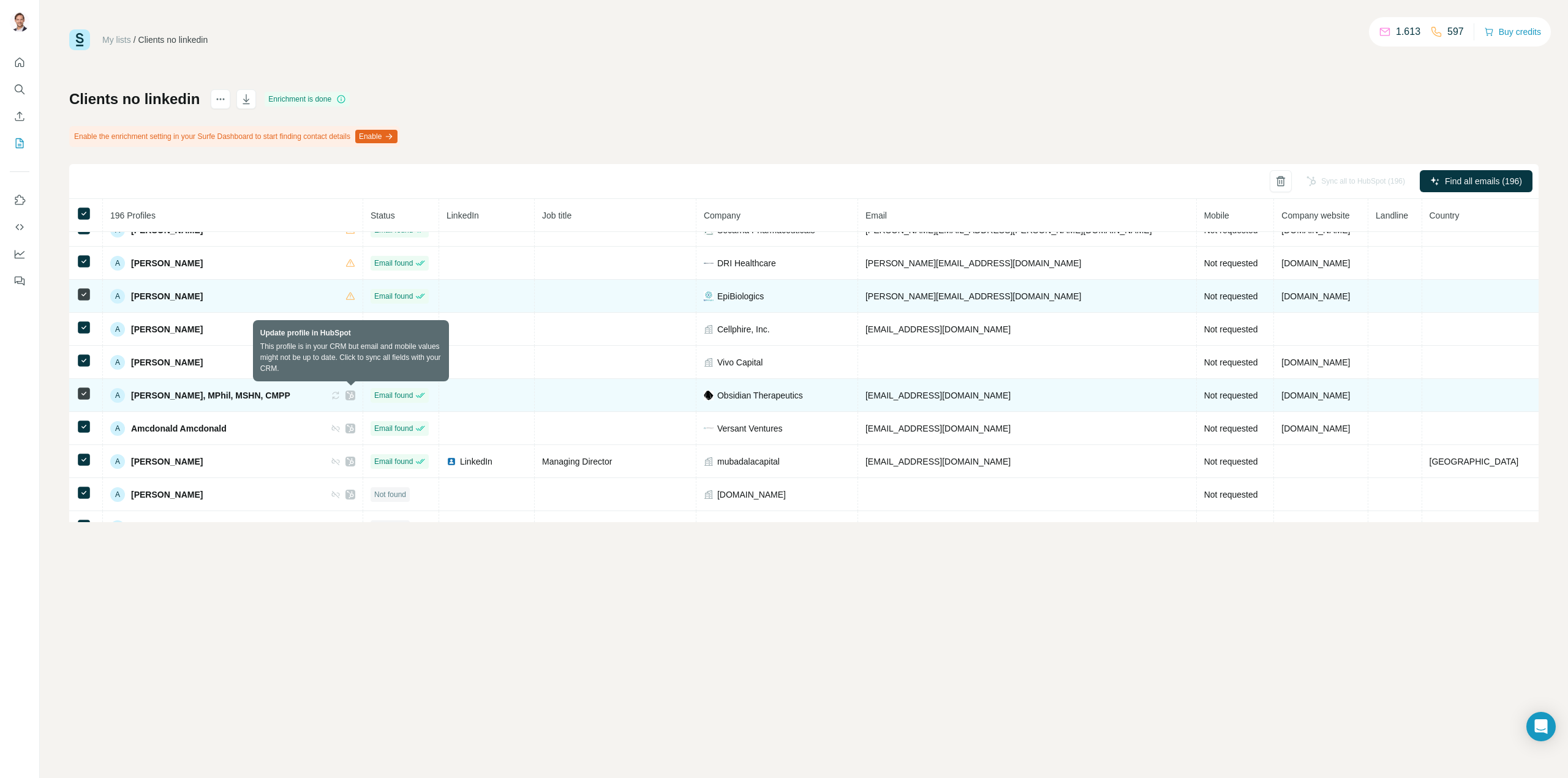
click at [341, 396] on icon at bounding box center [335, 395] width 10 height 10
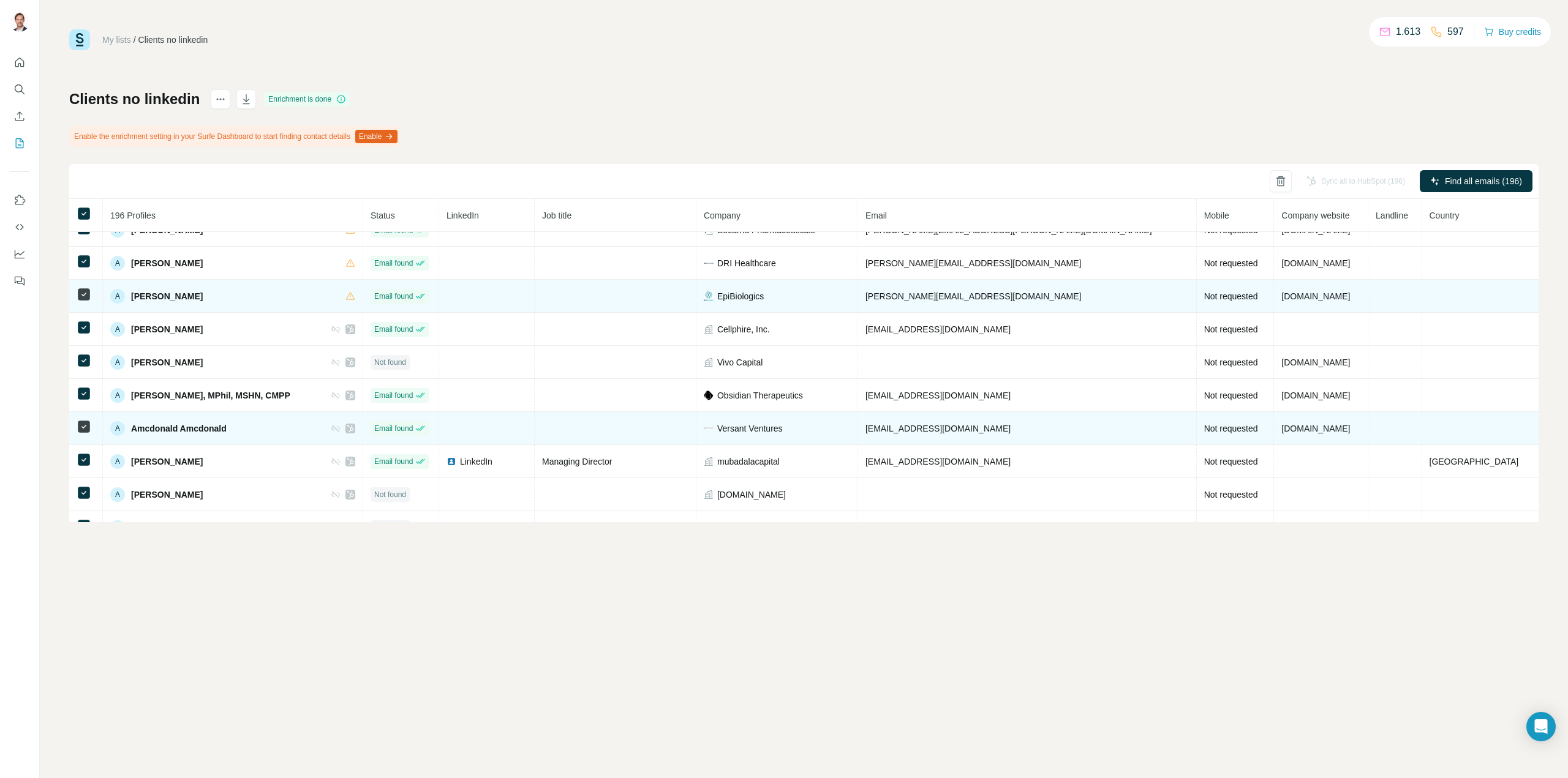
click at [341, 431] on icon at bounding box center [335, 428] width 10 height 10
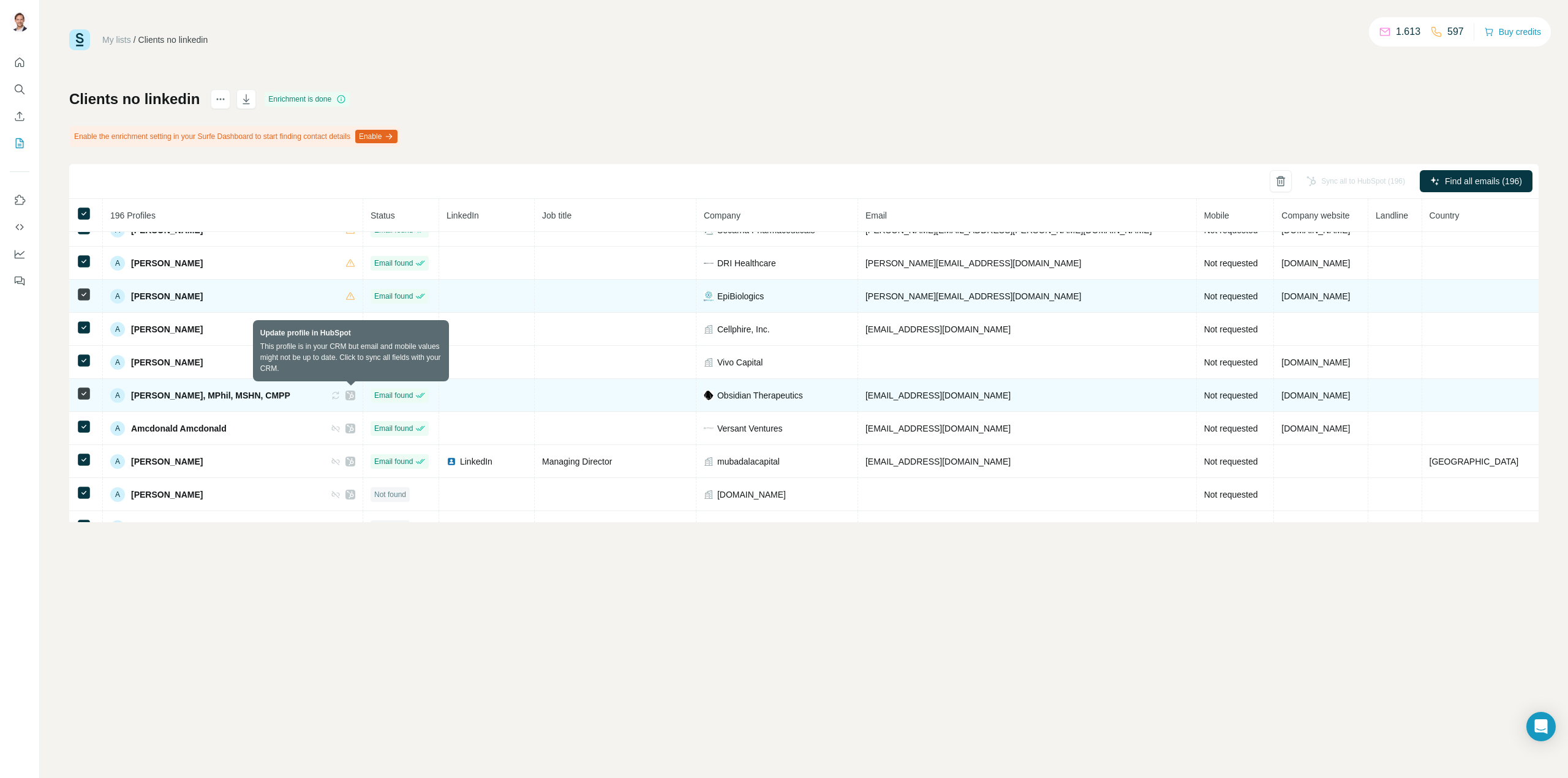
click at [341, 395] on icon at bounding box center [335, 395] width 10 height 10
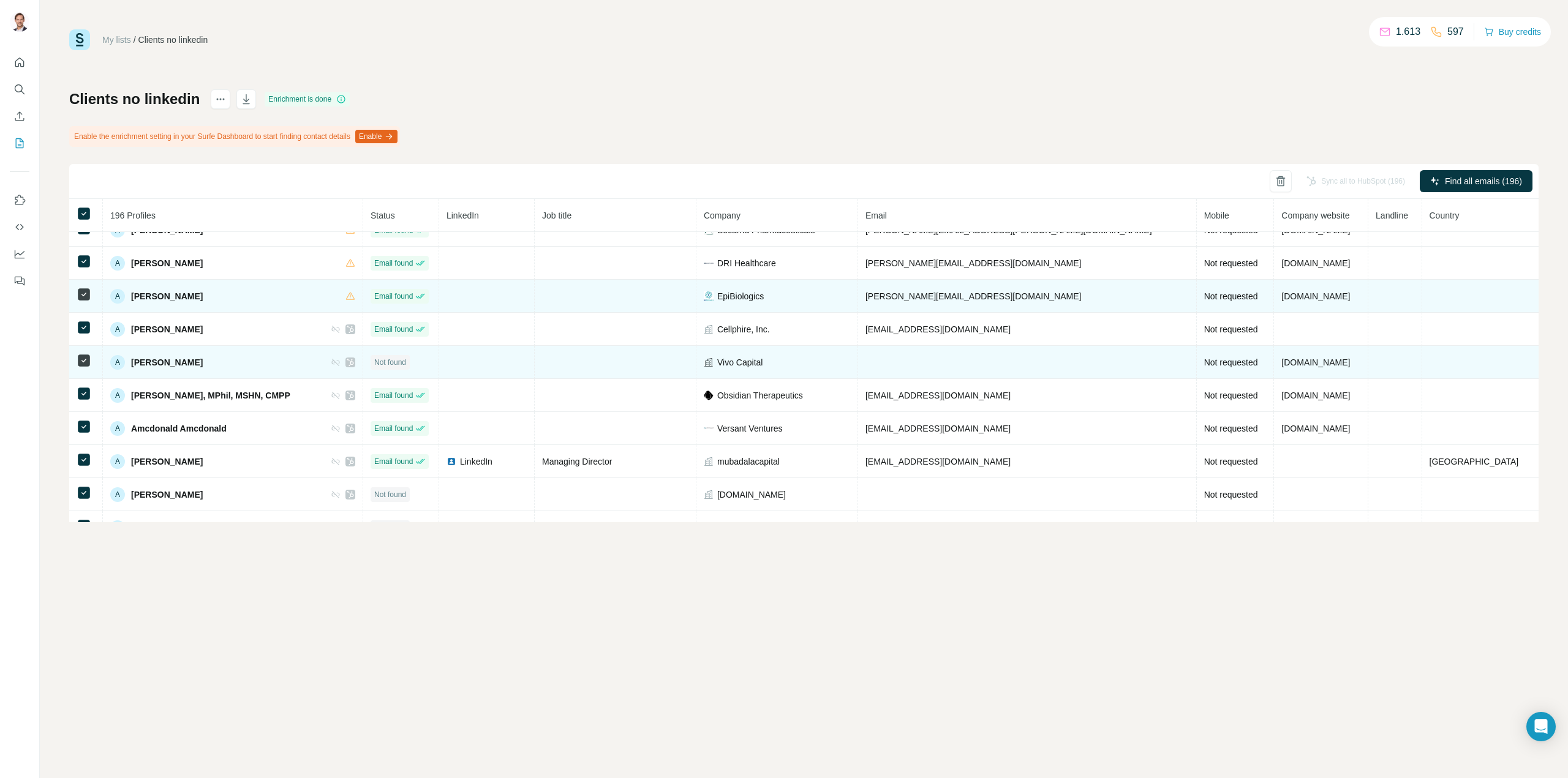
scroll to position [245, 0]
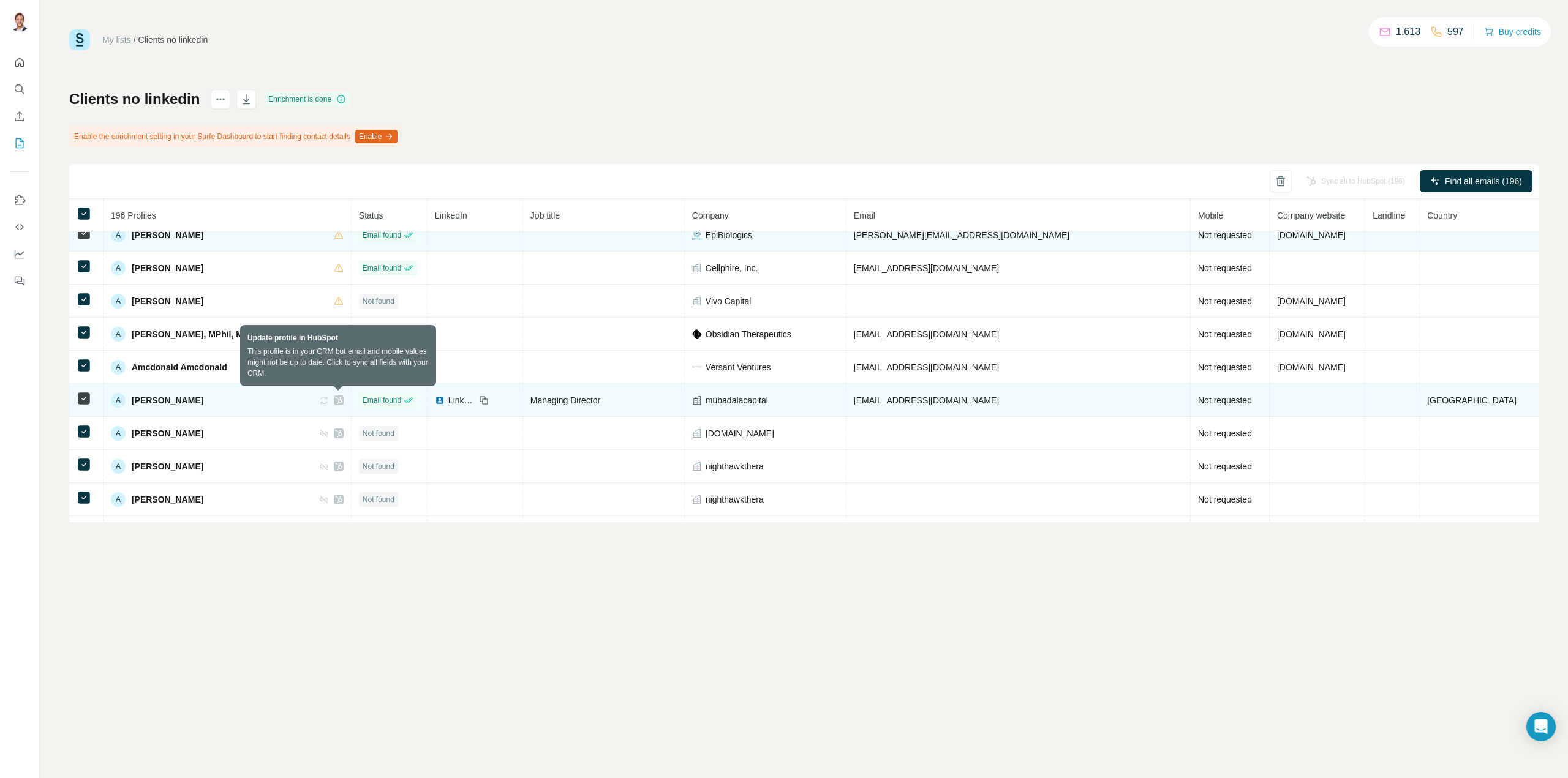
click at [329, 398] on icon at bounding box center [324, 400] width 10 height 10
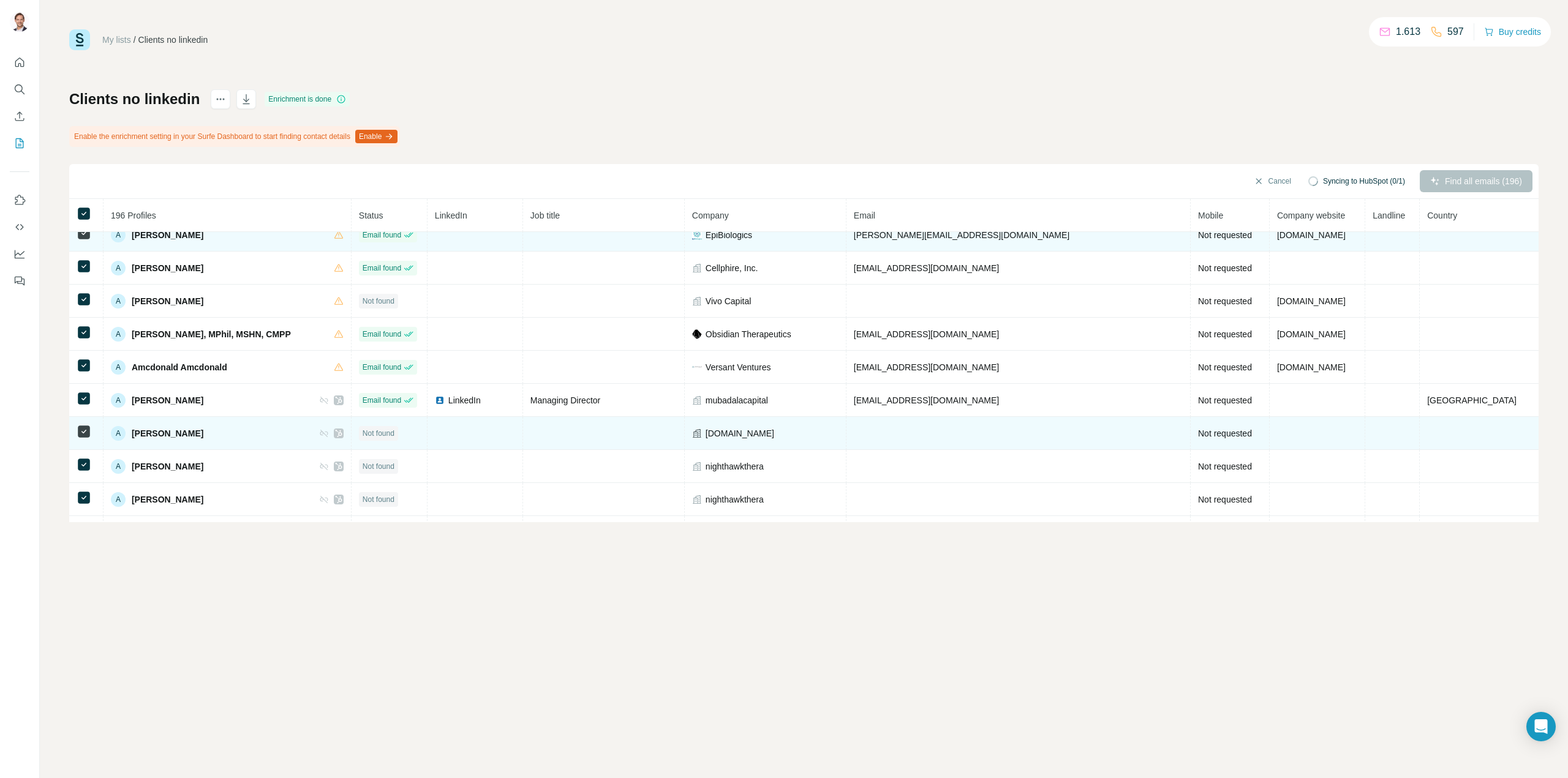
click at [328, 435] on icon at bounding box center [325, 434] width 8 height 8
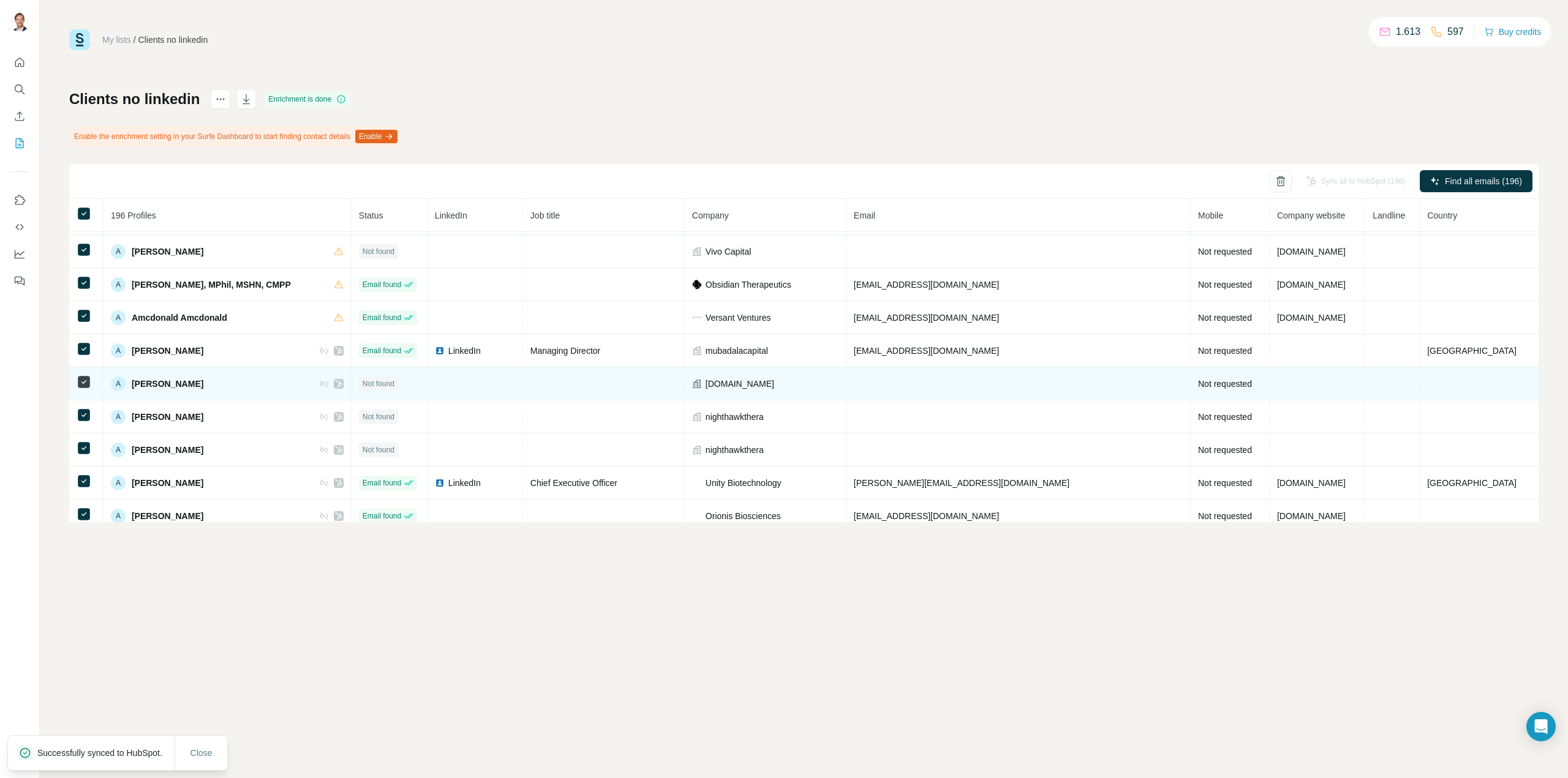
scroll to position [306, 0]
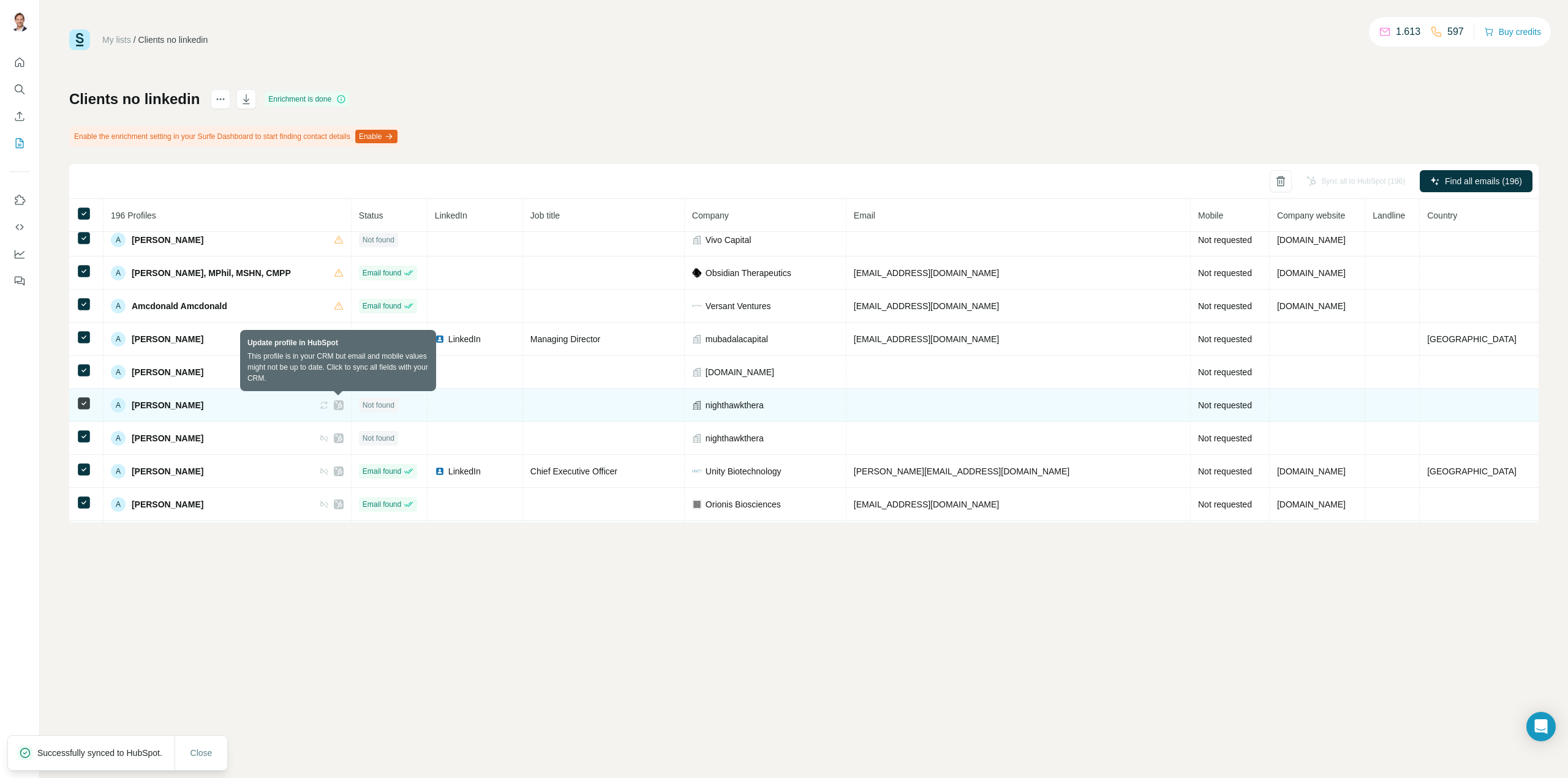
click at [329, 404] on icon at bounding box center [324, 405] width 10 height 10
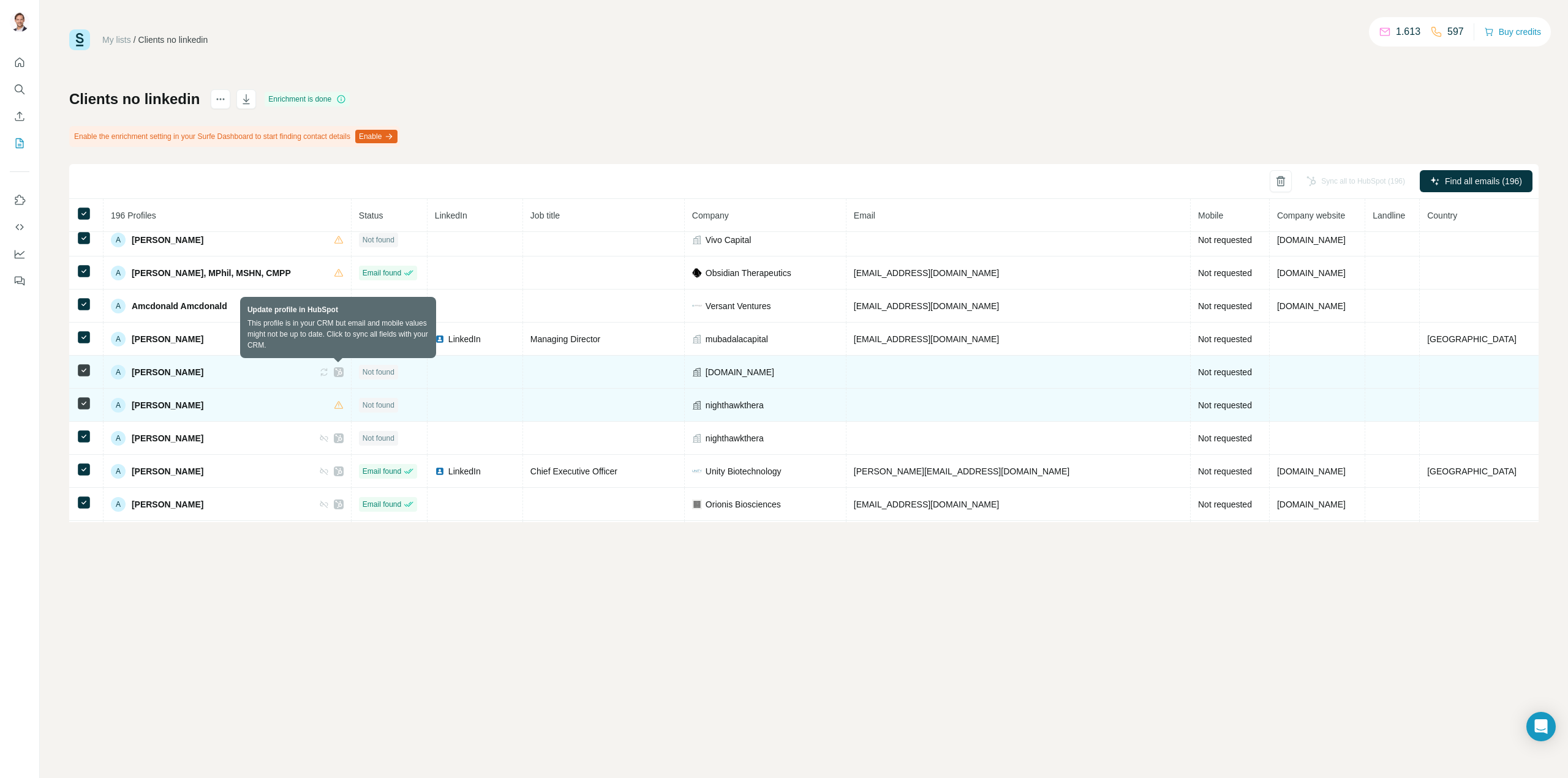
click at [329, 367] on icon at bounding box center [324, 372] width 10 height 10
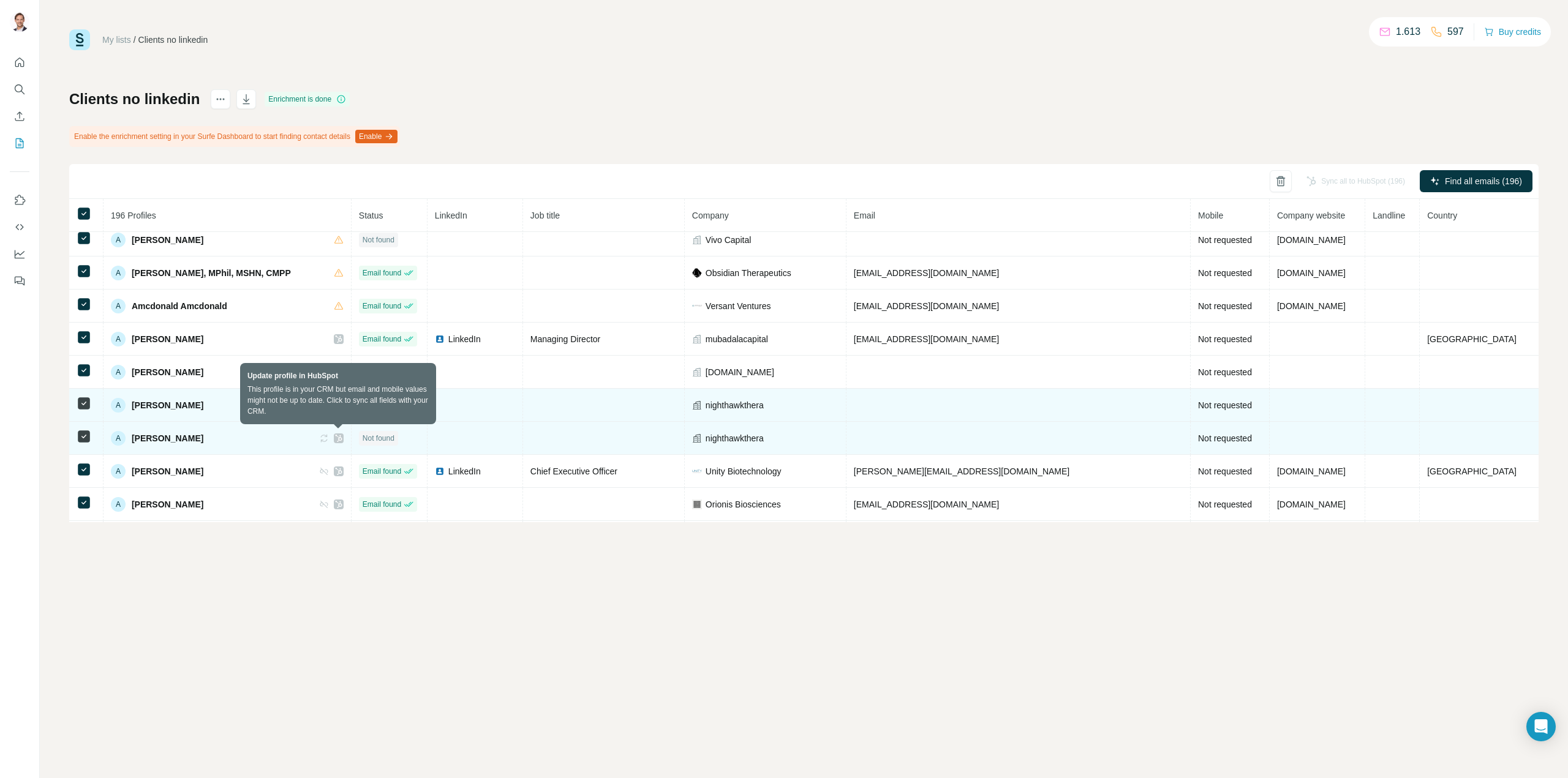
click at [329, 440] on icon at bounding box center [324, 438] width 10 height 10
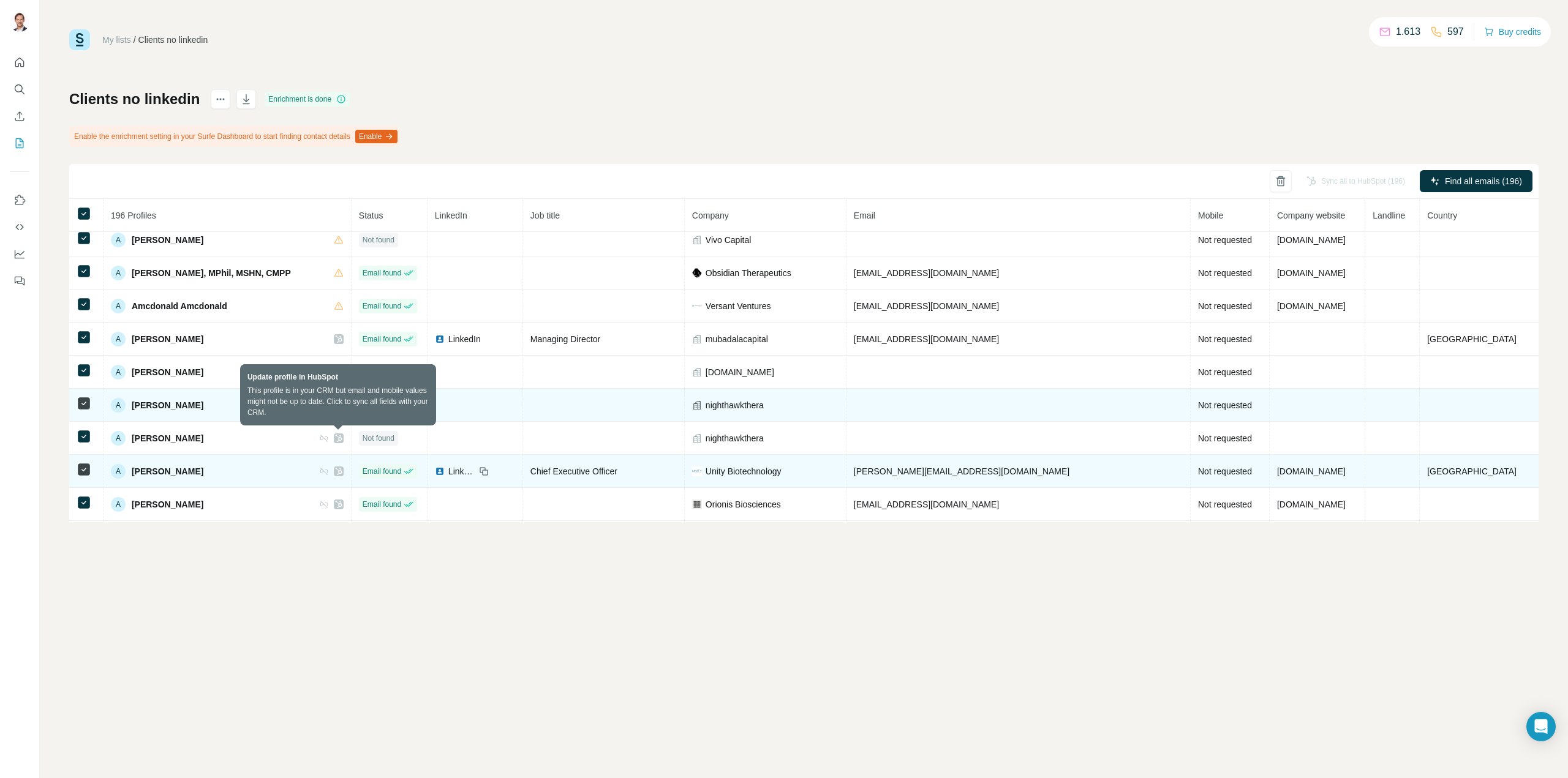
scroll to position [428, 0]
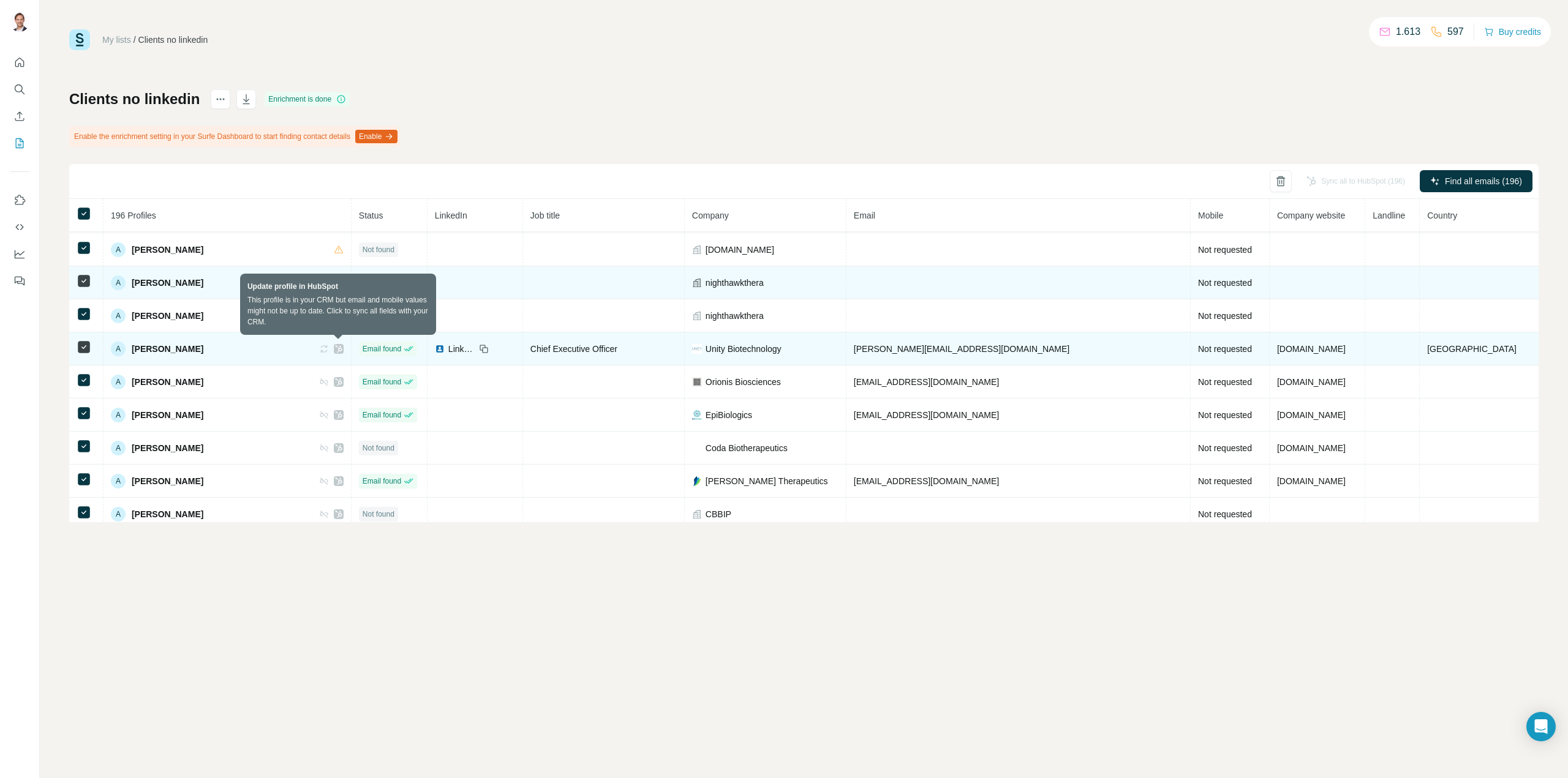
click at [329, 345] on icon at bounding box center [324, 349] width 10 height 10
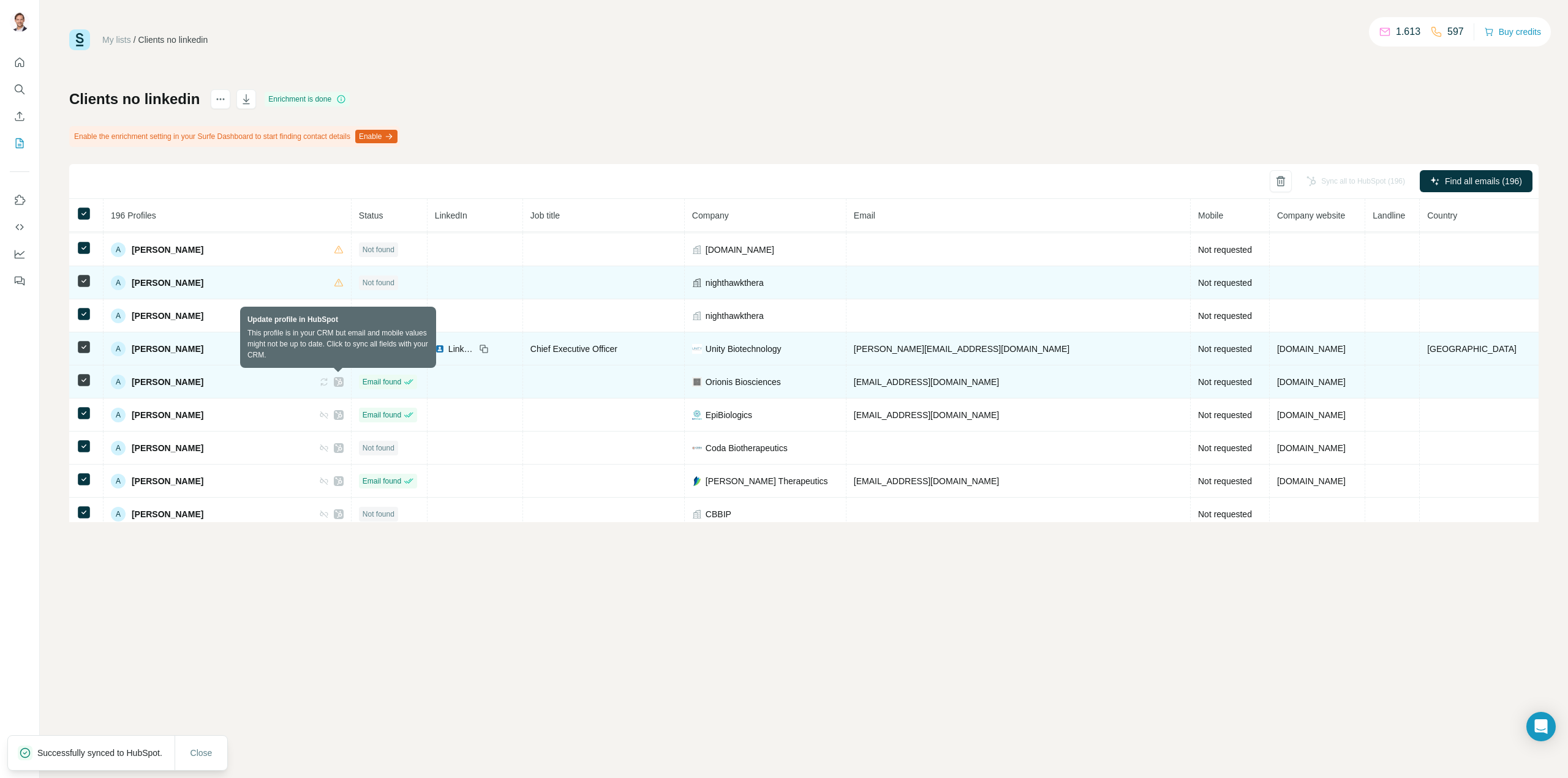
click at [328, 381] on icon at bounding box center [325, 381] width 6 height 4
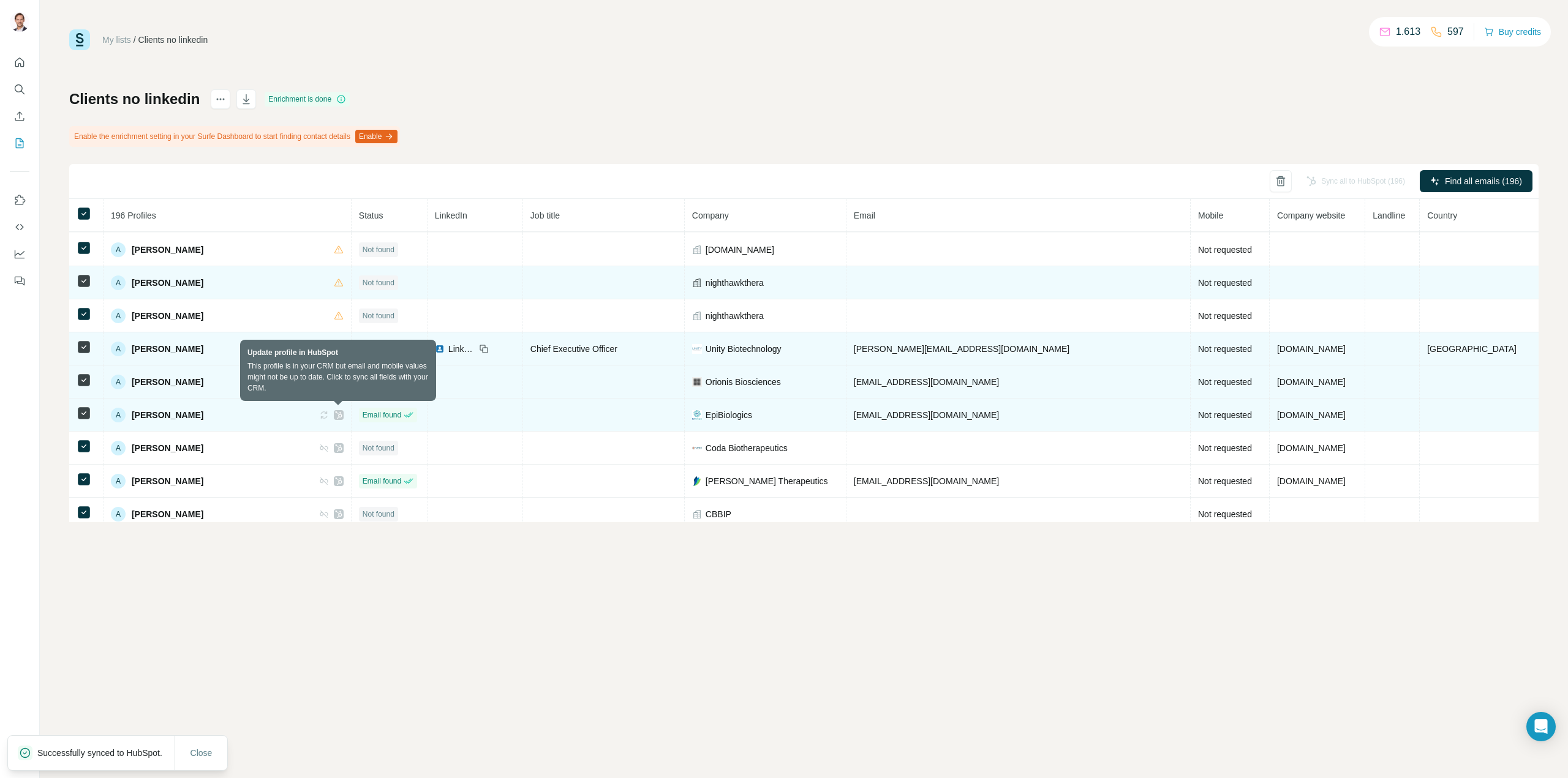
click at [329, 414] on icon at bounding box center [324, 415] width 10 height 10
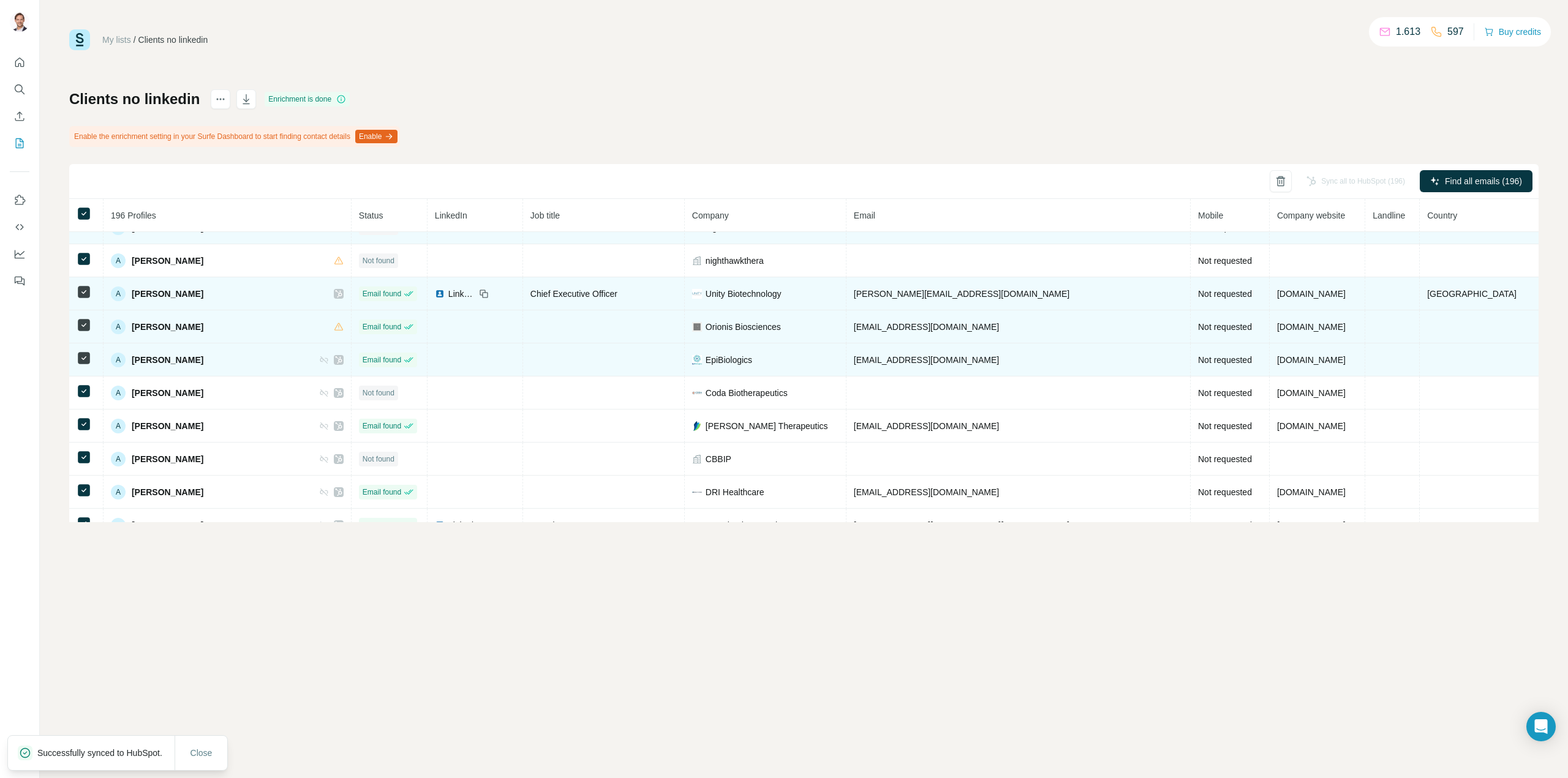
scroll to position [490, 0]
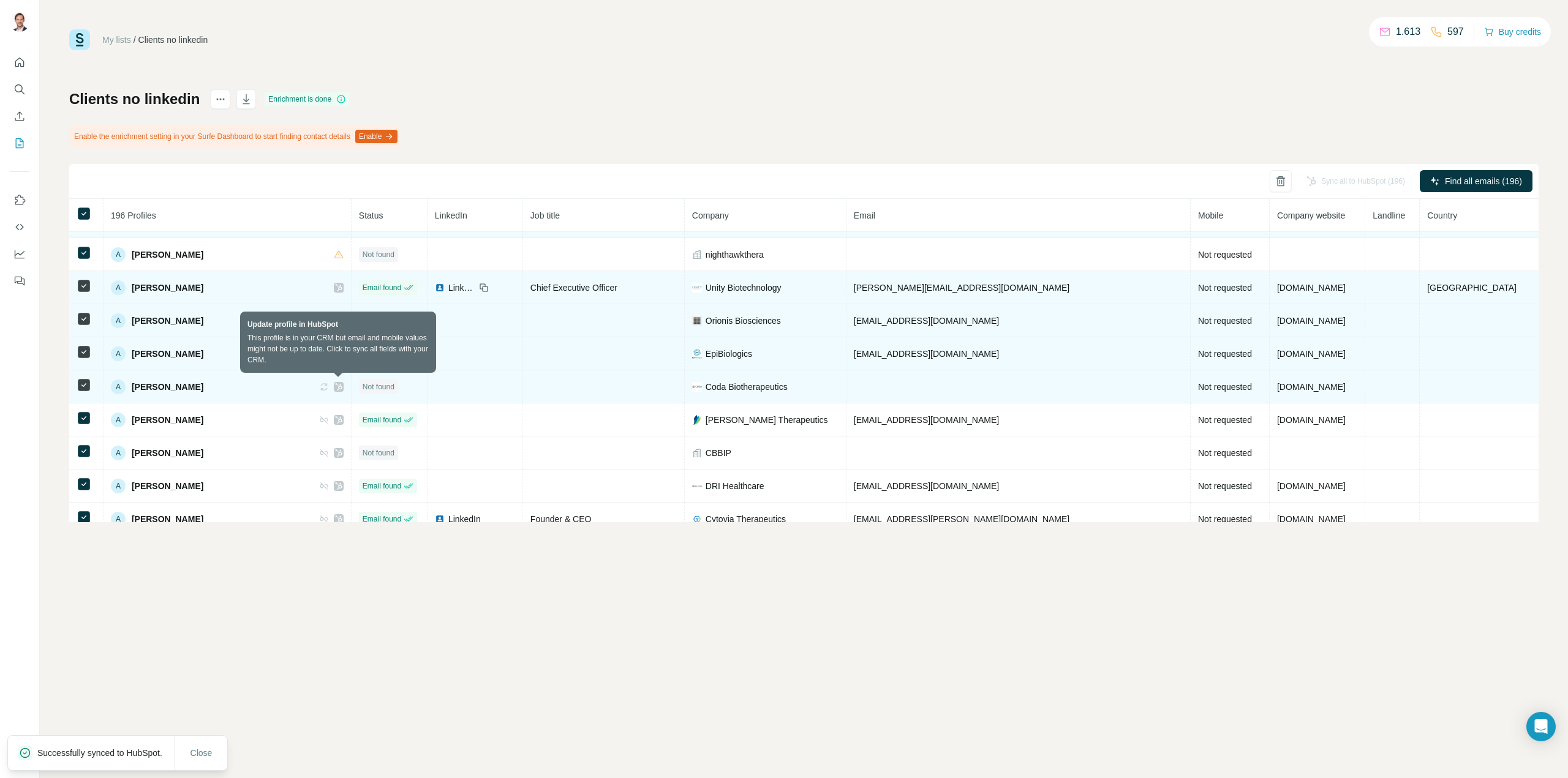
click at [329, 387] on icon at bounding box center [324, 387] width 10 height 10
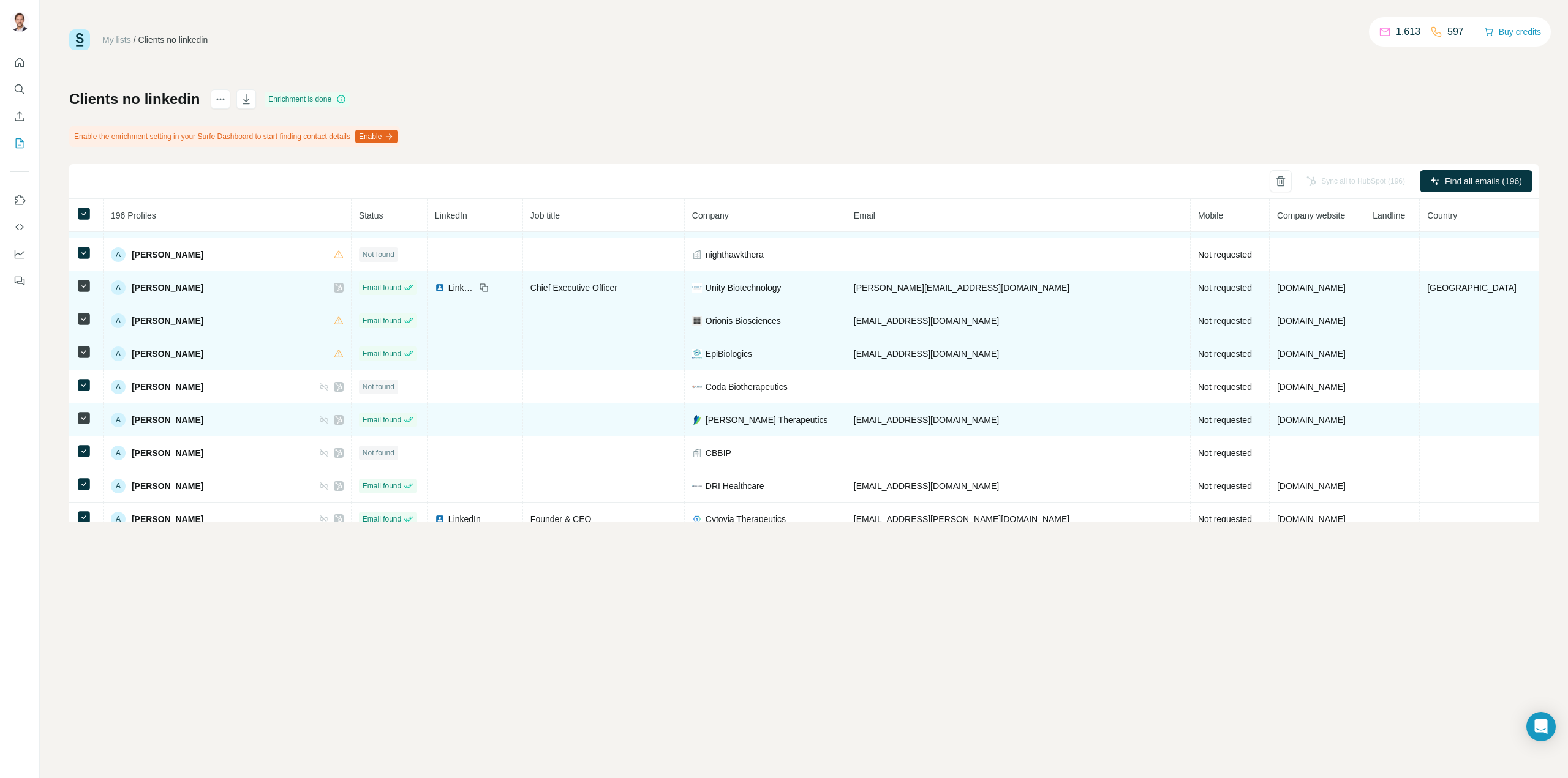
scroll to position [551, 0]
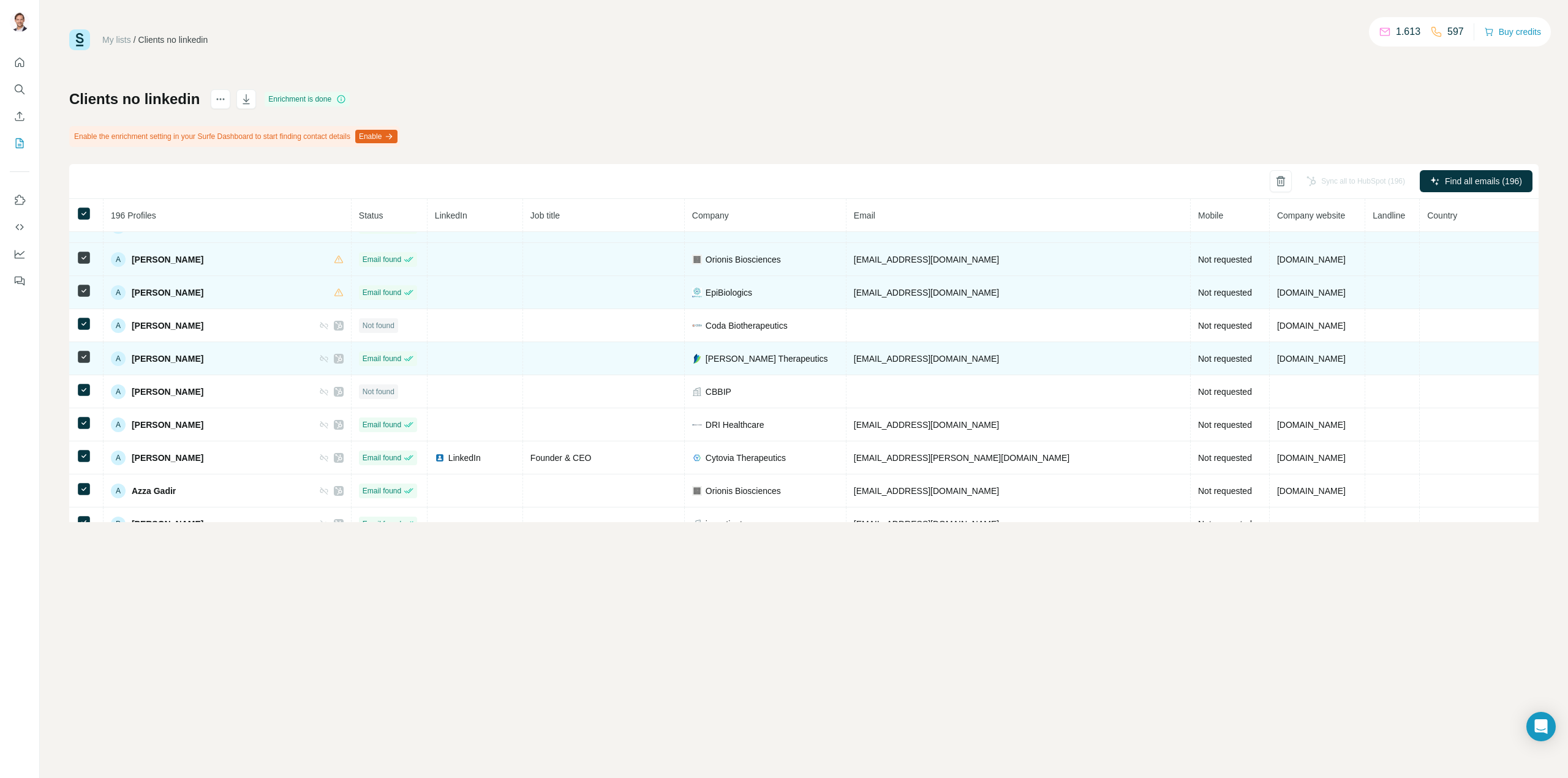
click at [329, 361] on icon at bounding box center [324, 358] width 10 height 10
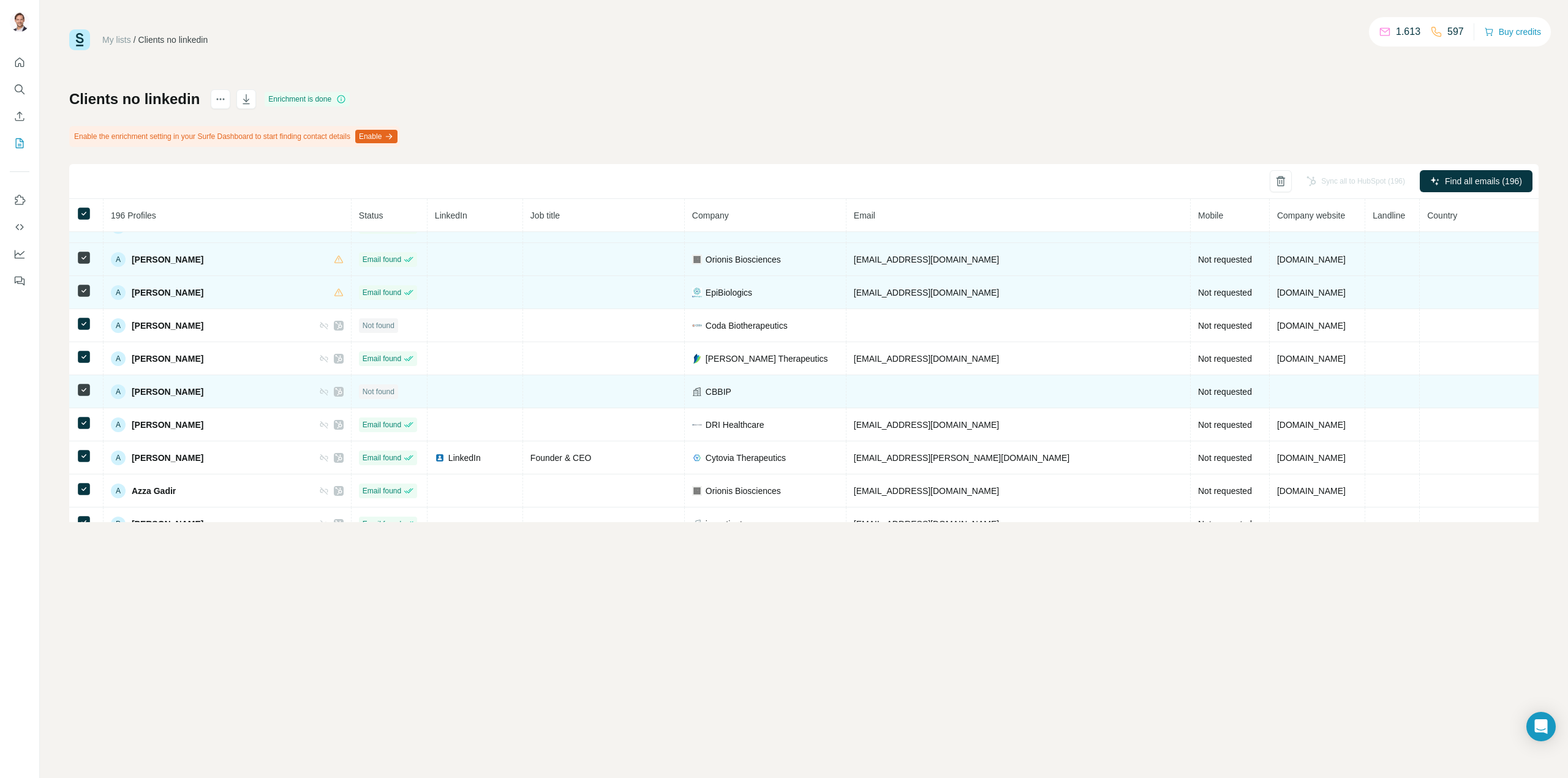
click at [329, 390] on icon at bounding box center [324, 391] width 10 height 10
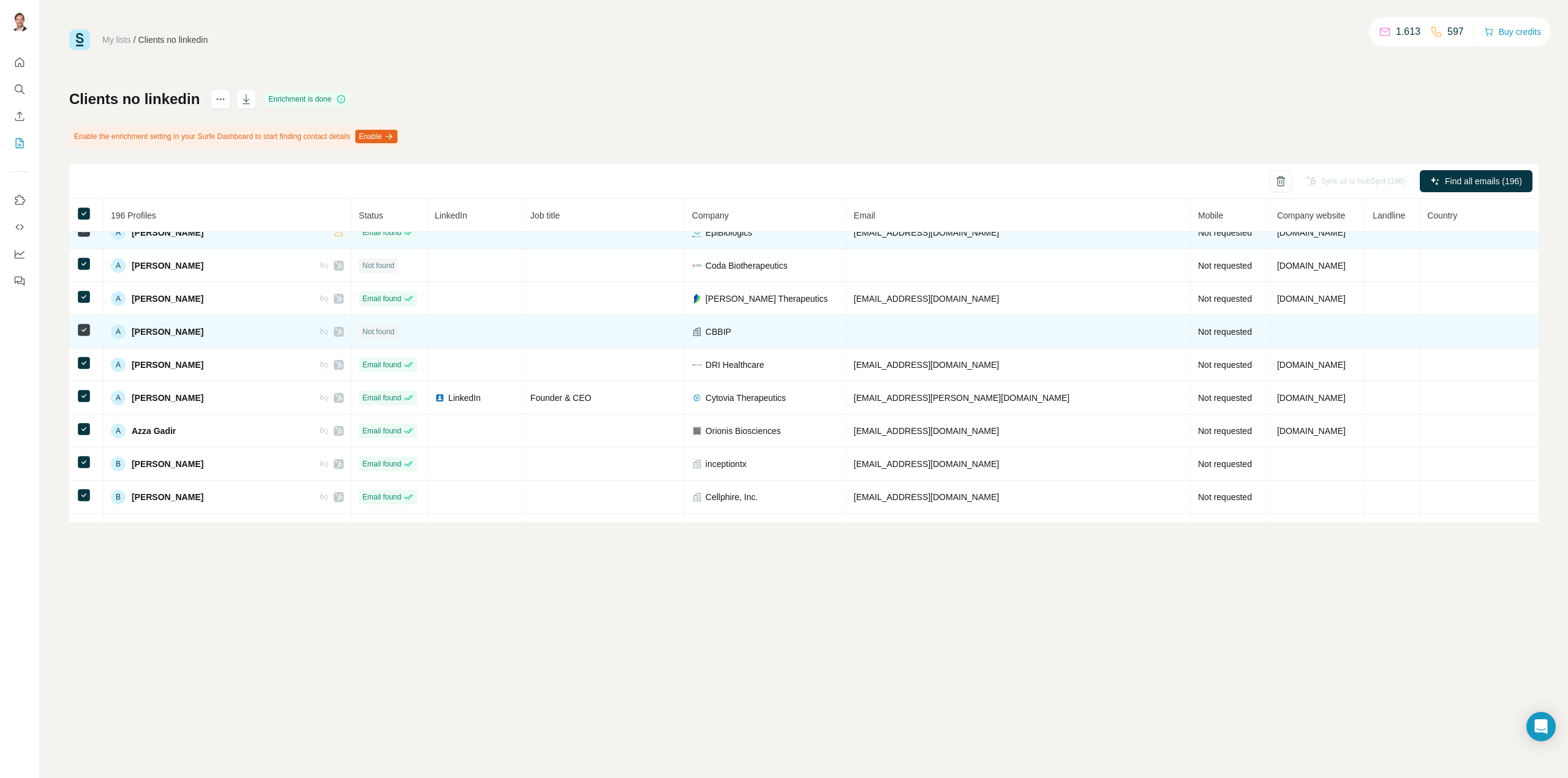
scroll to position [612, 0]
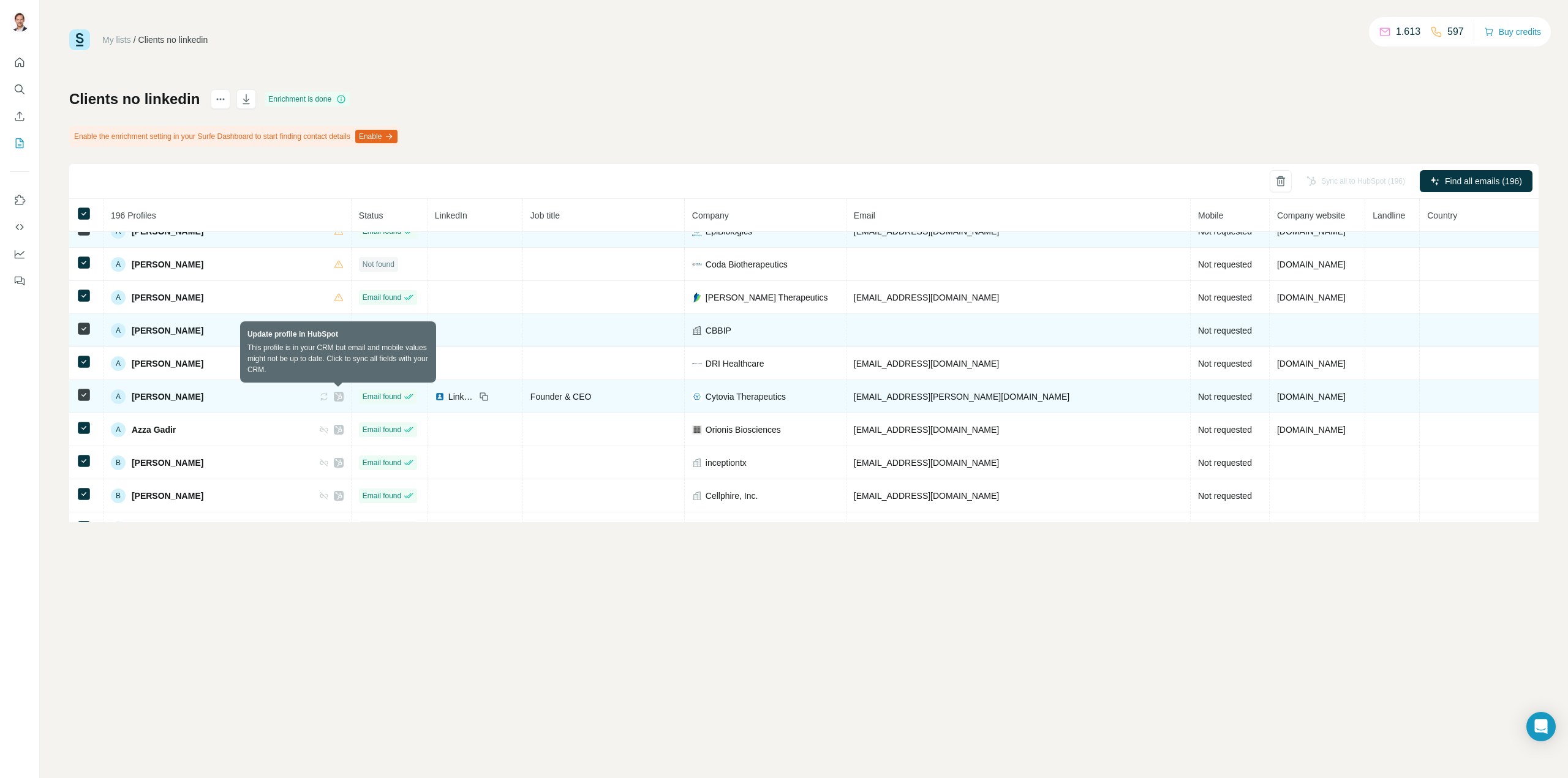
click at [329, 396] on icon at bounding box center [324, 397] width 10 height 10
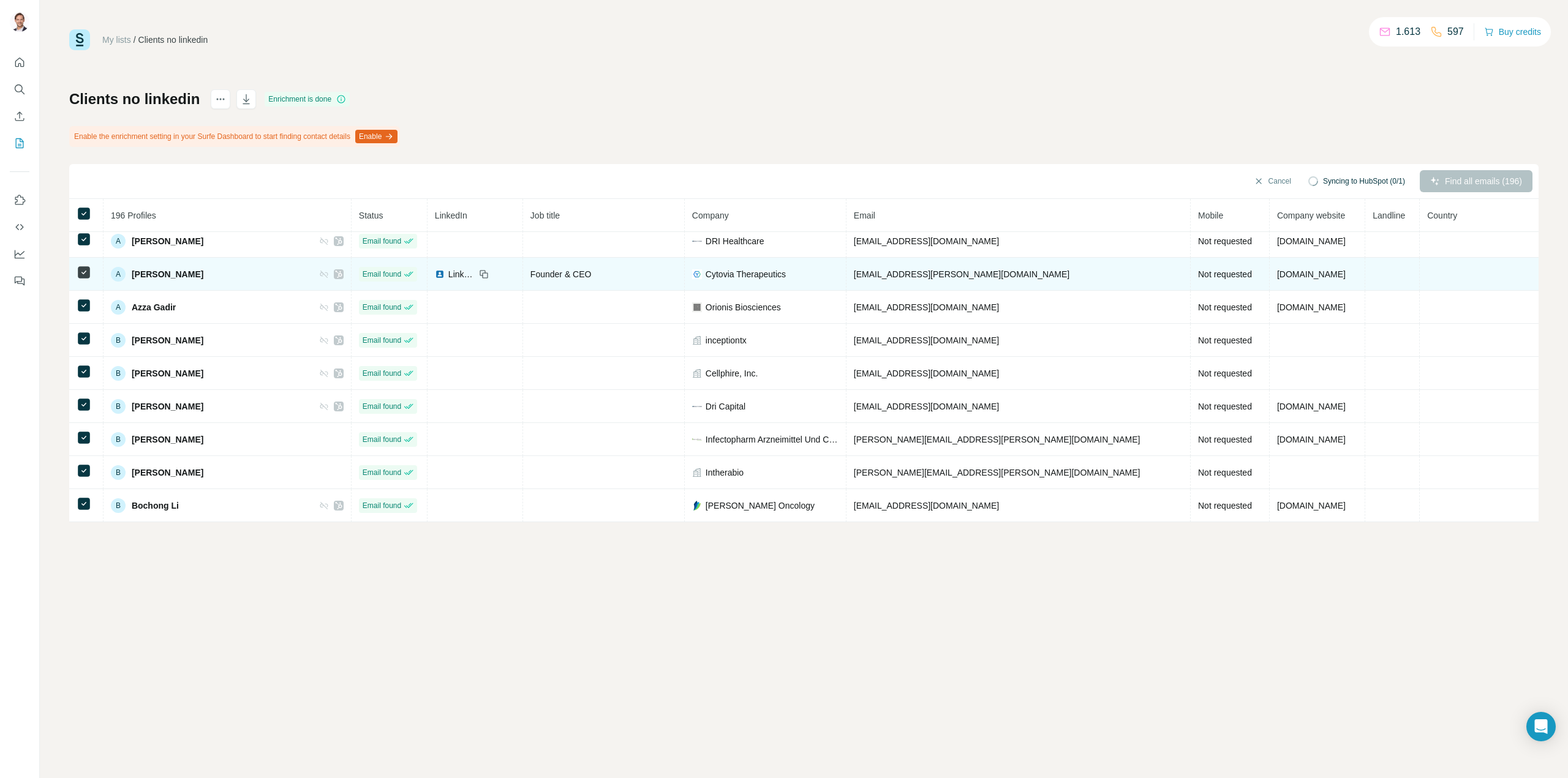
scroll to position [919, 0]
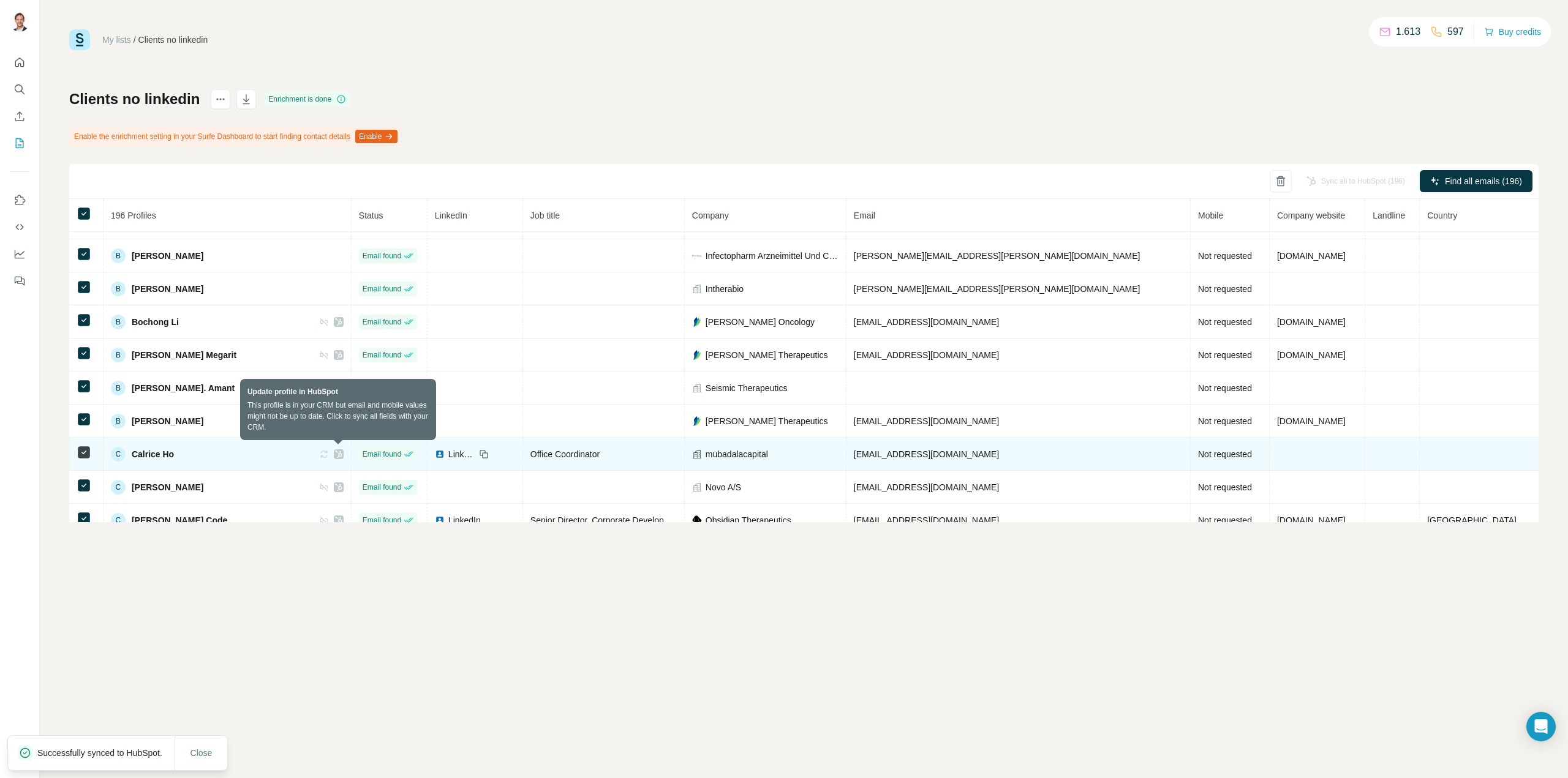
click at [328, 455] on icon at bounding box center [325, 454] width 8 height 8
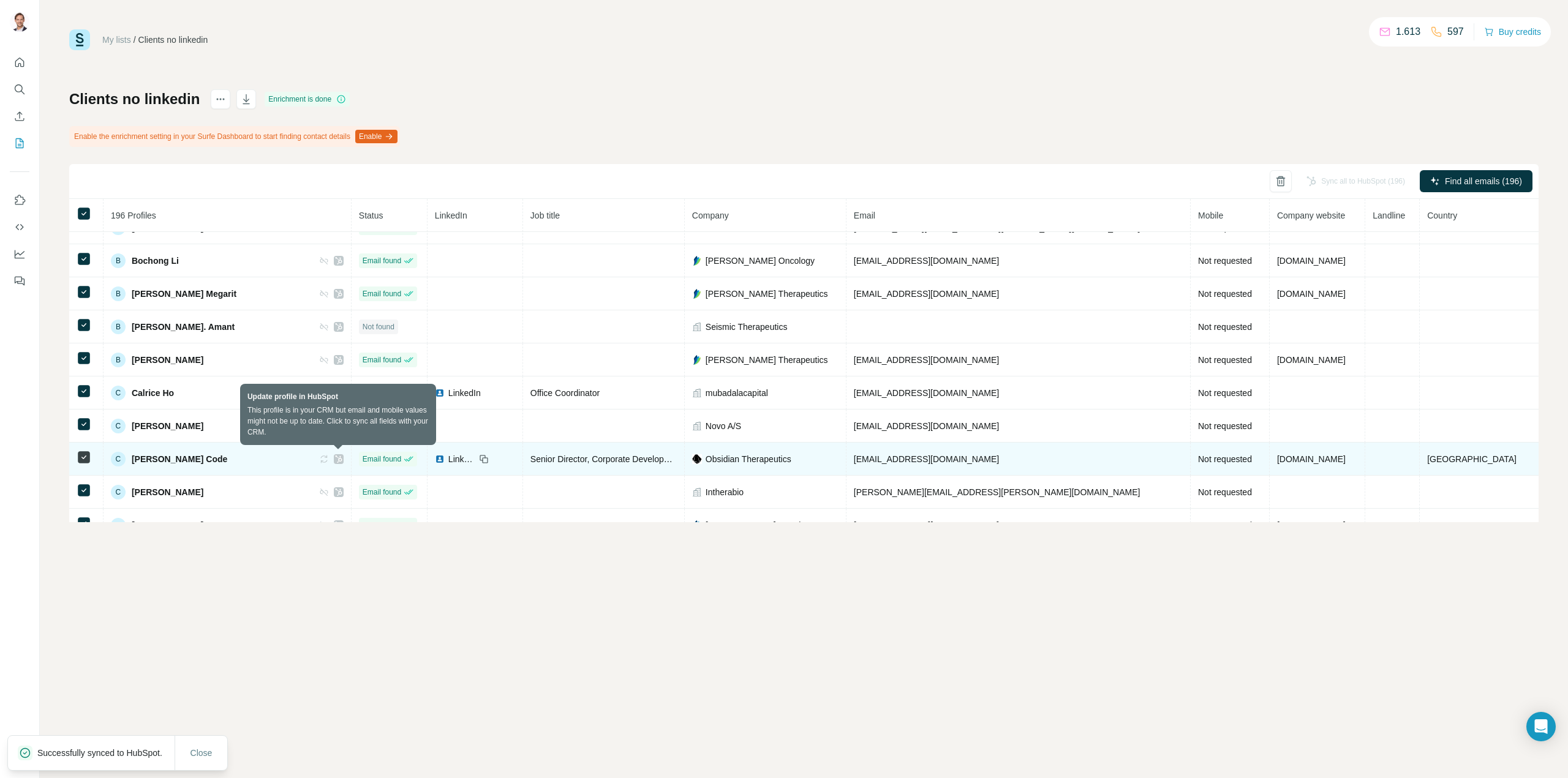
click at [329, 459] on icon at bounding box center [324, 459] width 10 height 10
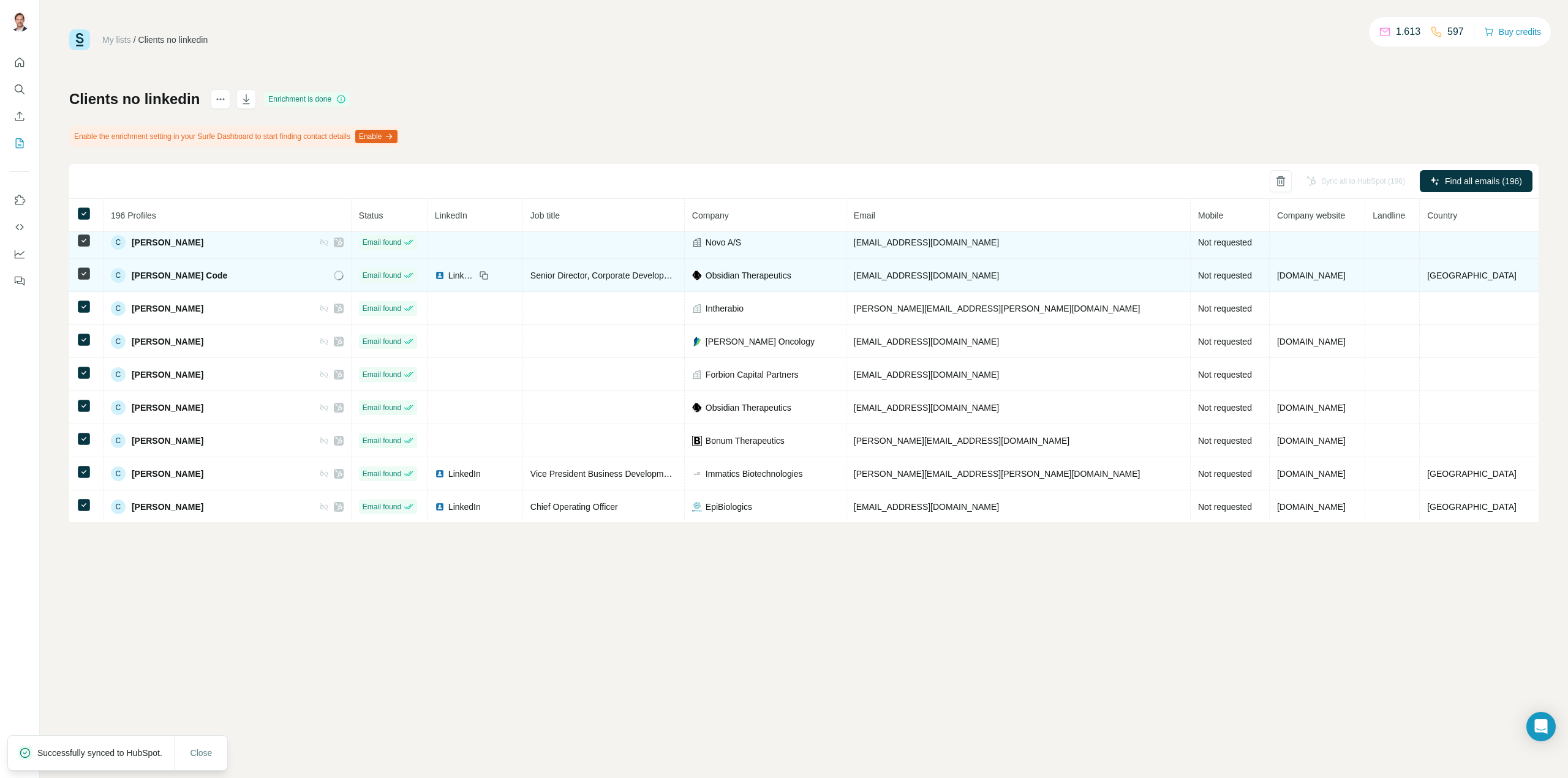
scroll to position [1225, 0]
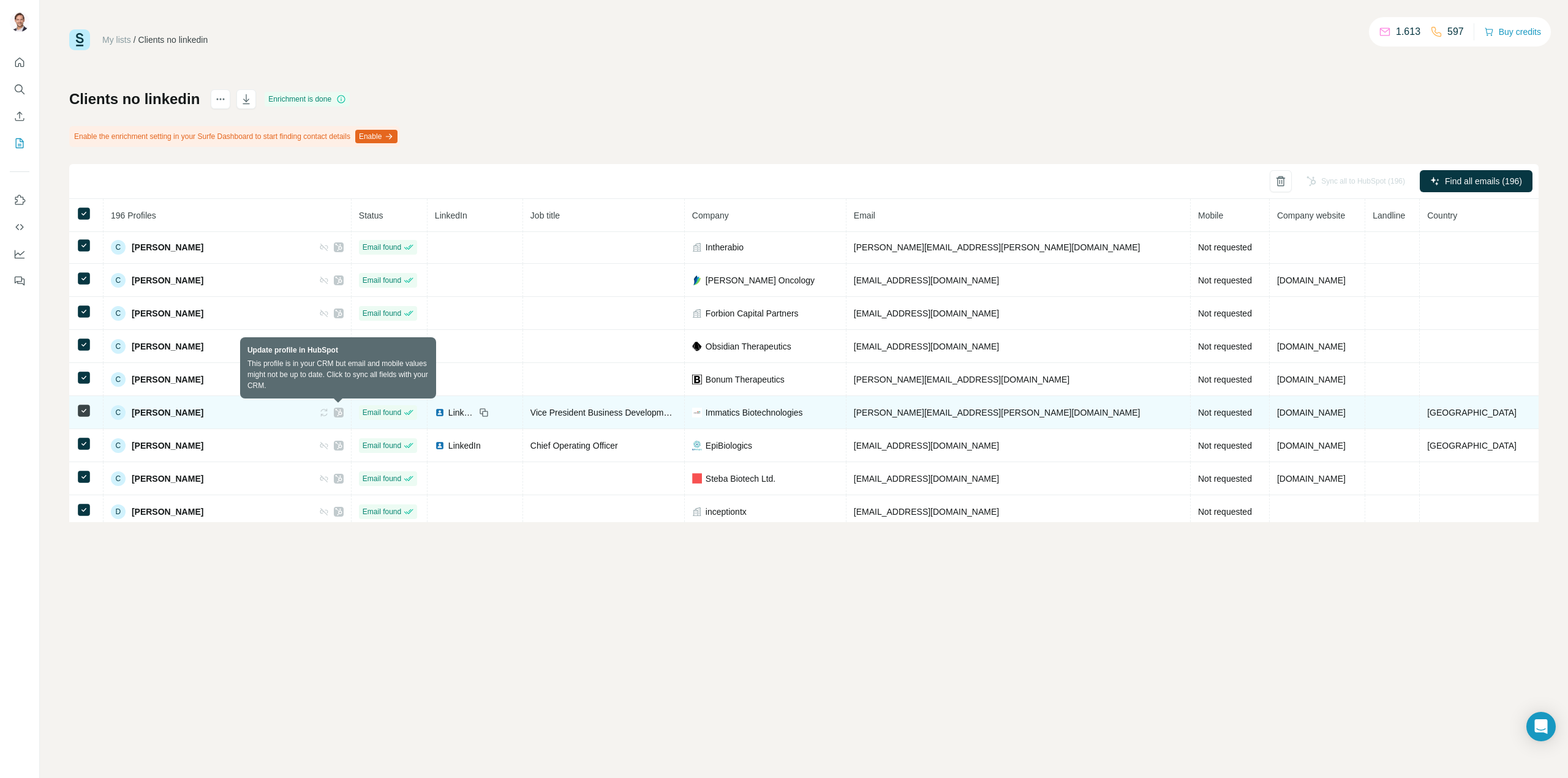
click at [329, 412] on icon at bounding box center [324, 412] width 10 height 10
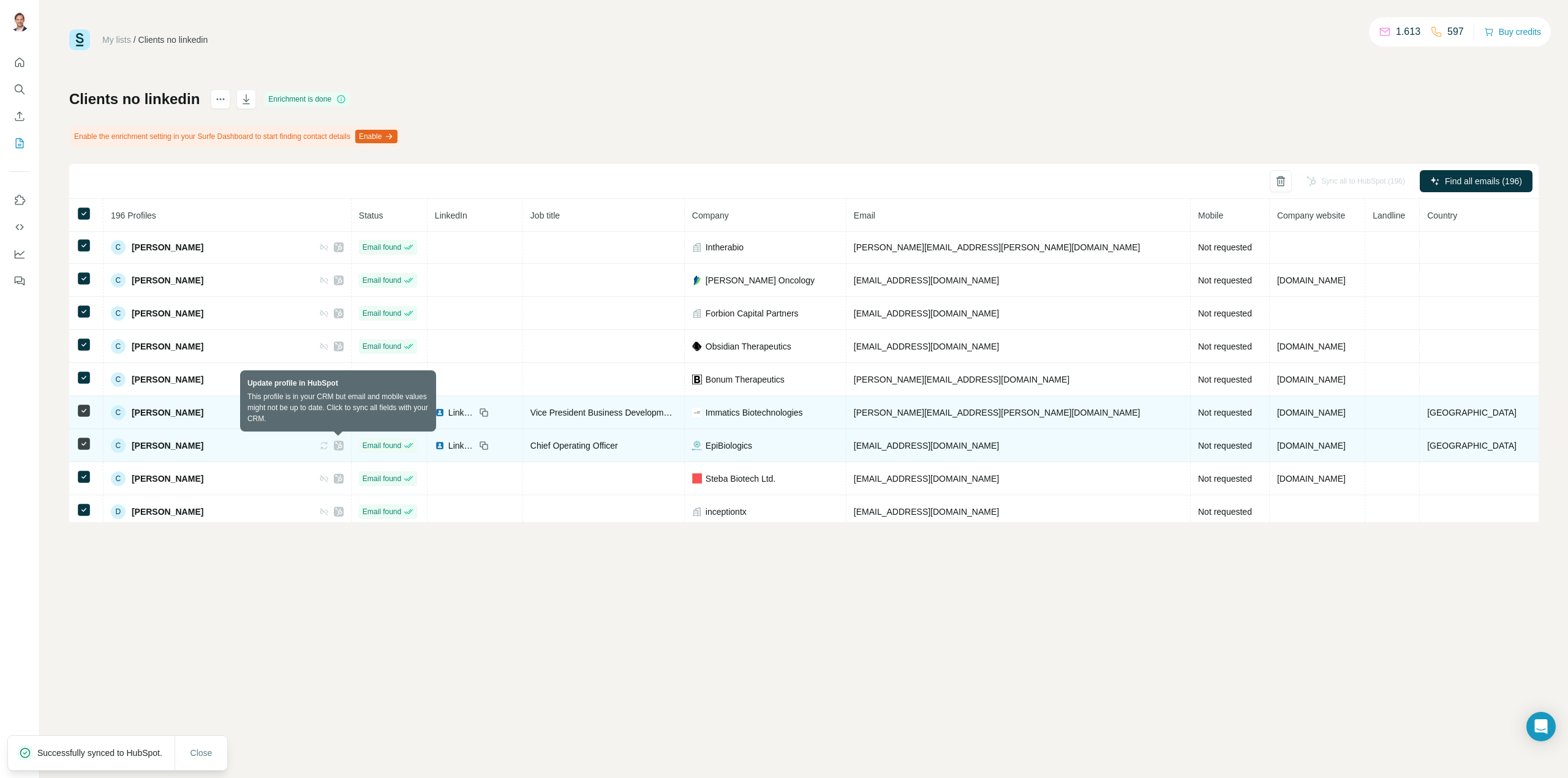
click at [329, 444] on icon at bounding box center [324, 445] width 10 height 10
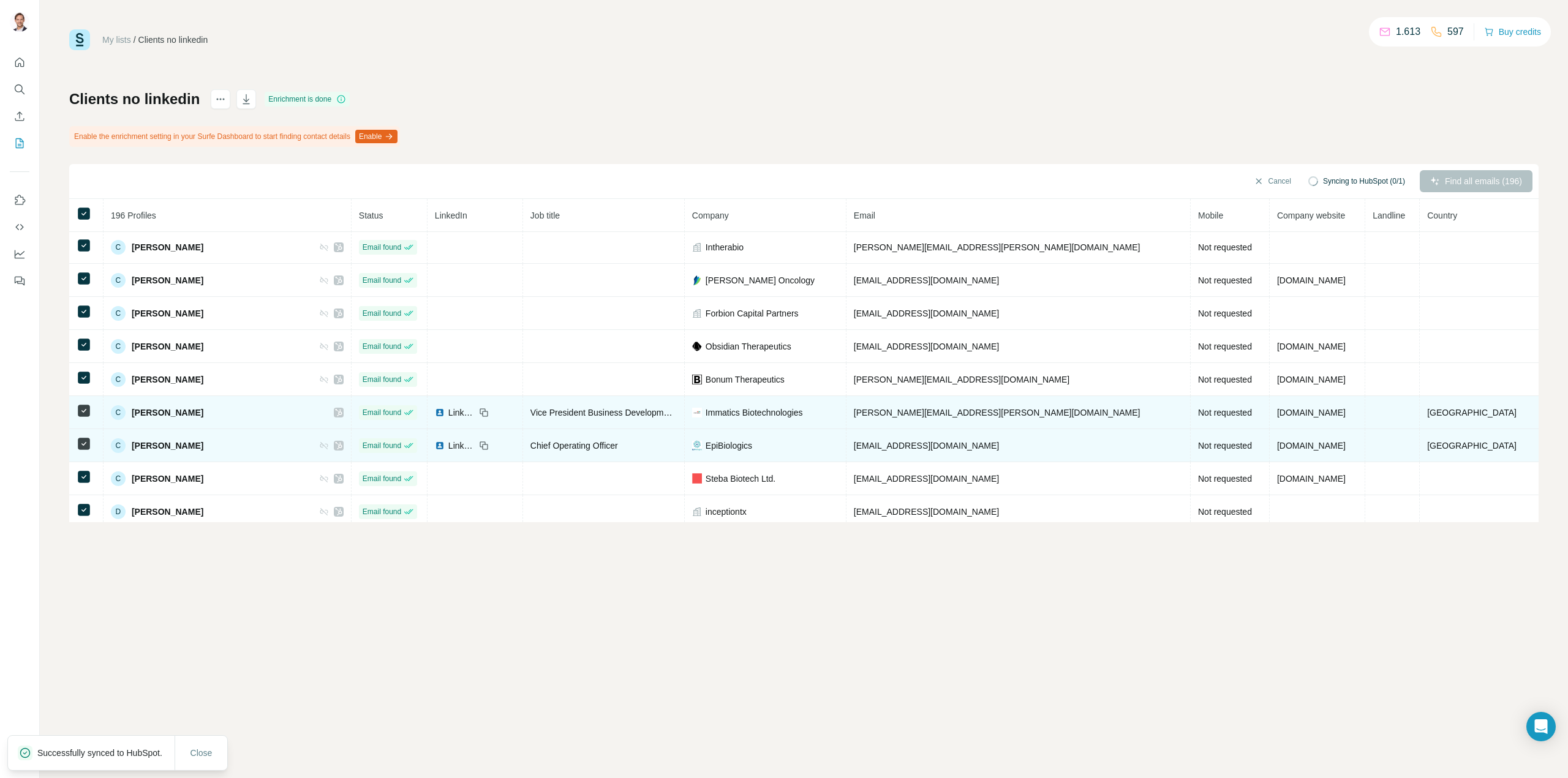
scroll to position [1469, 0]
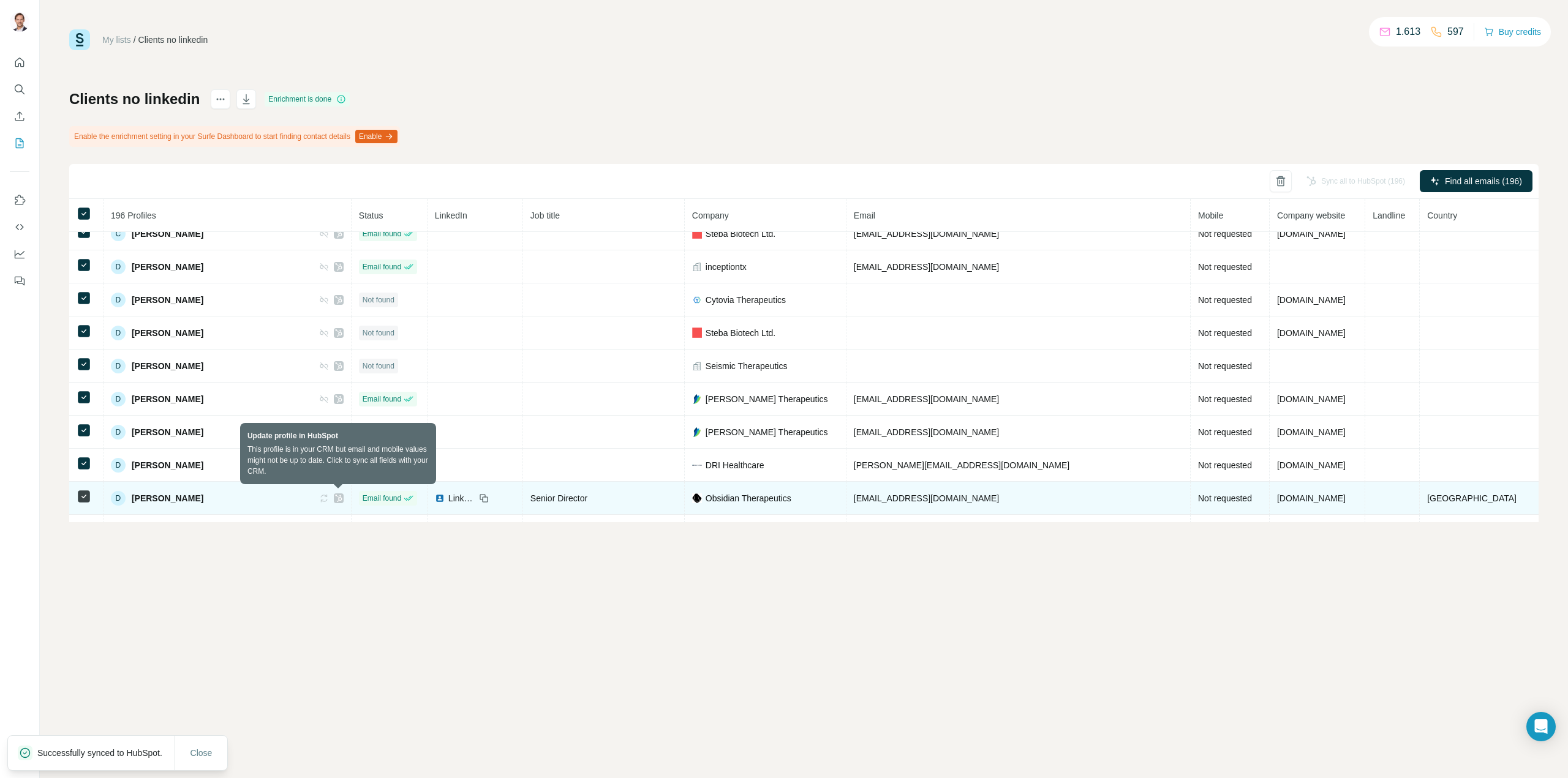
click at [328, 497] on icon at bounding box center [325, 498] width 8 height 8
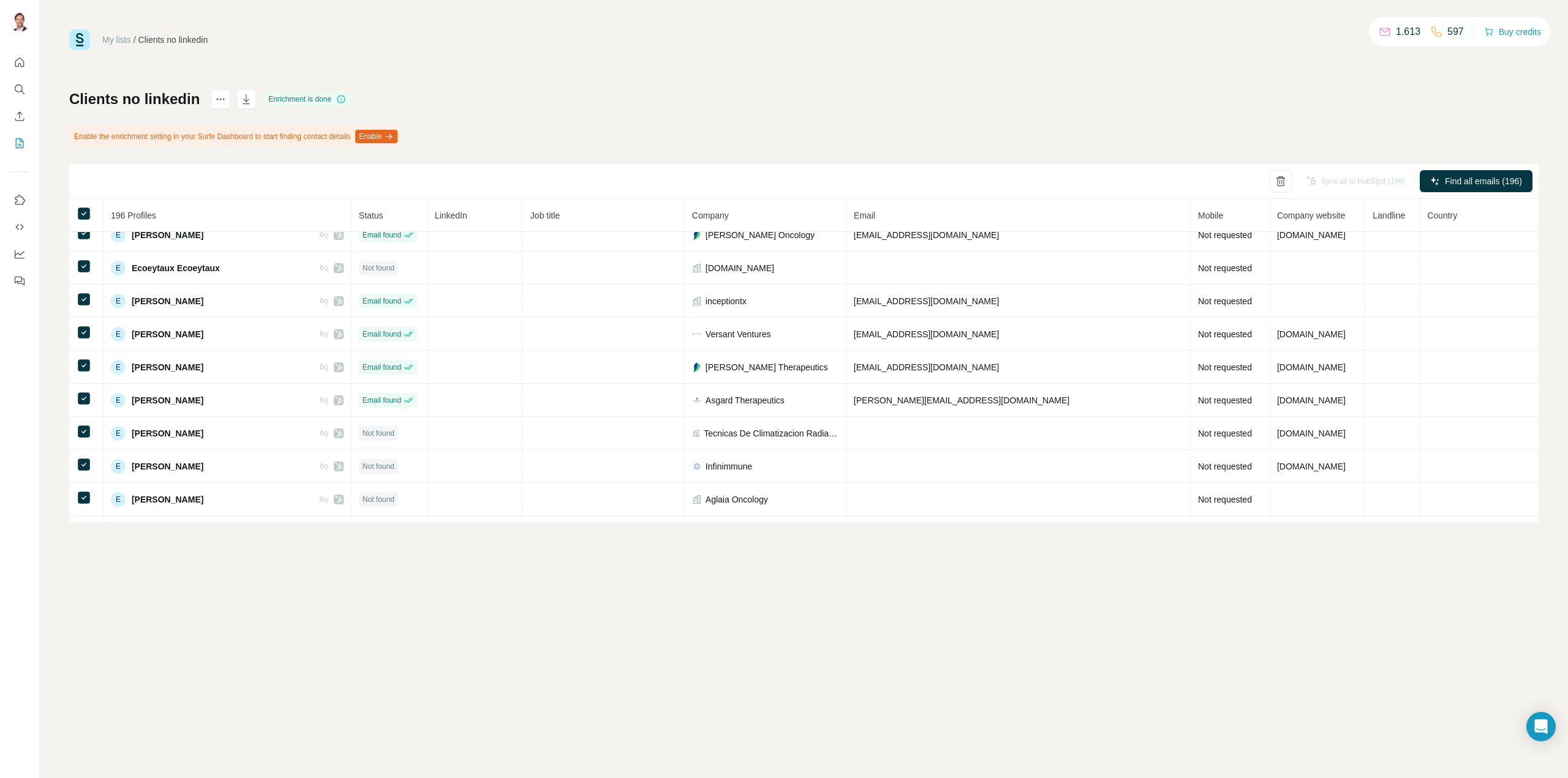
scroll to position [2143, 0]
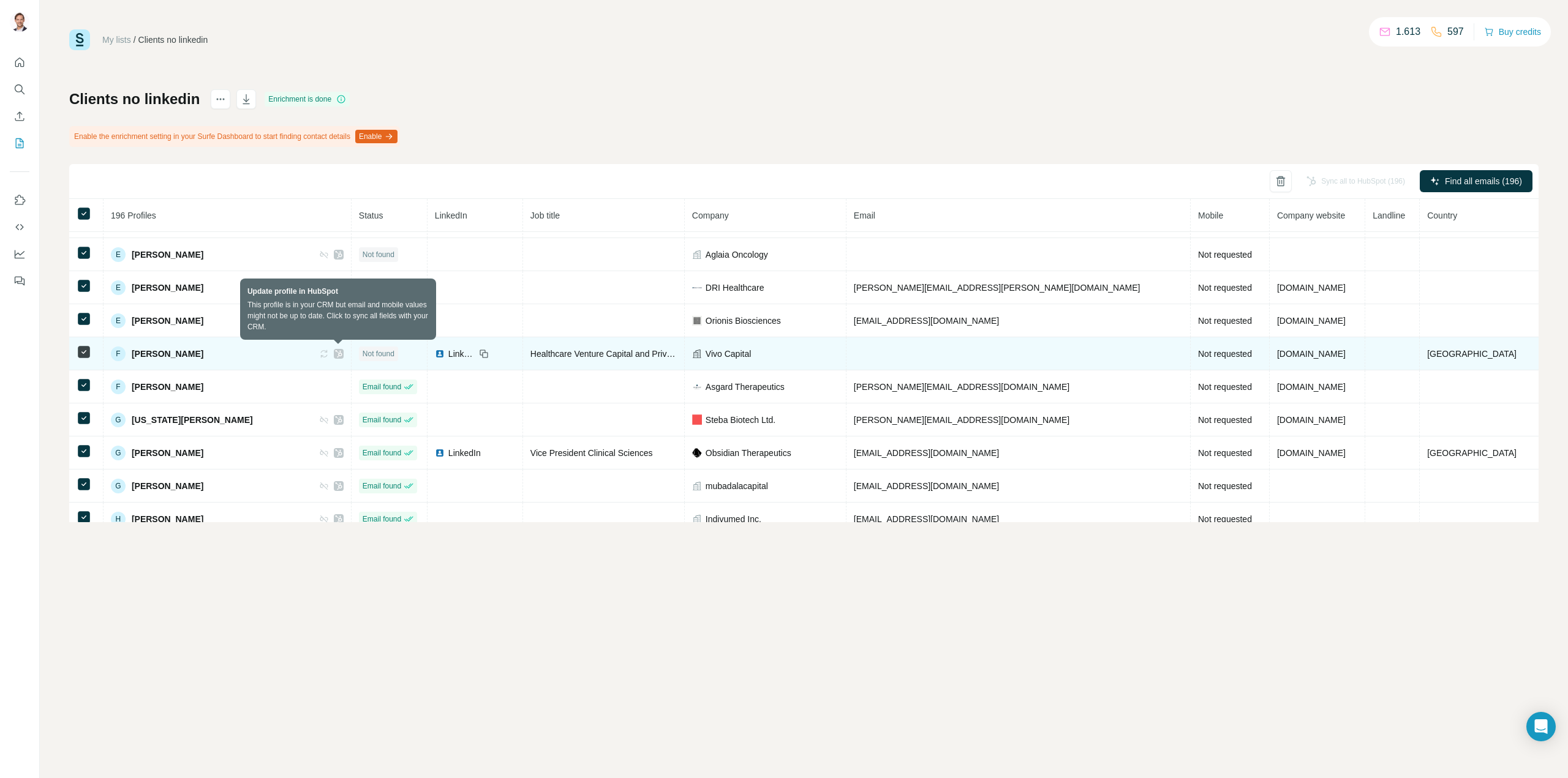
click at [329, 351] on icon at bounding box center [324, 354] width 10 height 10
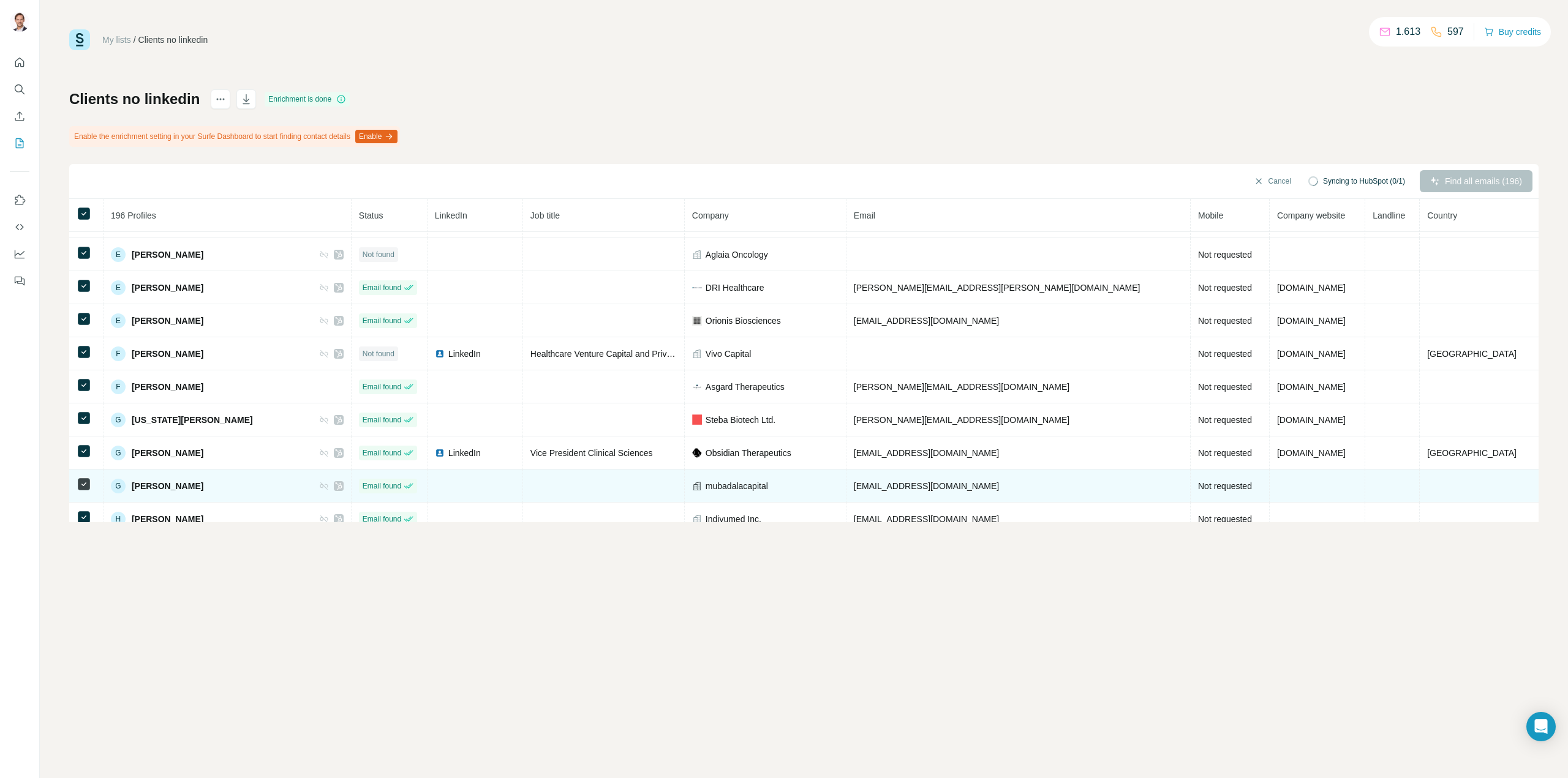
scroll to position [2204, 0]
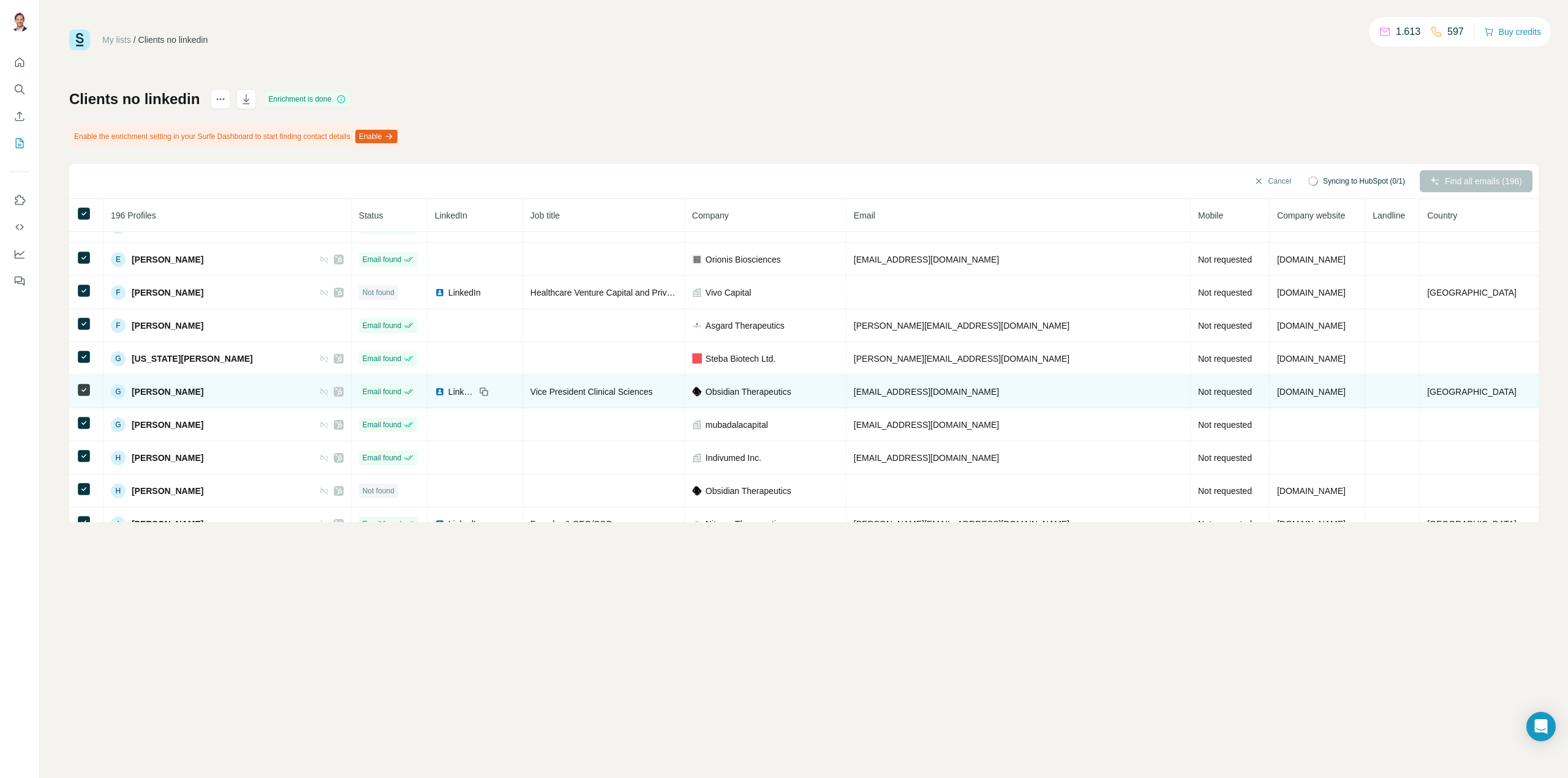
click at [329, 391] on icon at bounding box center [324, 391] width 10 height 10
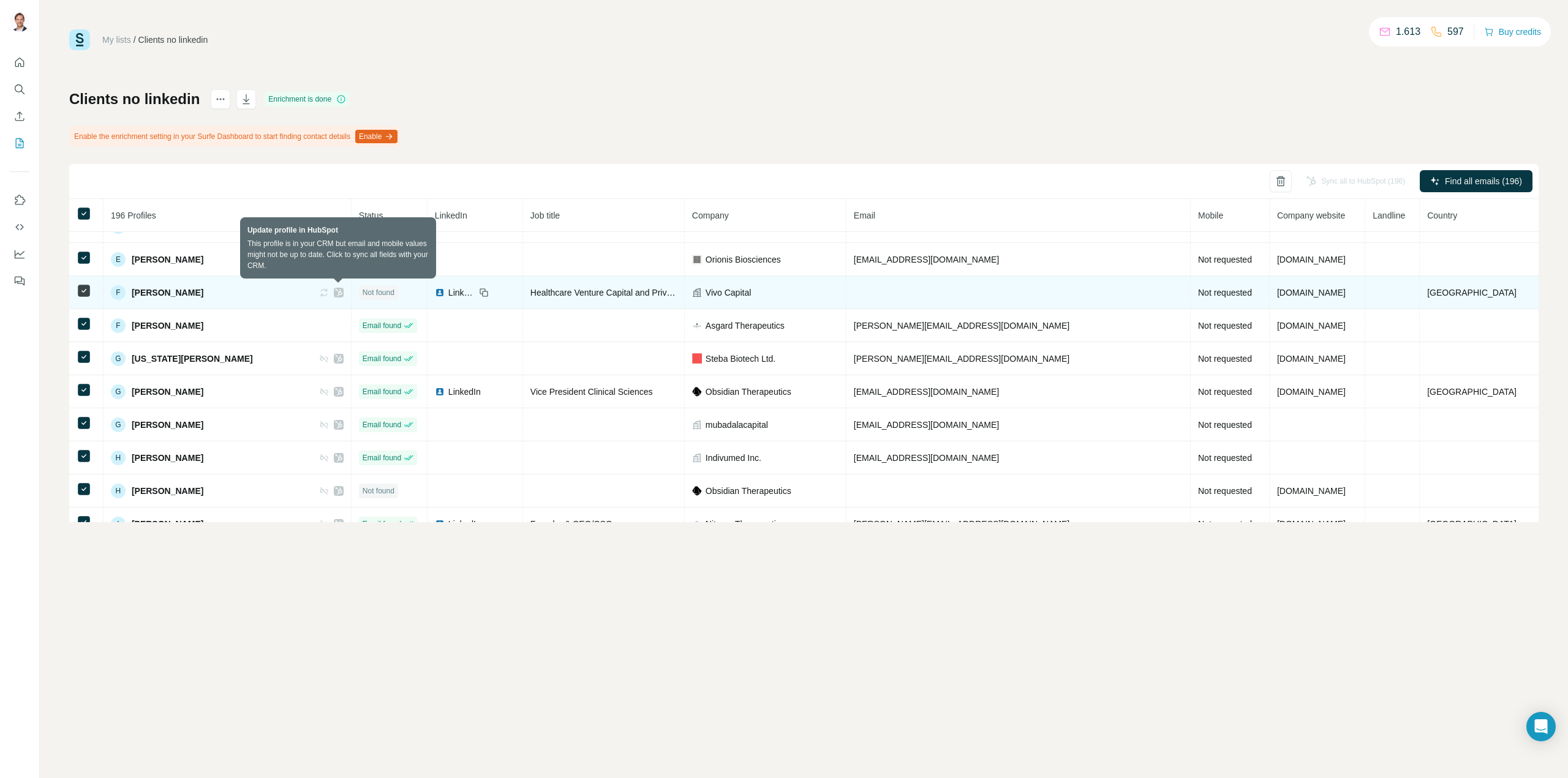
click at [329, 291] on icon at bounding box center [324, 292] width 10 height 10
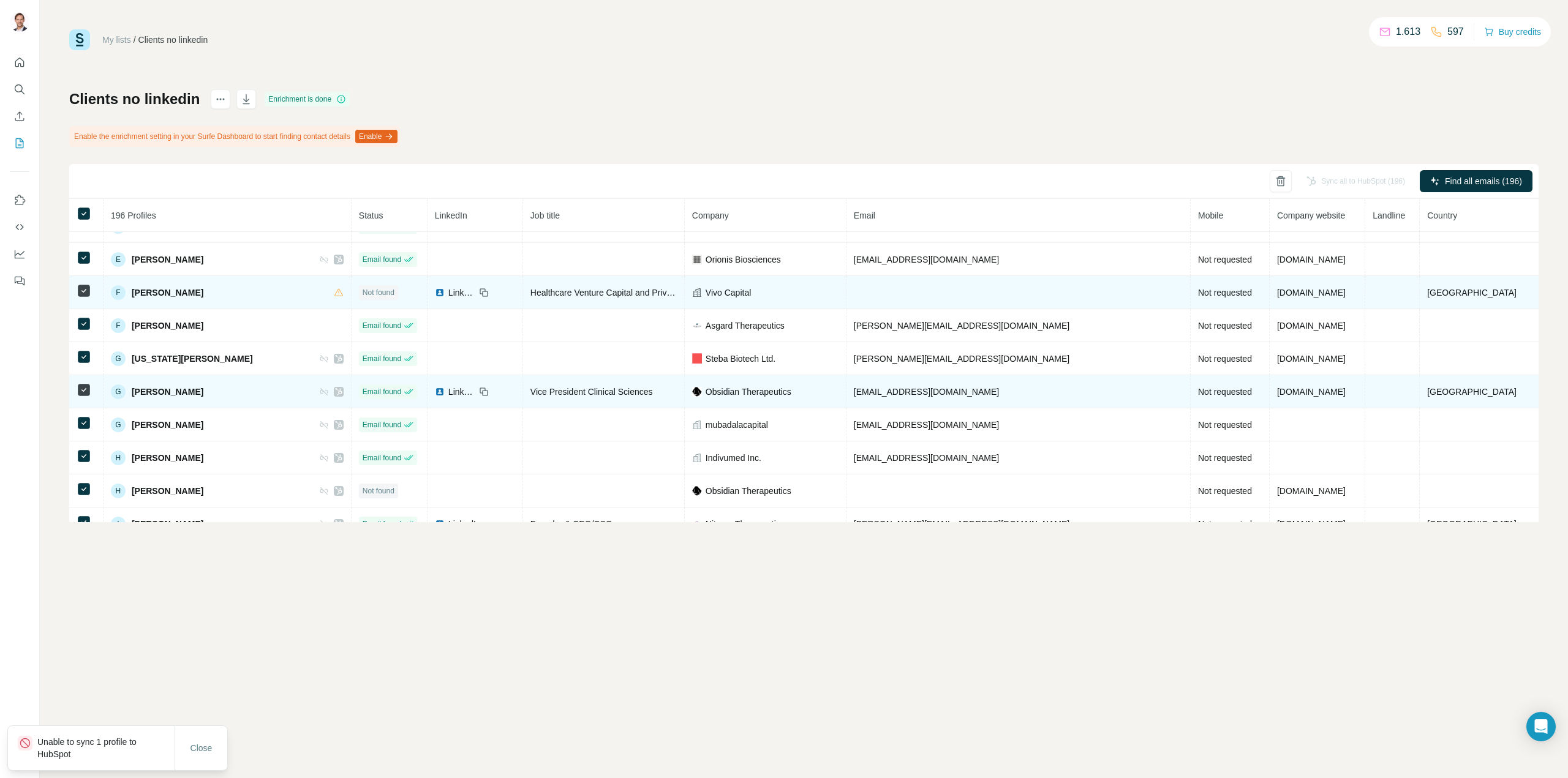
click at [323, 392] on icon at bounding box center [321, 391] width 3 height 4
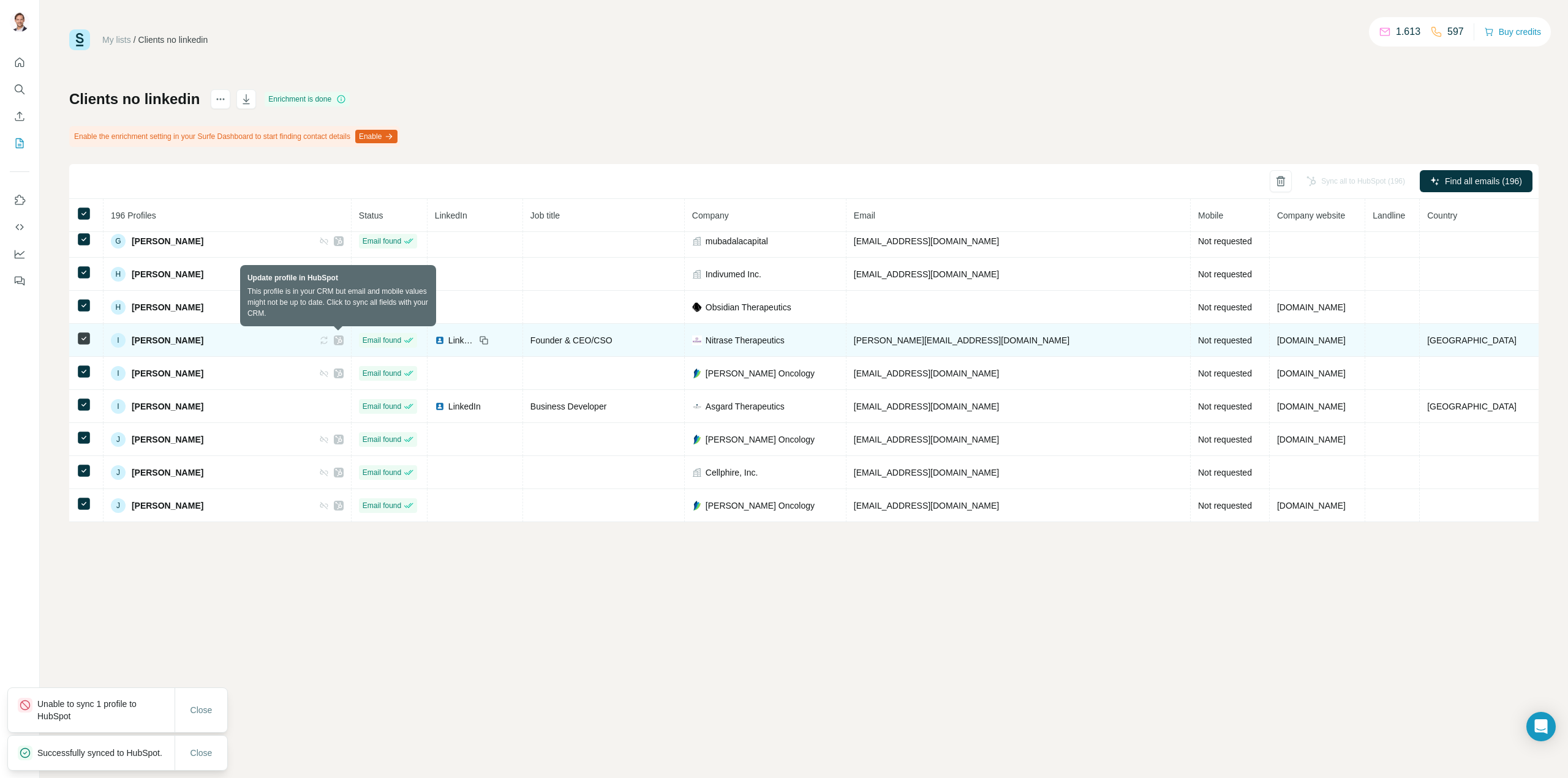
click at [328, 339] on icon at bounding box center [325, 340] width 6 height 4
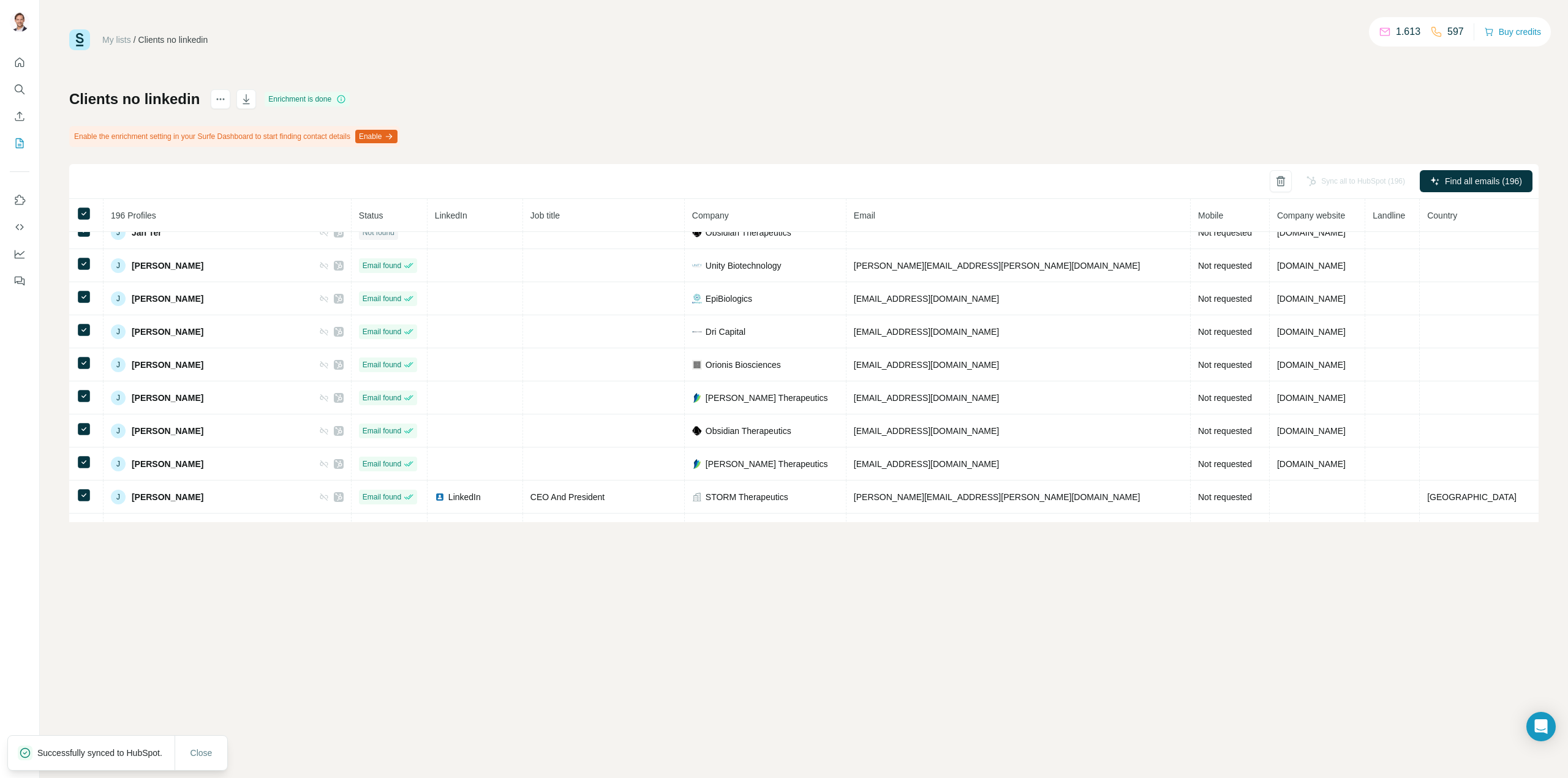
scroll to position [2755, 0]
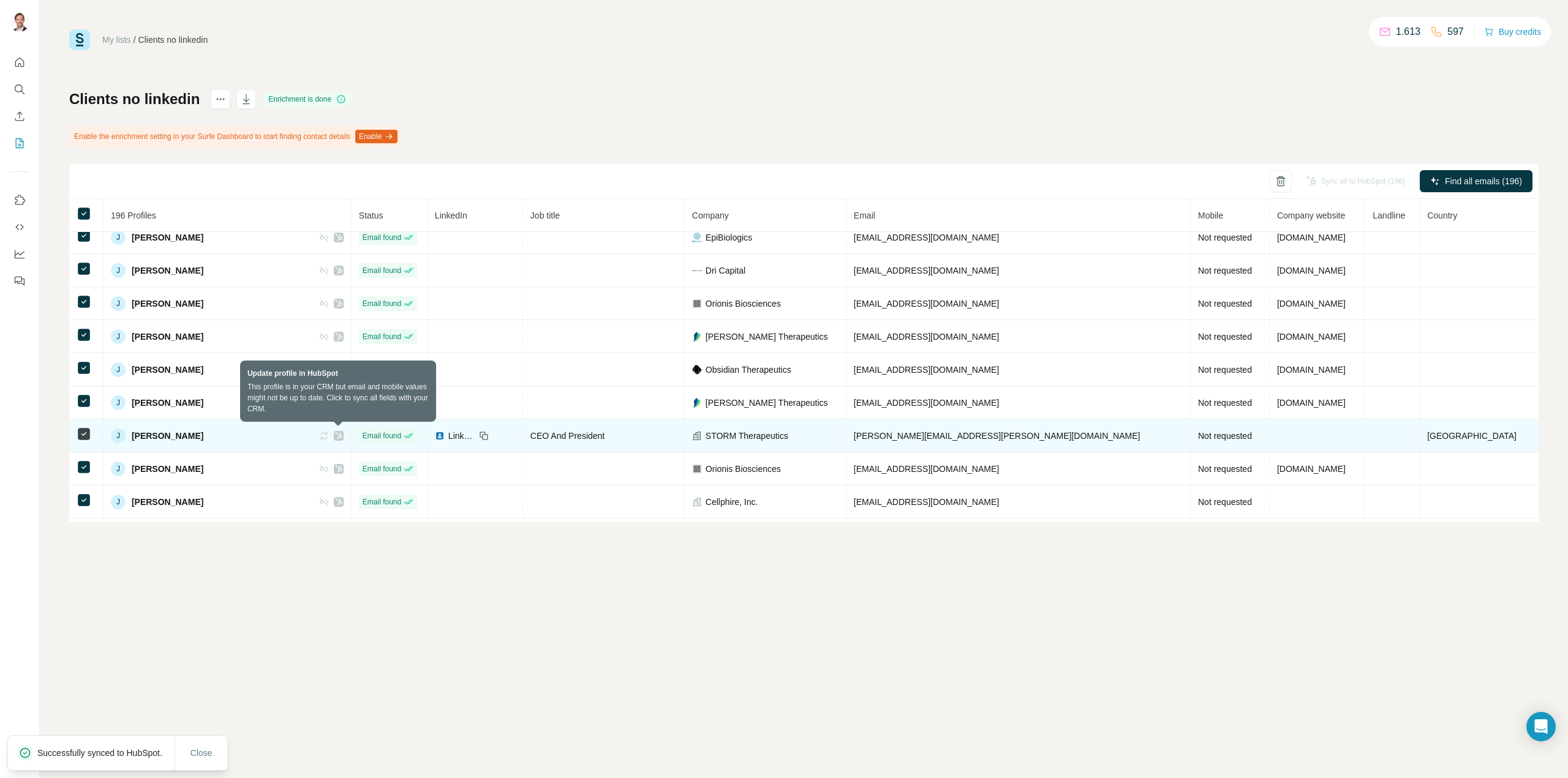
click at [329, 433] on icon at bounding box center [324, 436] width 10 height 10
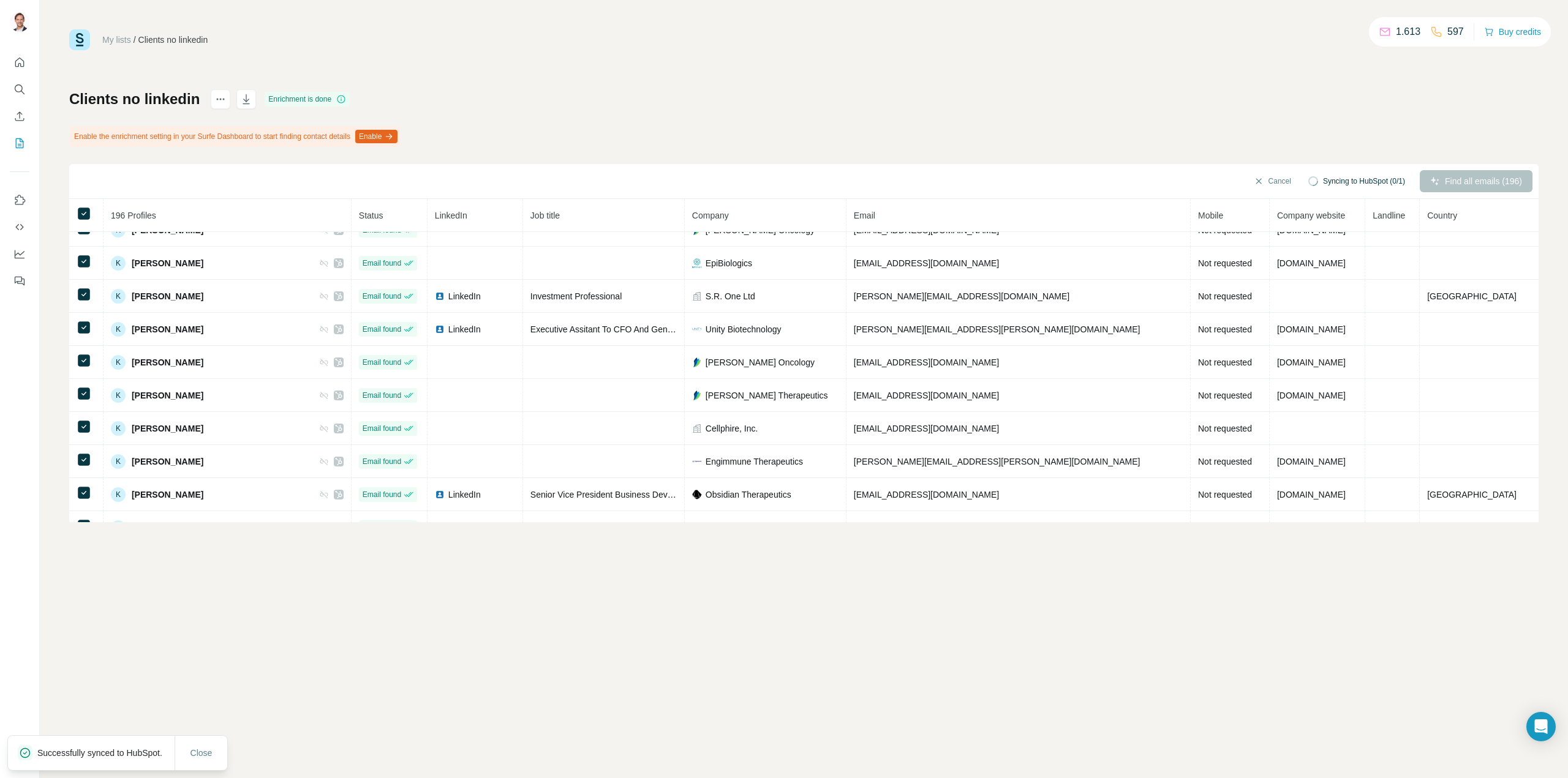
scroll to position [3245, 0]
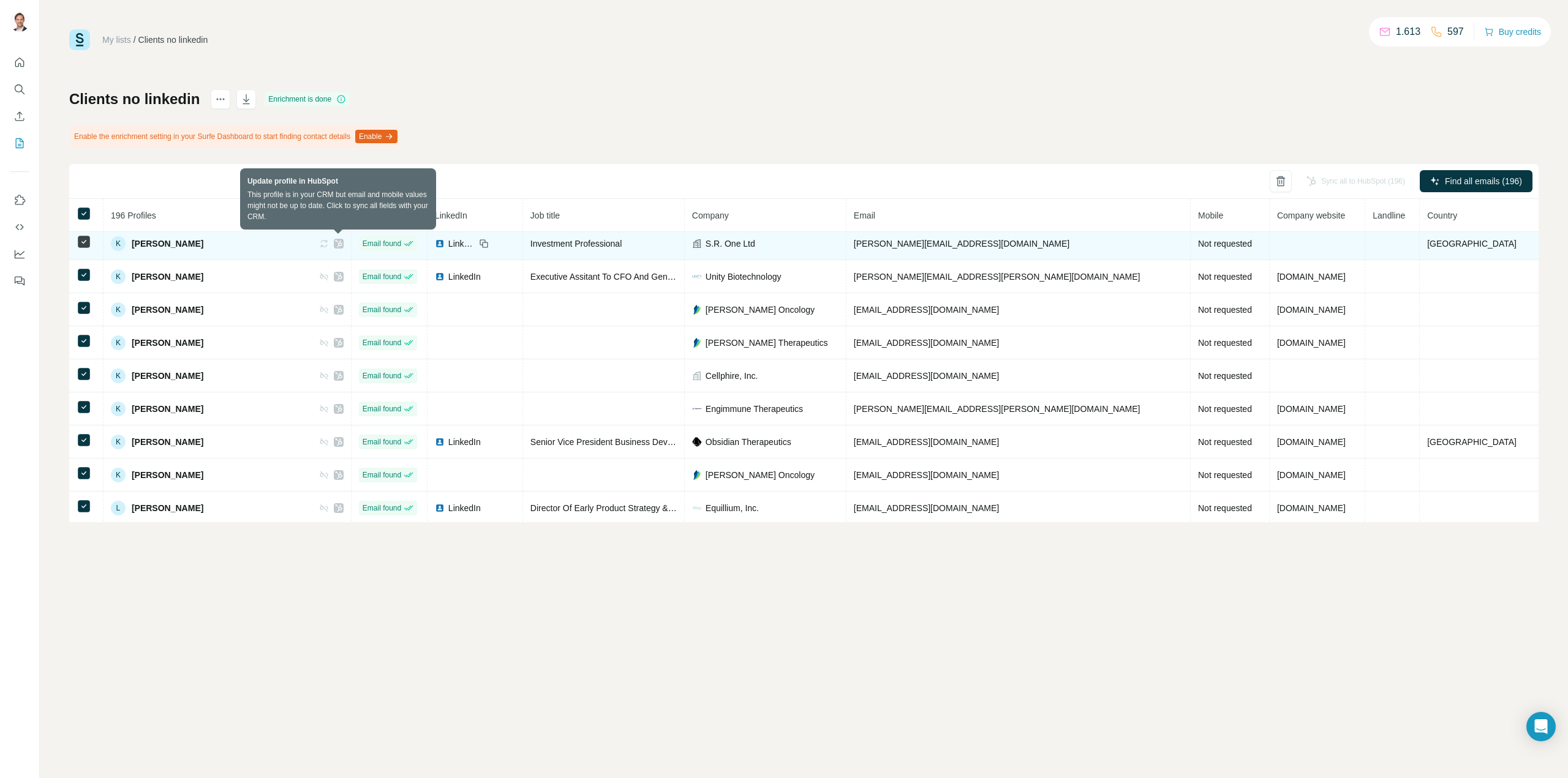
click at [329, 244] on icon at bounding box center [324, 244] width 10 height 10
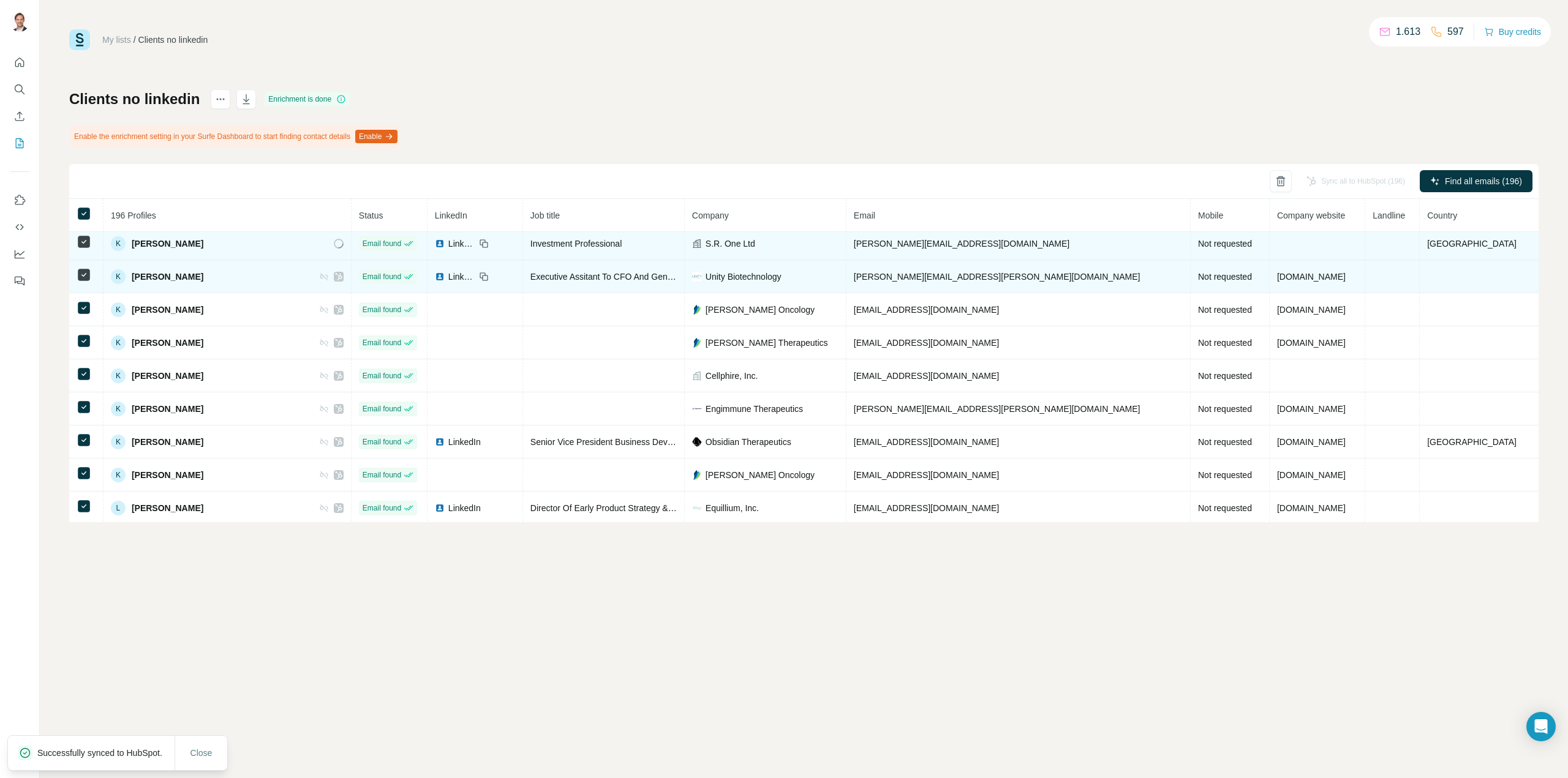
click at [328, 277] on icon at bounding box center [325, 277] width 8 height 8
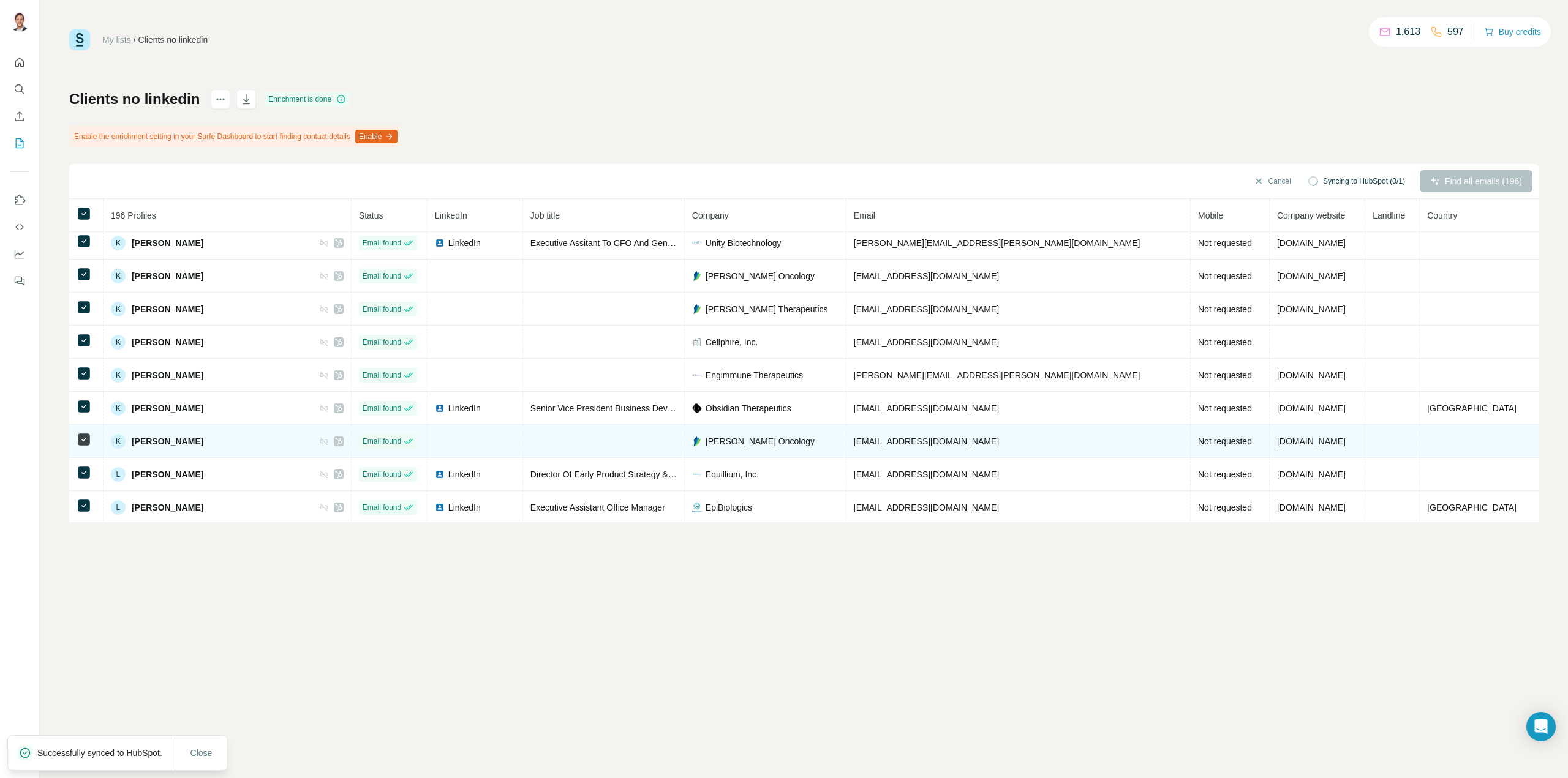
scroll to position [3346, 0]
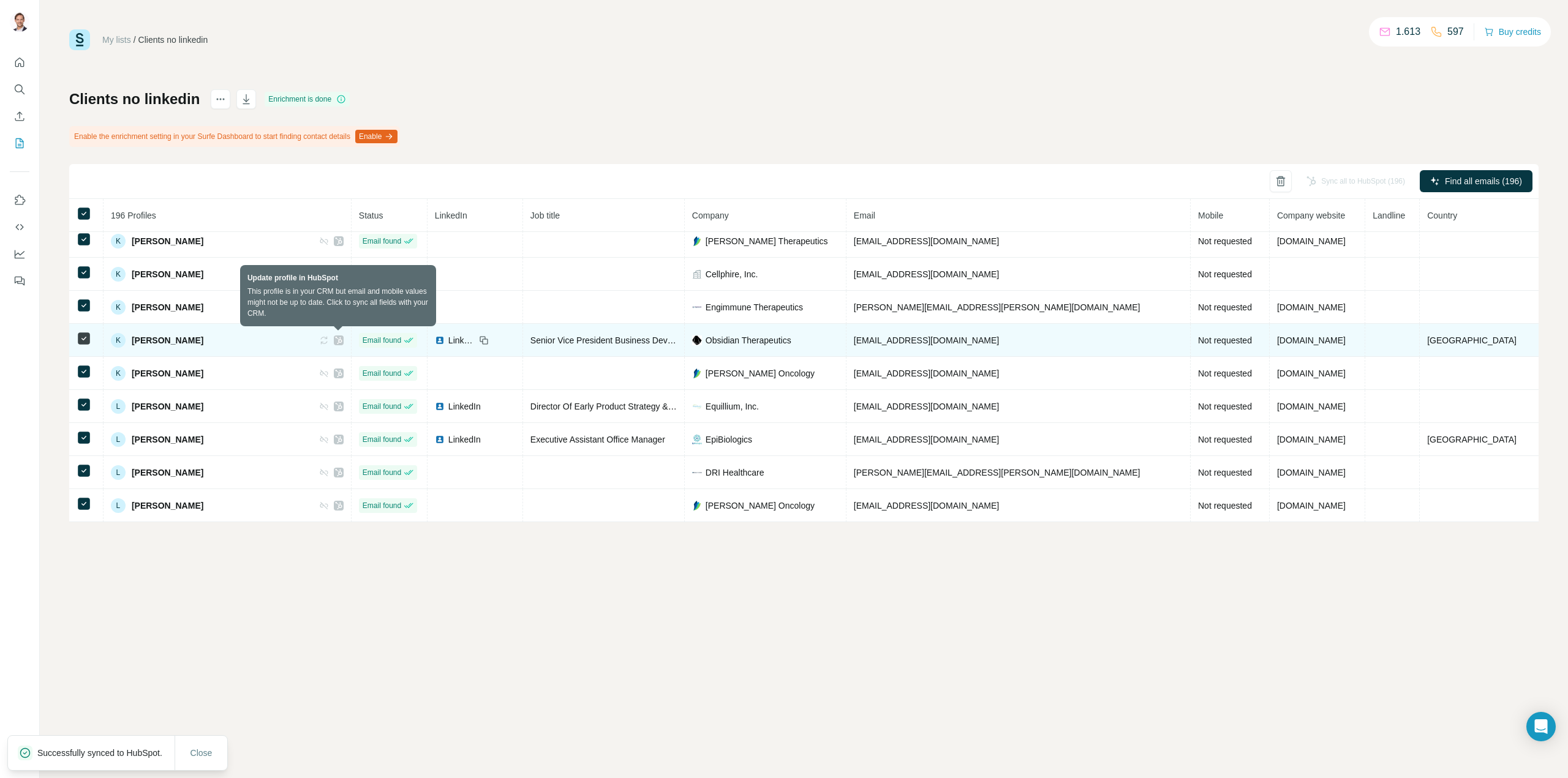
click at [329, 342] on icon at bounding box center [324, 340] width 10 height 10
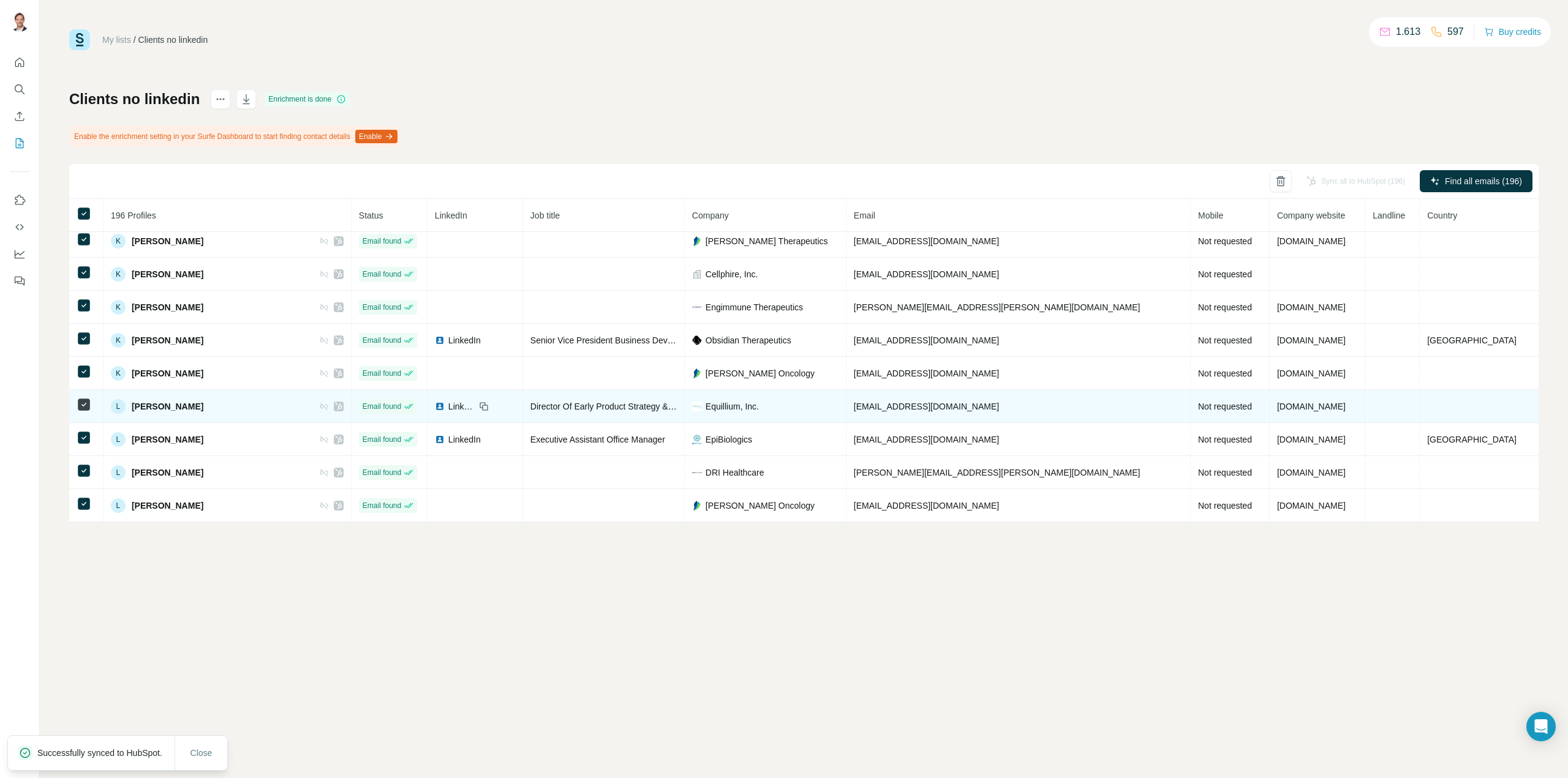
click at [329, 406] on icon at bounding box center [324, 406] width 10 height 10
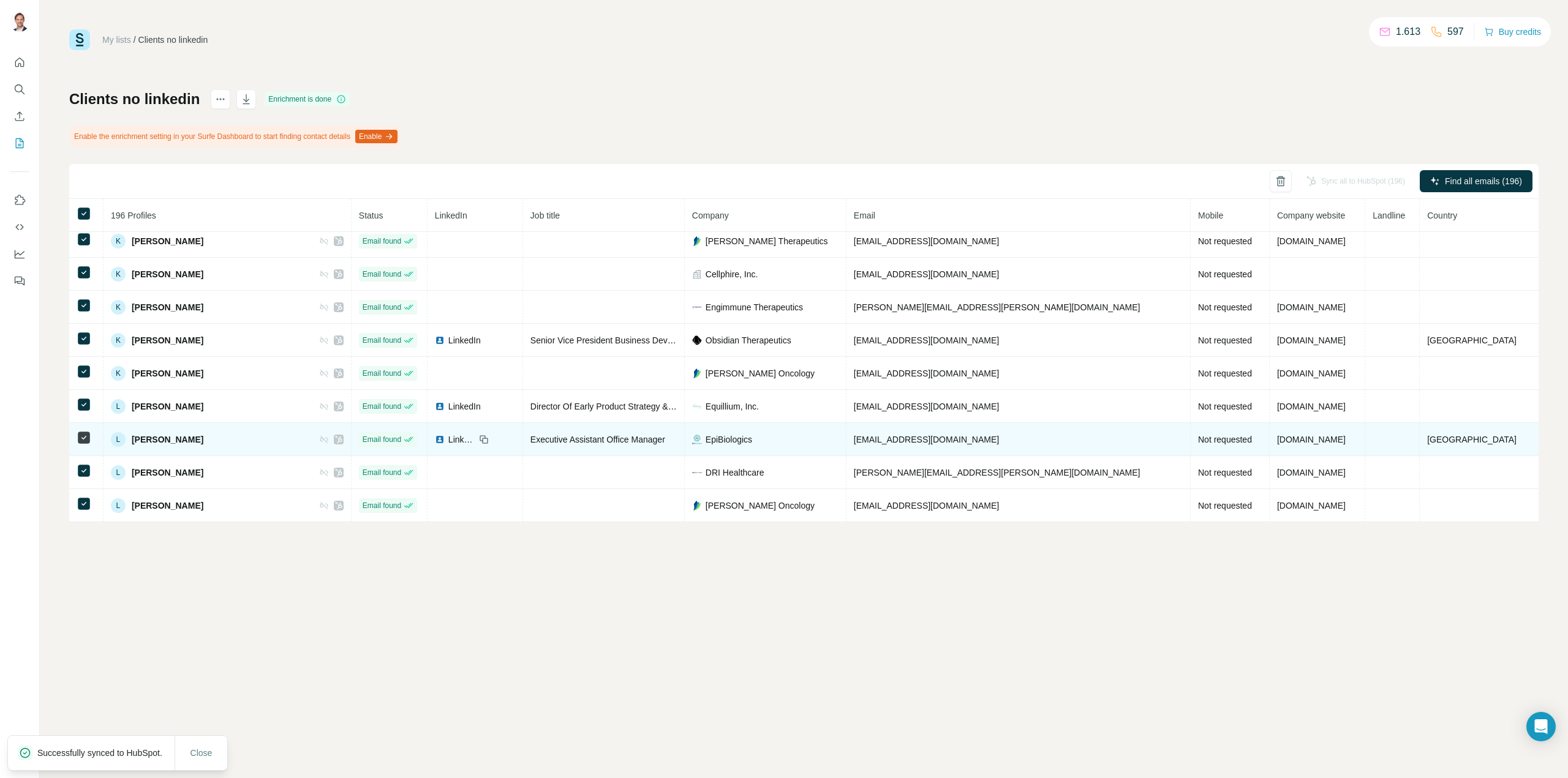
click at [328, 439] on icon at bounding box center [325, 440] width 8 height 8
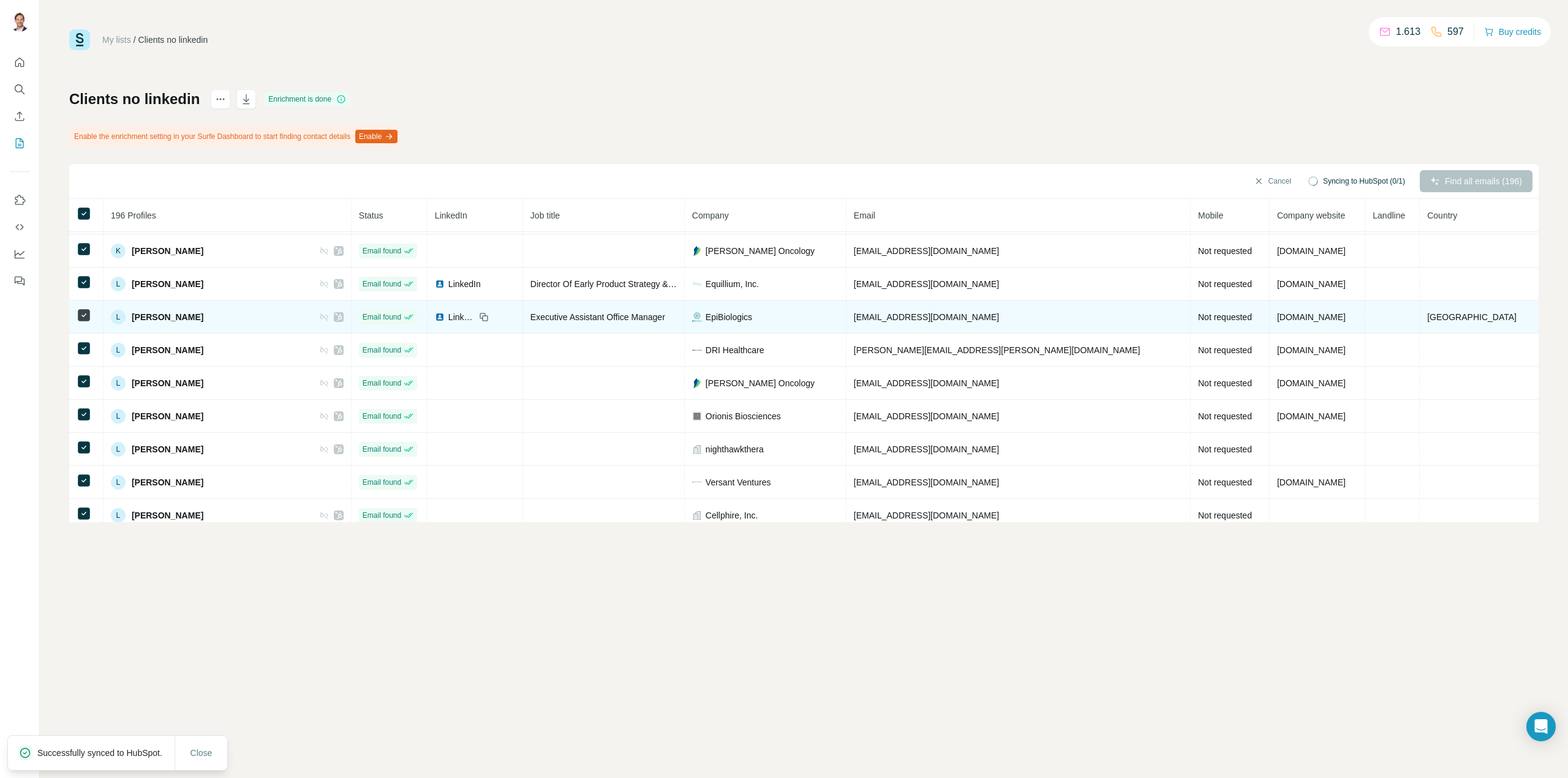
scroll to position [3677, 0]
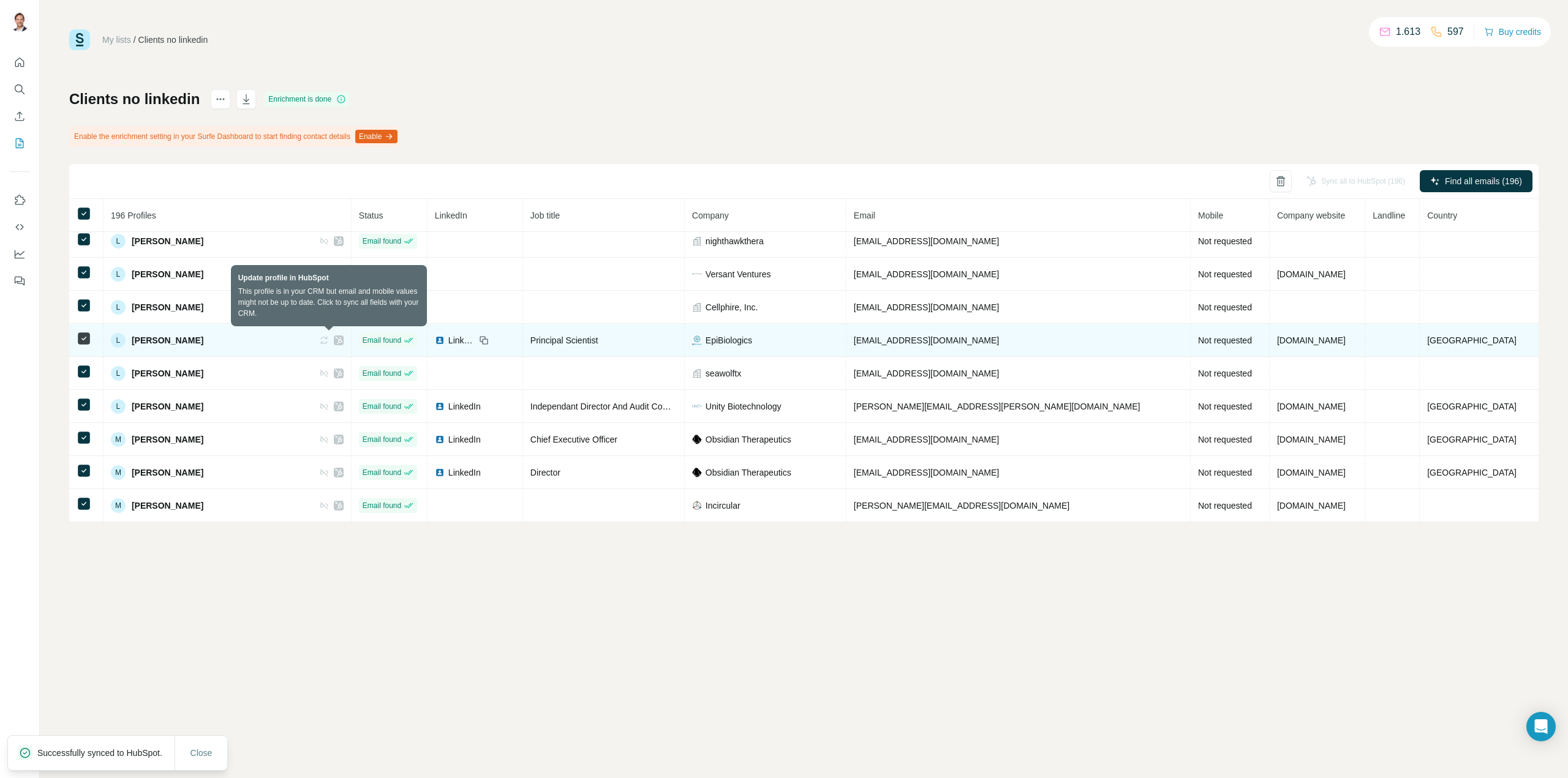
click at [329, 338] on icon at bounding box center [324, 340] width 10 height 10
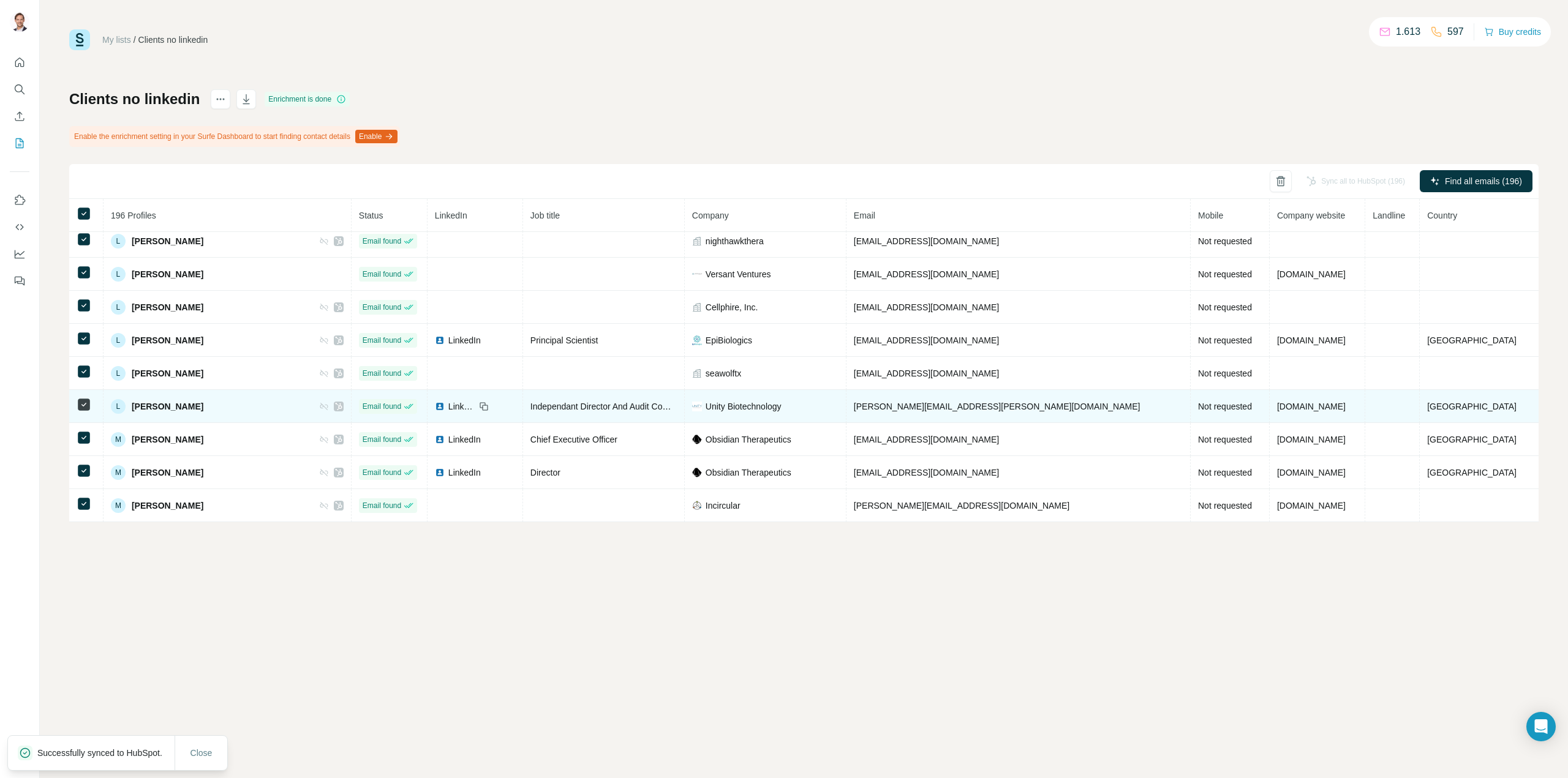
click at [328, 406] on icon at bounding box center [325, 407] width 8 height 8
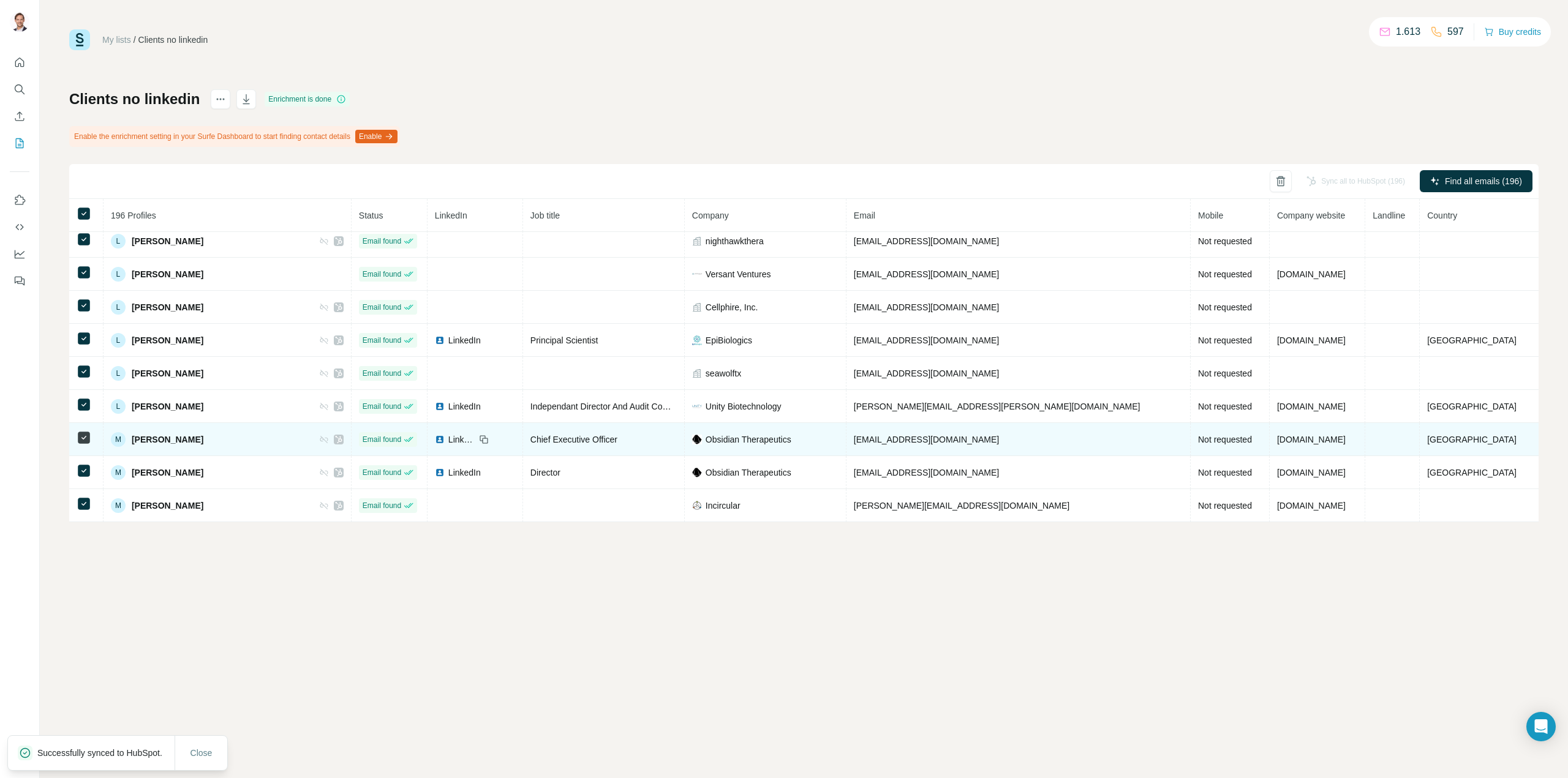
click at [328, 440] on icon at bounding box center [324, 439] width 10 height 10
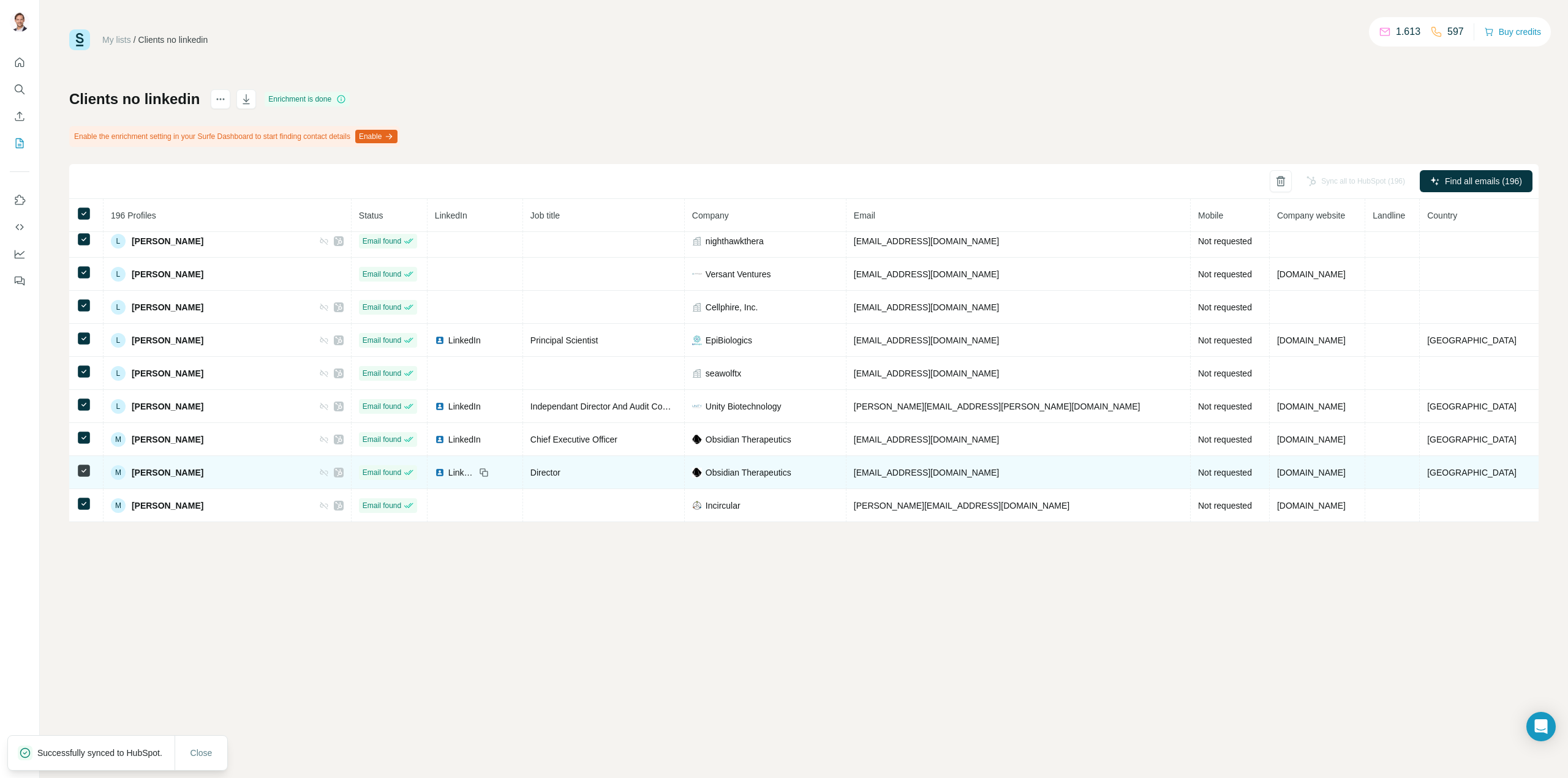
click at [327, 473] on icon at bounding box center [324, 472] width 10 height 10
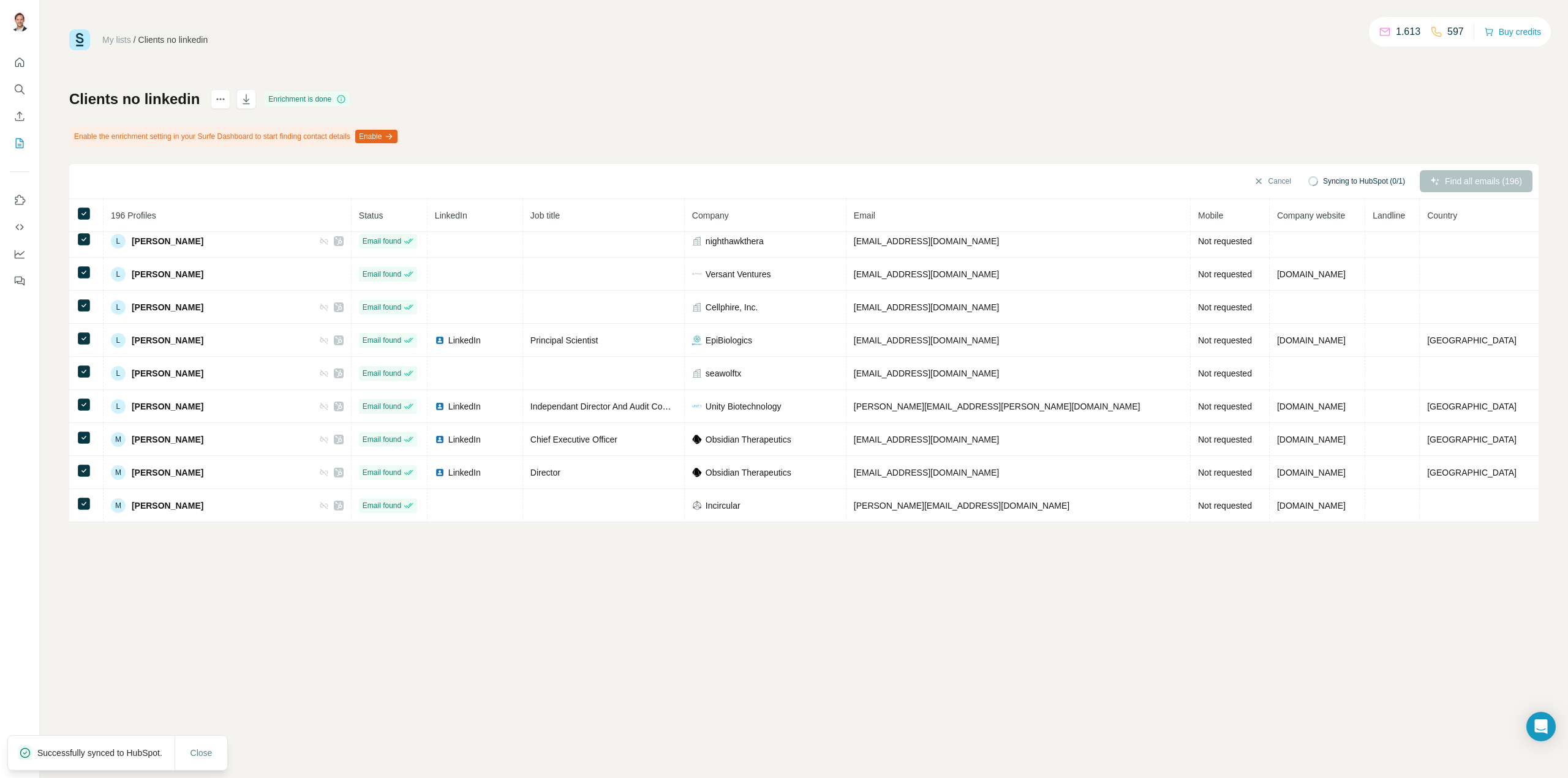
scroll to position [3983, 0]
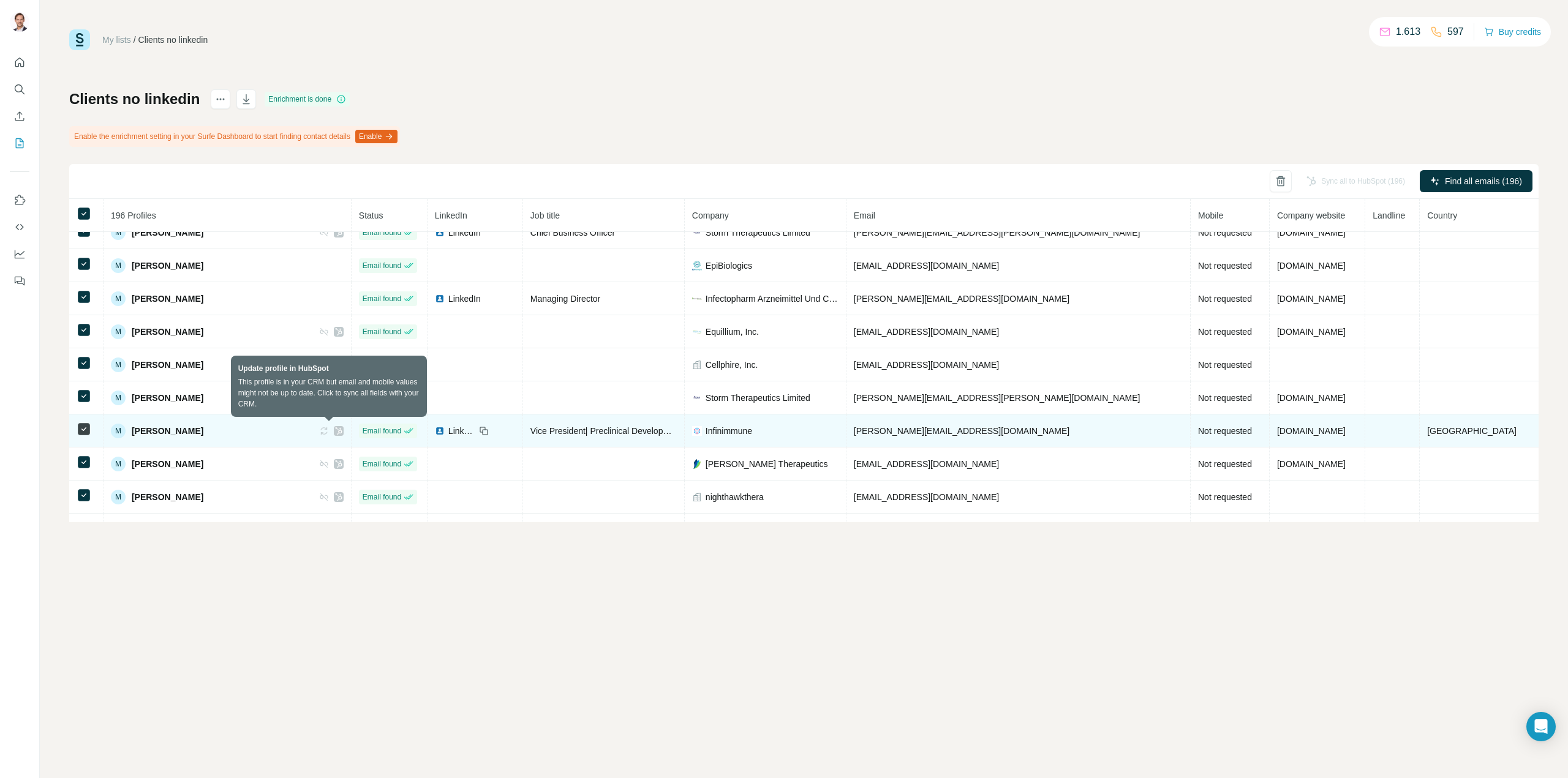
click at [328, 431] on icon at bounding box center [325, 431] width 8 height 8
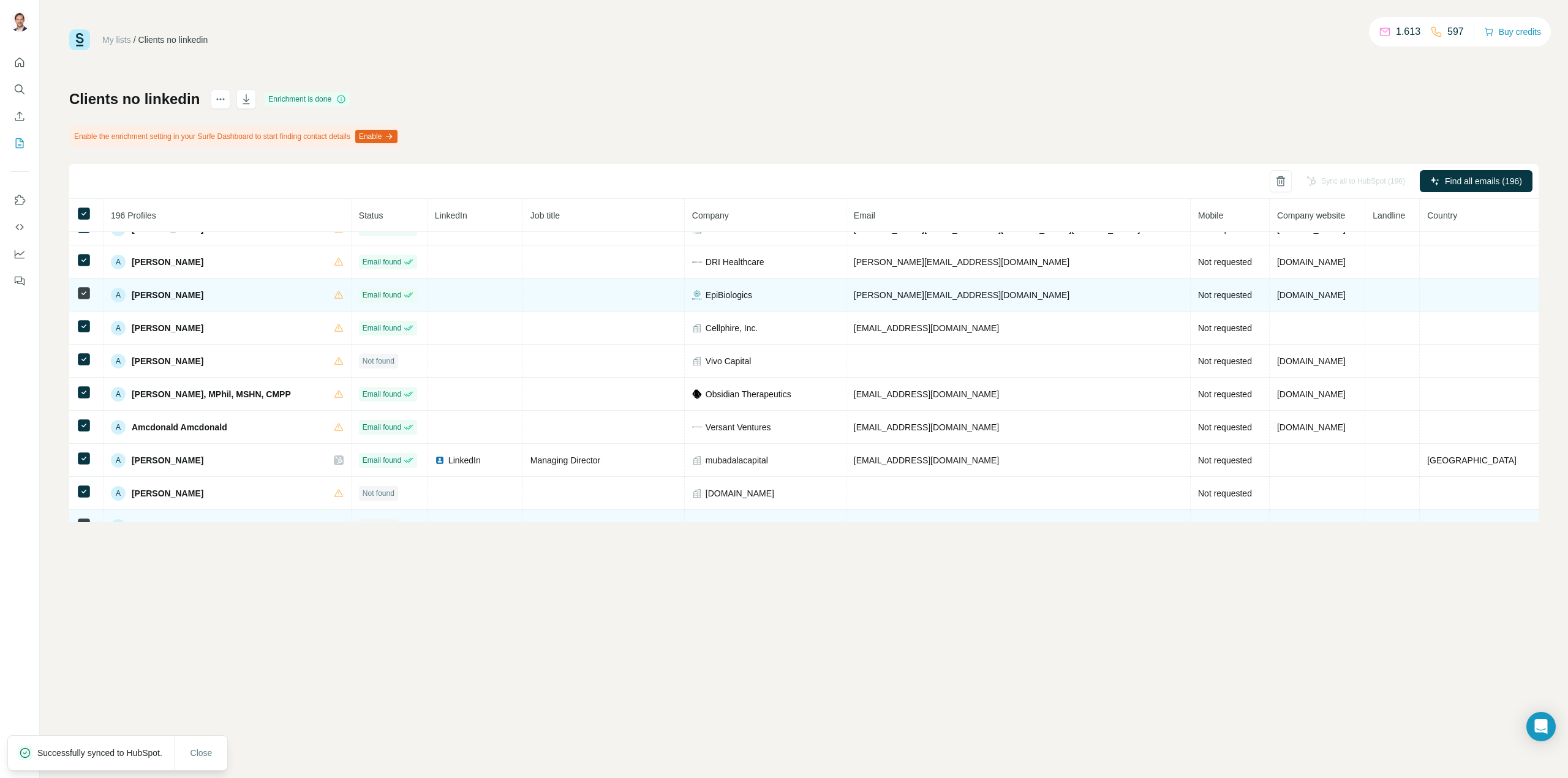
scroll to position [0, 0]
